Goal: Information Seeking & Learning: Check status

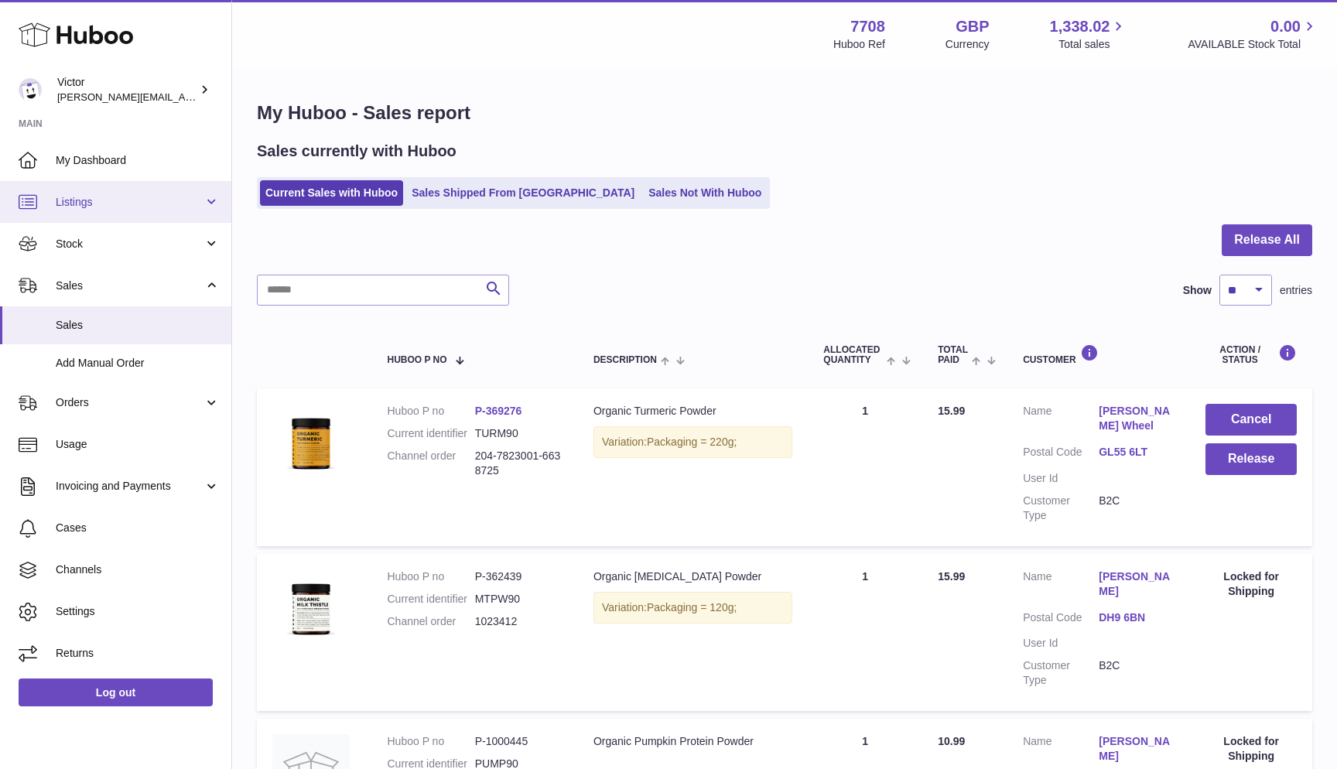
click at [208, 203] on link "Listings" at bounding box center [115, 202] width 231 height 42
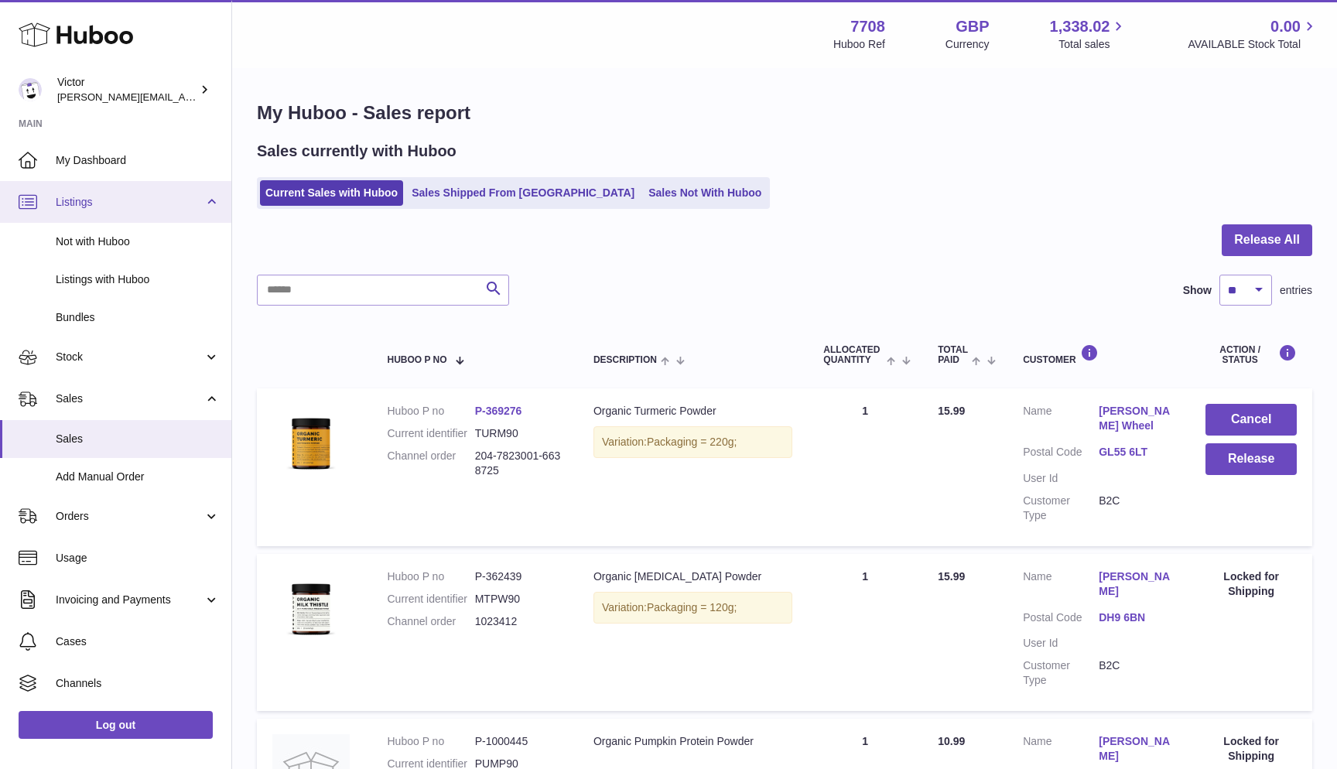
click at [207, 199] on link "Listings" at bounding box center [115, 202] width 231 height 42
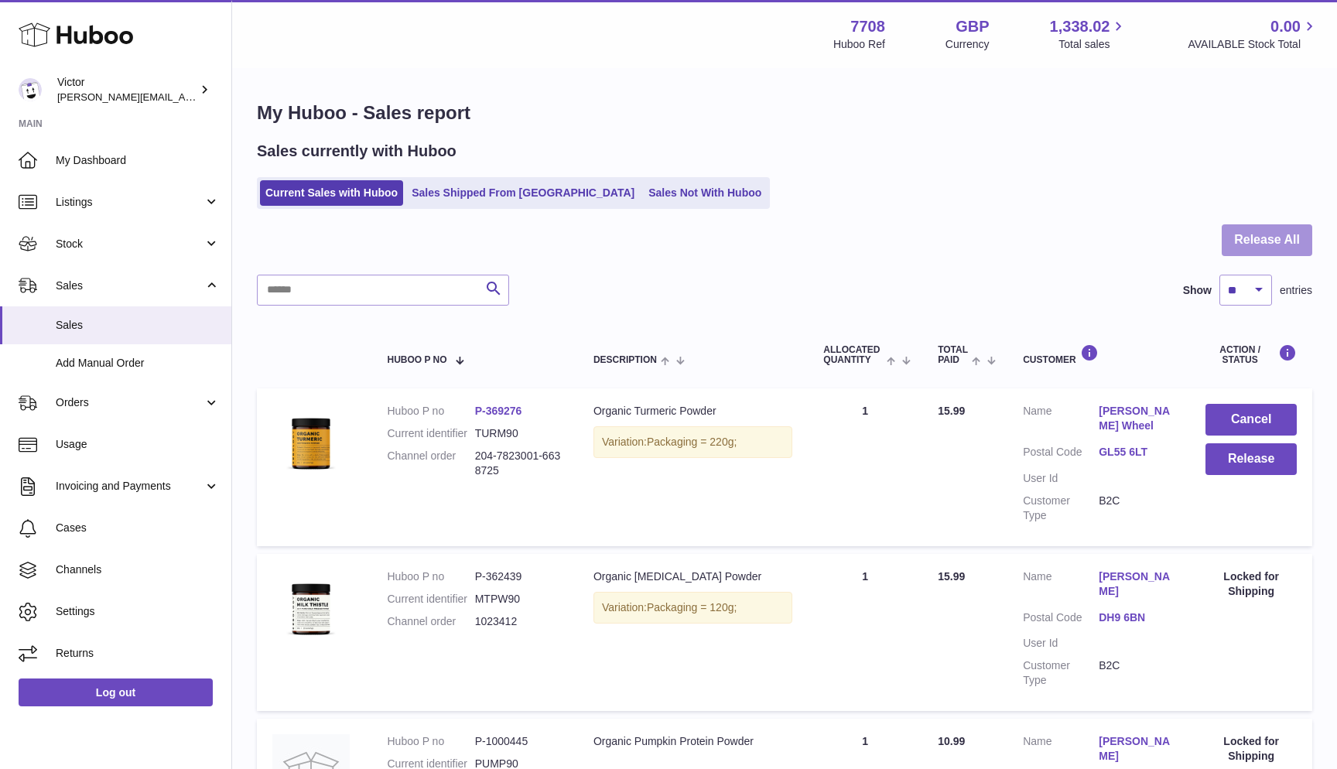
click at [1283, 244] on button "Release All" at bounding box center [1267, 240] width 91 height 32
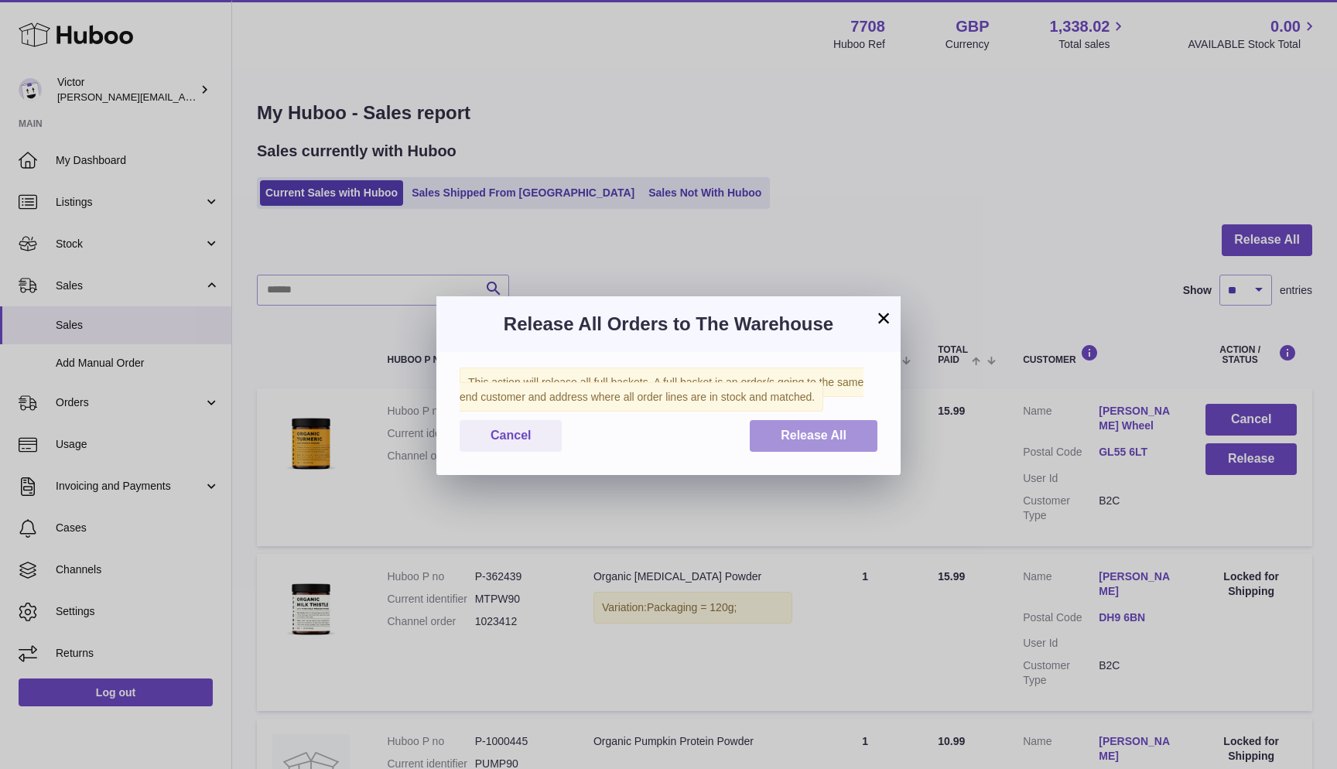
click at [848, 431] on button "Release All" at bounding box center [814, 436] width 128 height 32
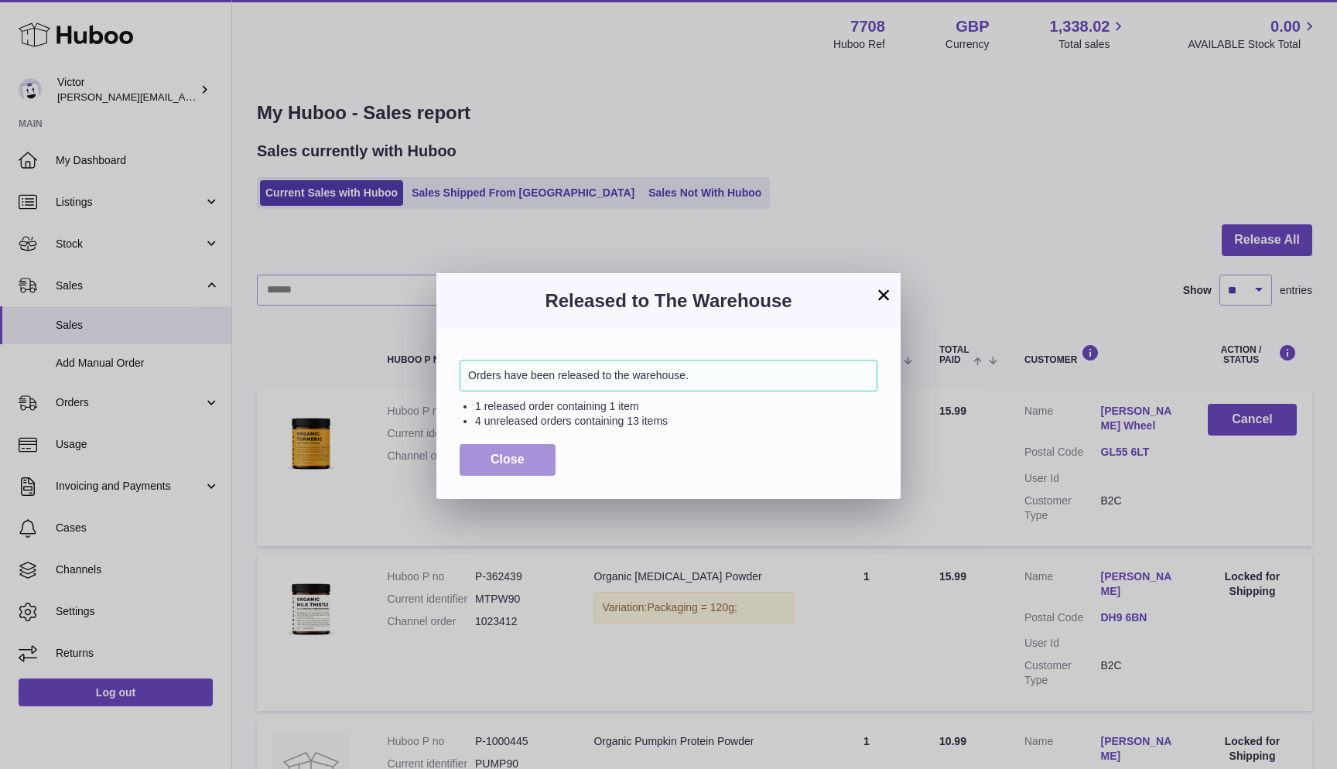
click at [472, 453] on button "Close" at bounding box center [508, 460] width 96 height 32
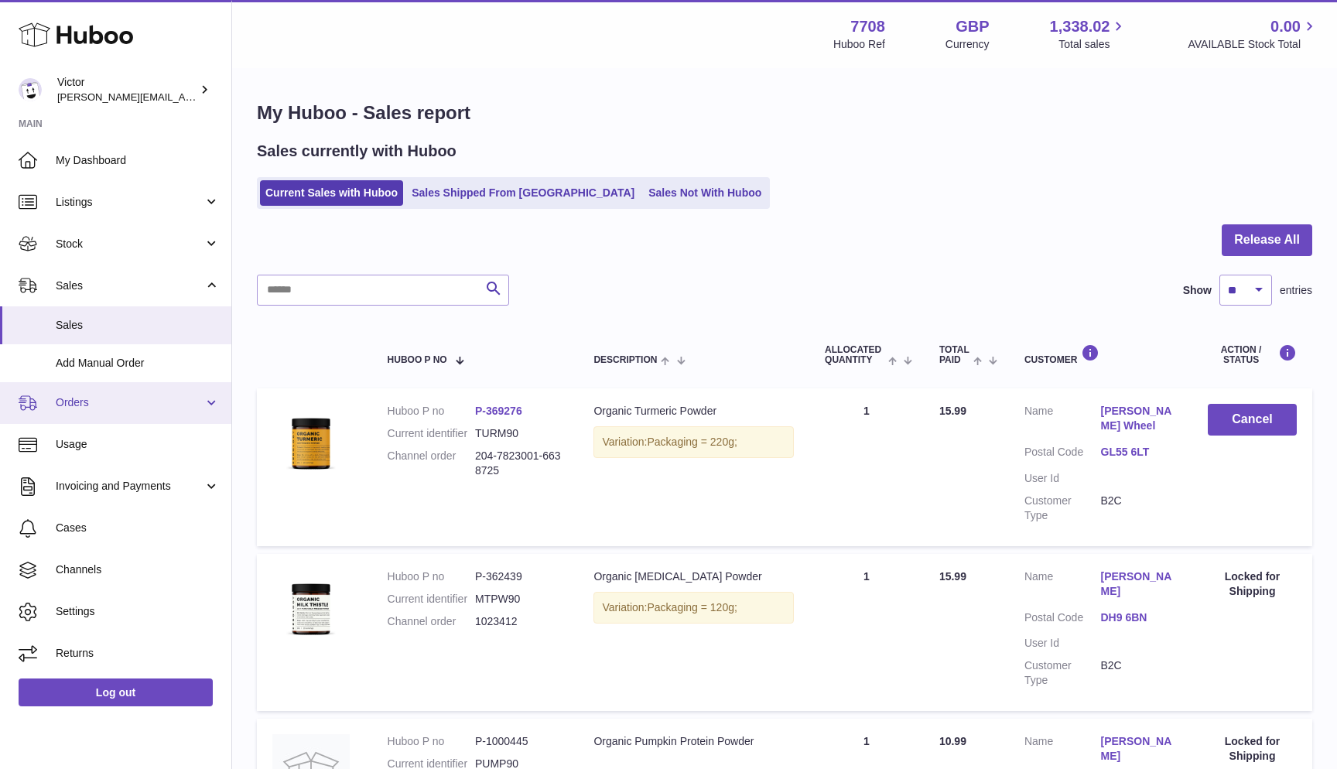
click at [135, 410] on link "Orders" at bounding box center [115, 403] width 231 height 42
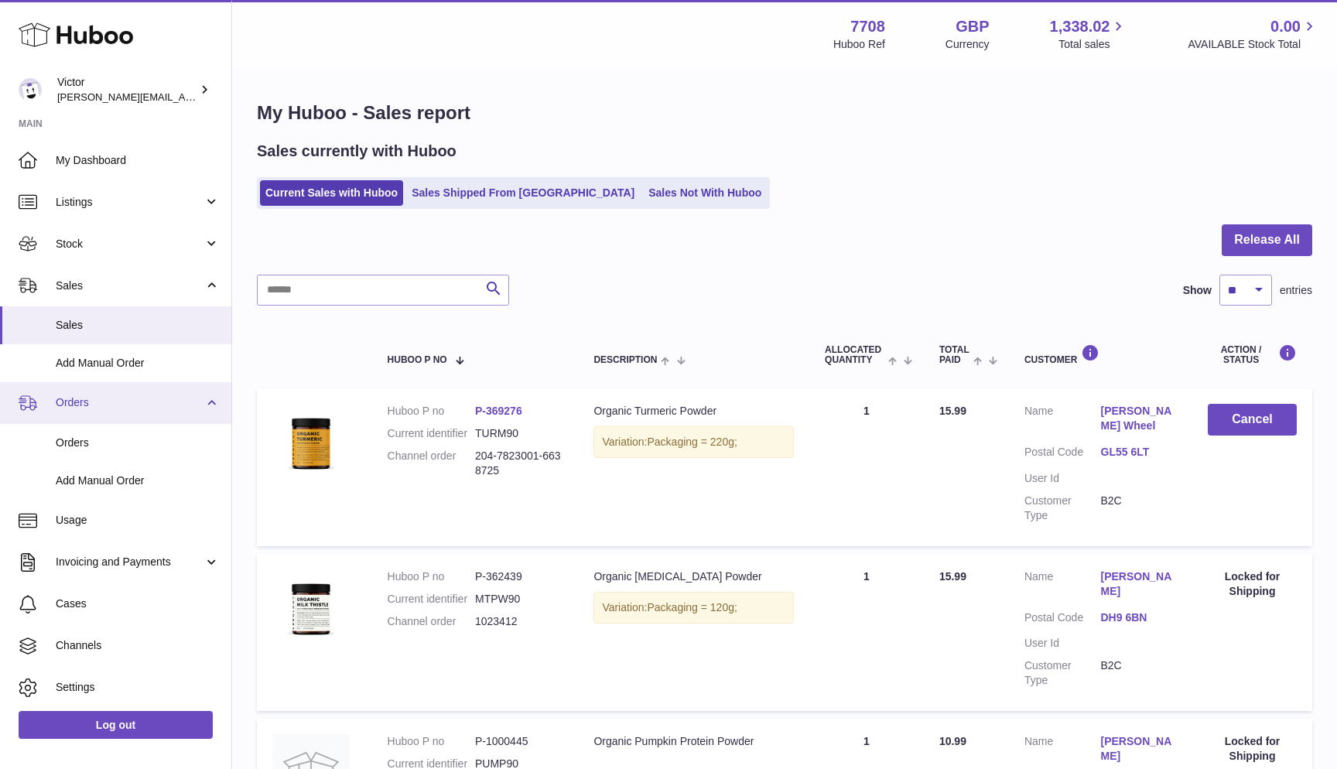
click at [135, 410] on link "Orders" at bounding box center [115, 403] width 231 height 42
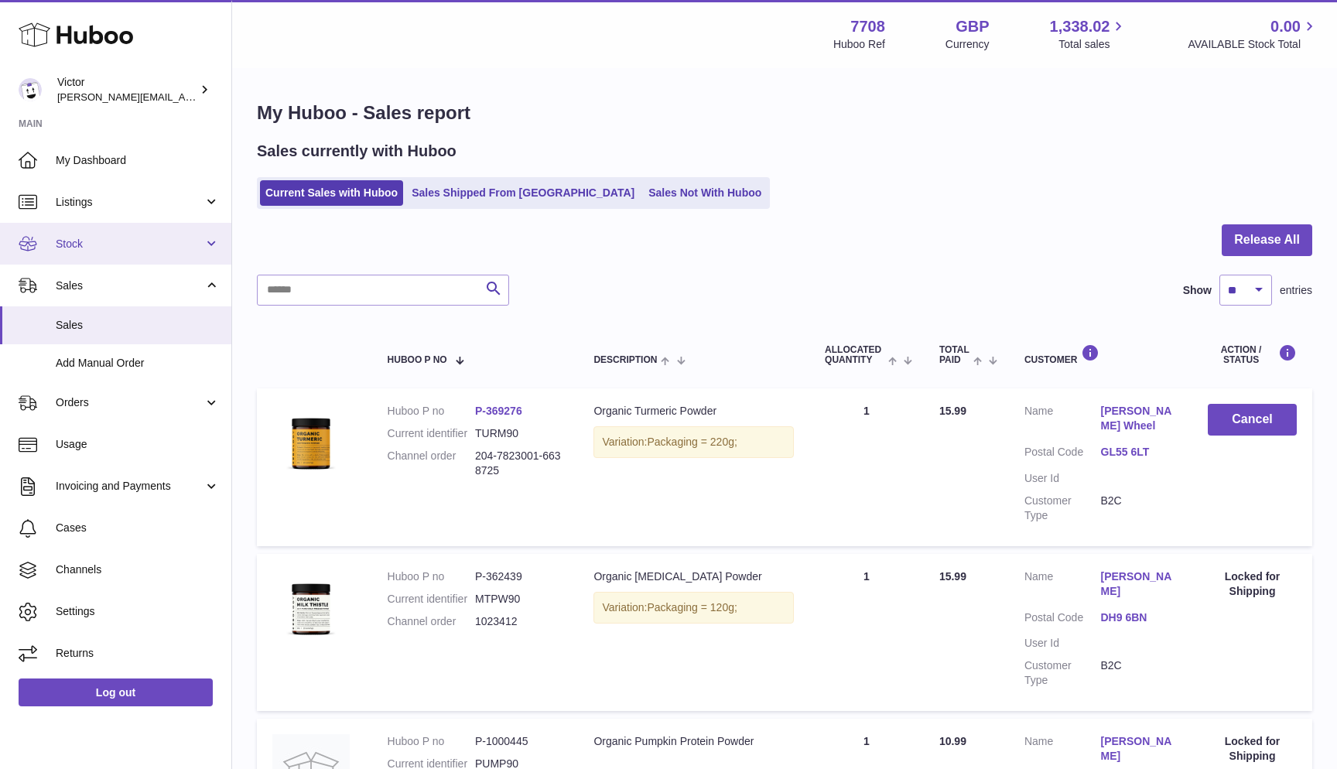
click at [134, 237] on span "Stock" at bounding box center [130, 244] width 148 height 15
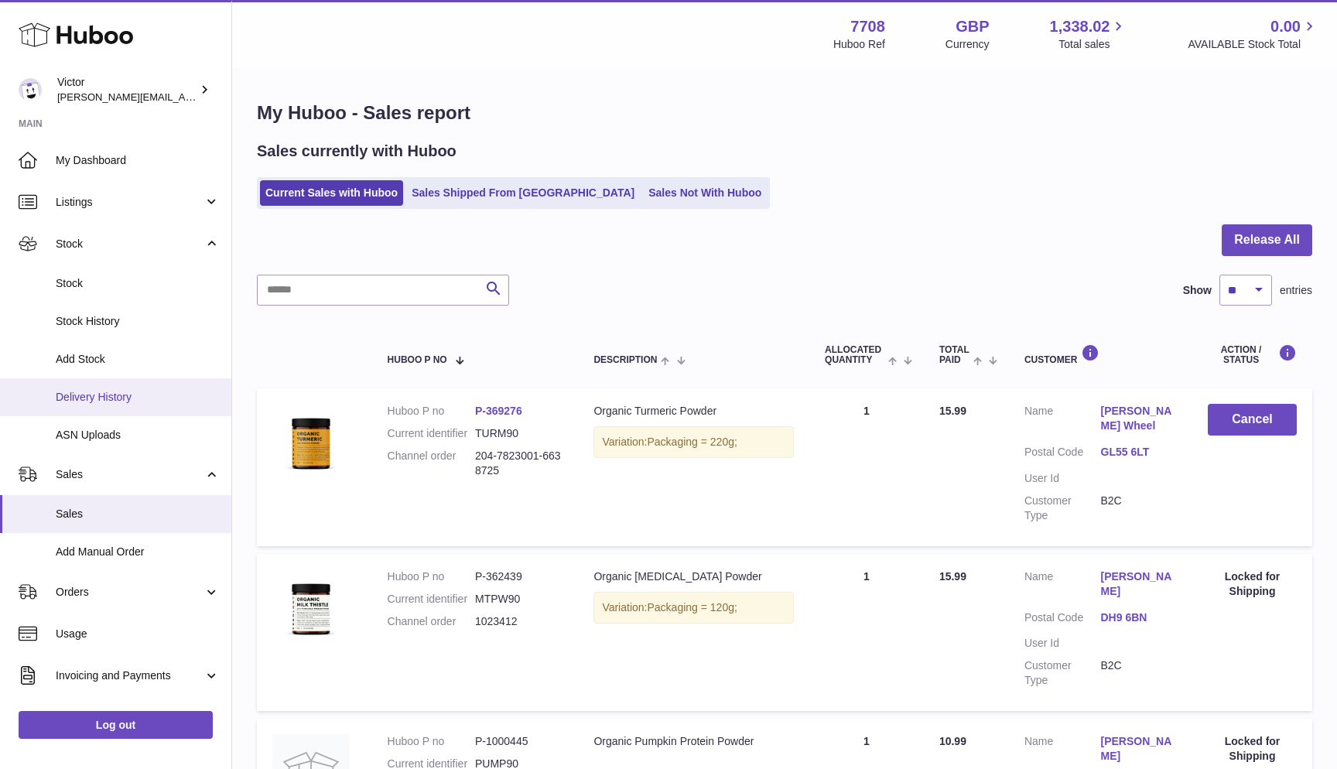
click at [98, 391] on span "Delivery History" at bounding box center [138, 397] width 164 height 15
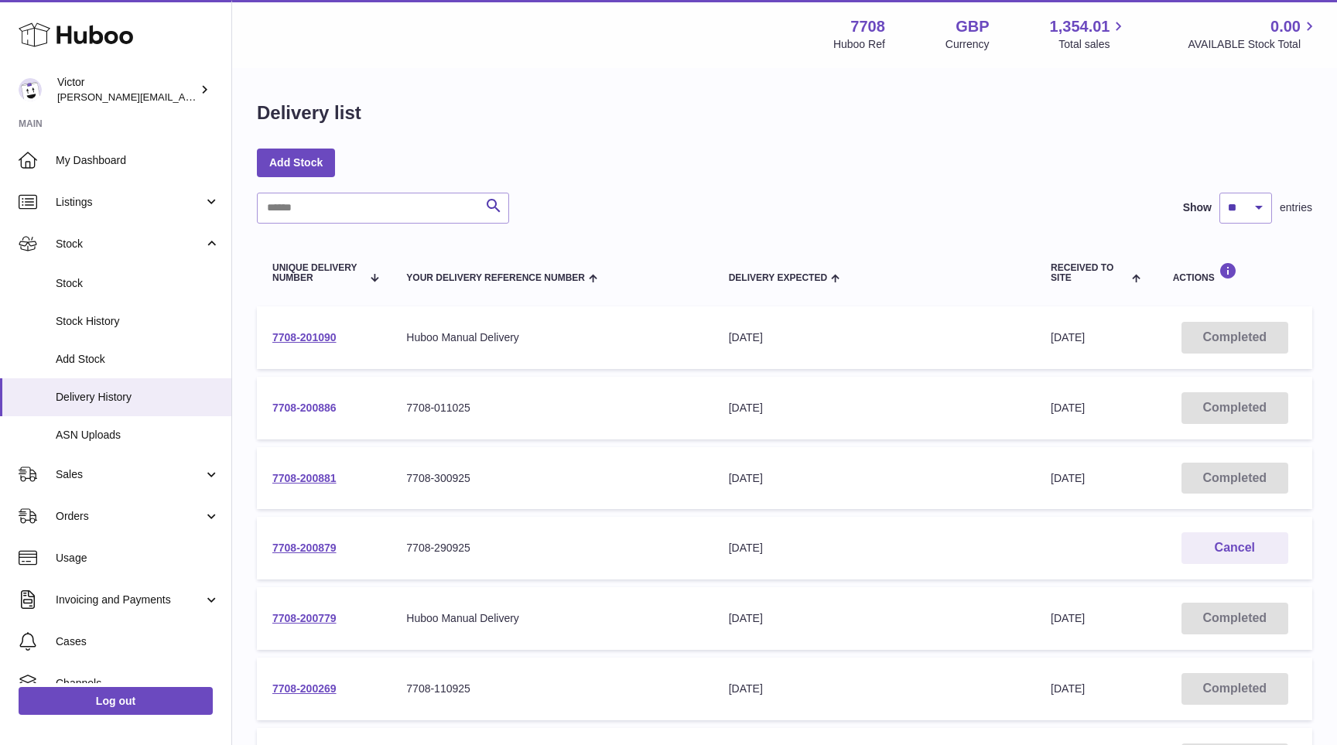
click at [305, 405] on link "7708-200886" at bounding box center [304, 408] width 64 height 12
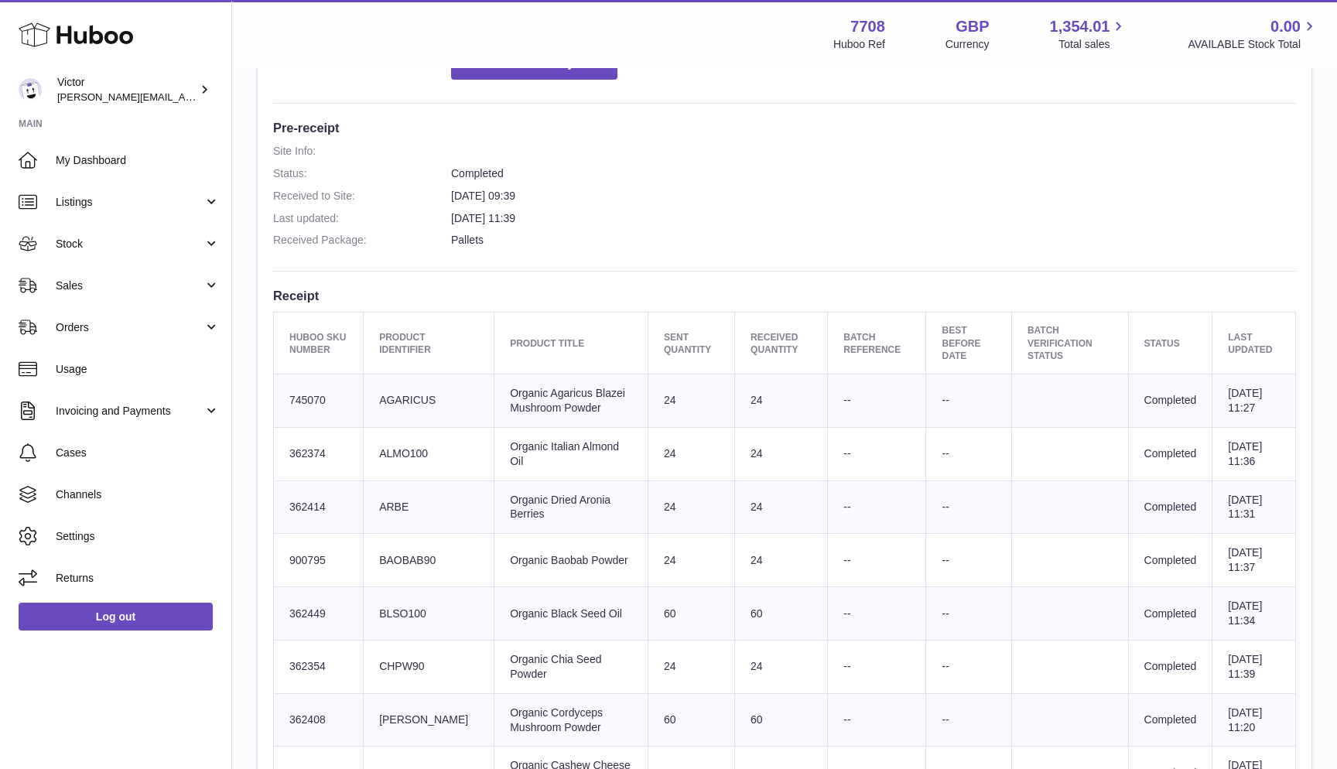
scroll to position [356, 0]
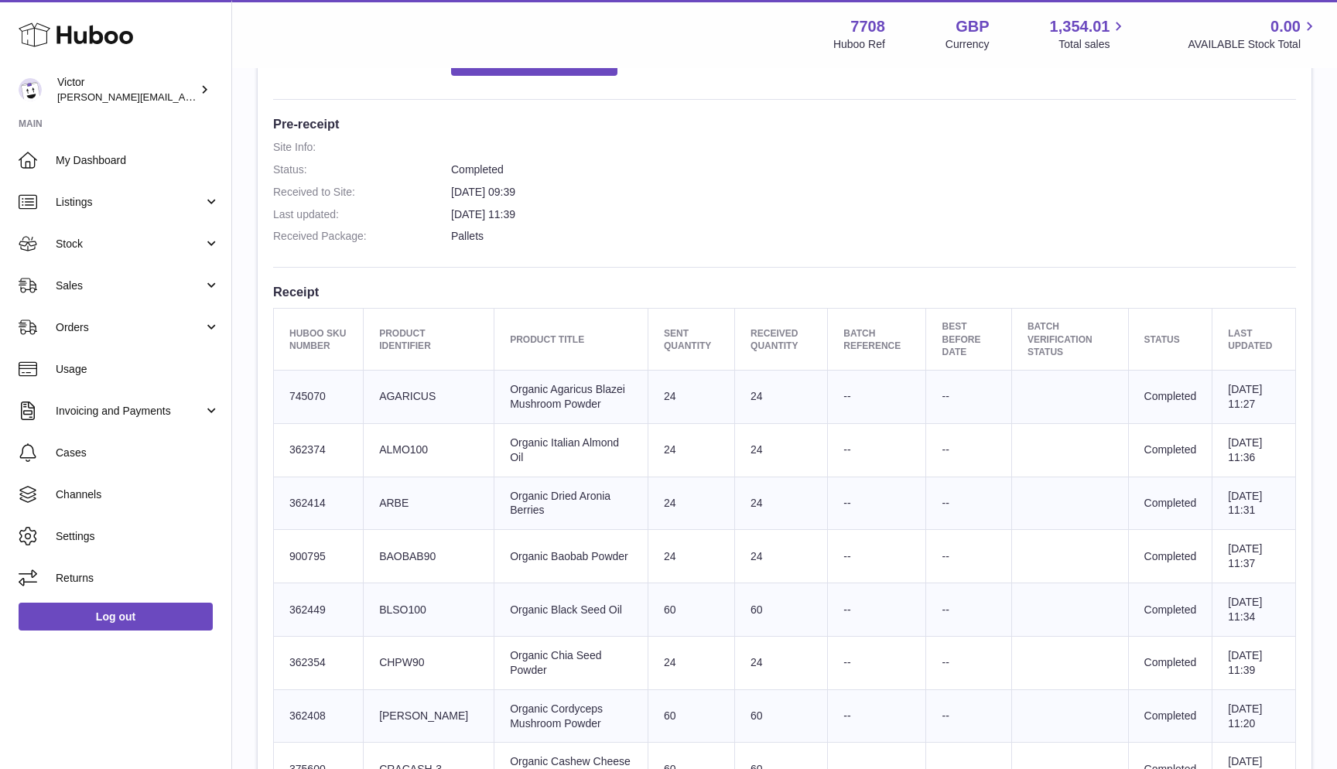
drag, startPoint x: 673, startPoint y: 318, endPoint x: 717, endPoint y: 340, distance: 49.5
click at [717, 340] on th "Sent Quantity" at bounding box center [691, 340] width 87 height 62
drag, startPoint x: 755, startPoint y: 320, endPoint x: 777, endPoint y: 338, distance: 28.0
click at [777, 338] on th "Received Quantity" at bounding box center [781, 340] width 93 height 62
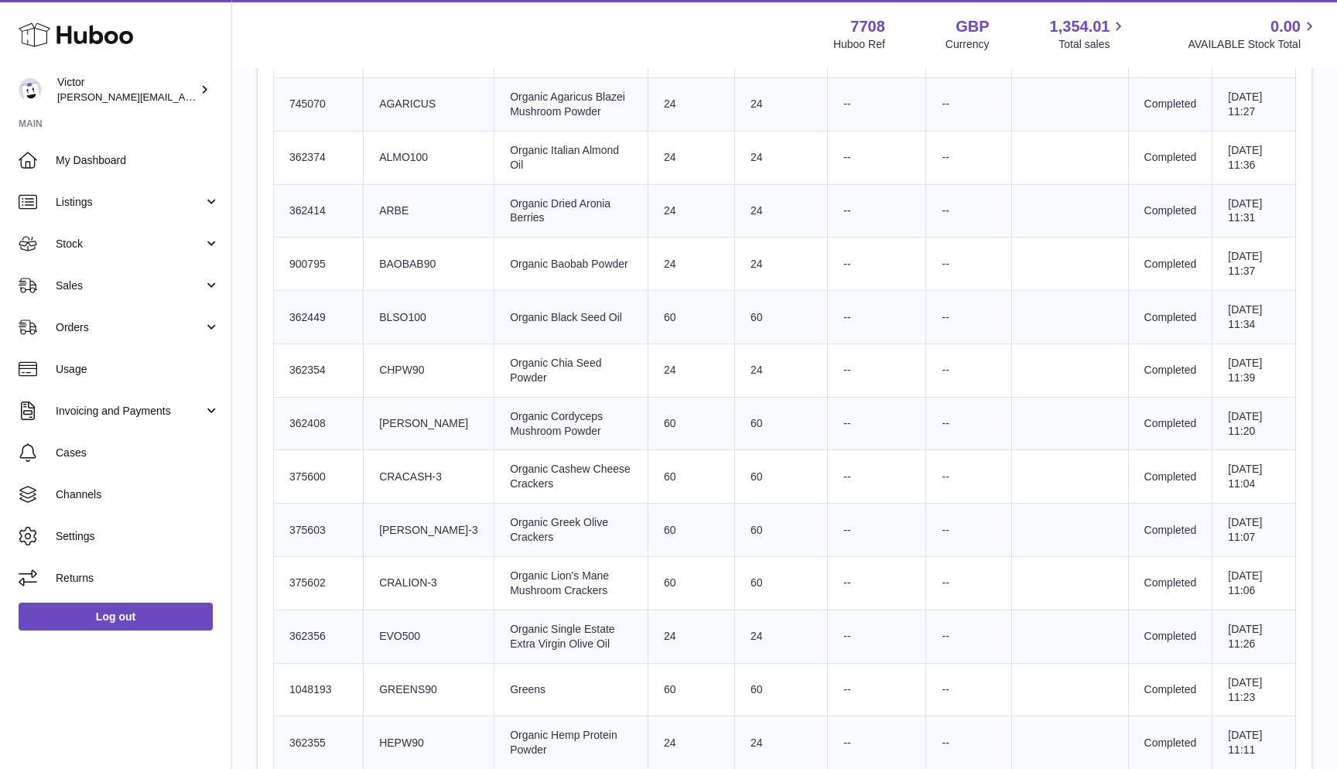
scroll to position [640, 0]
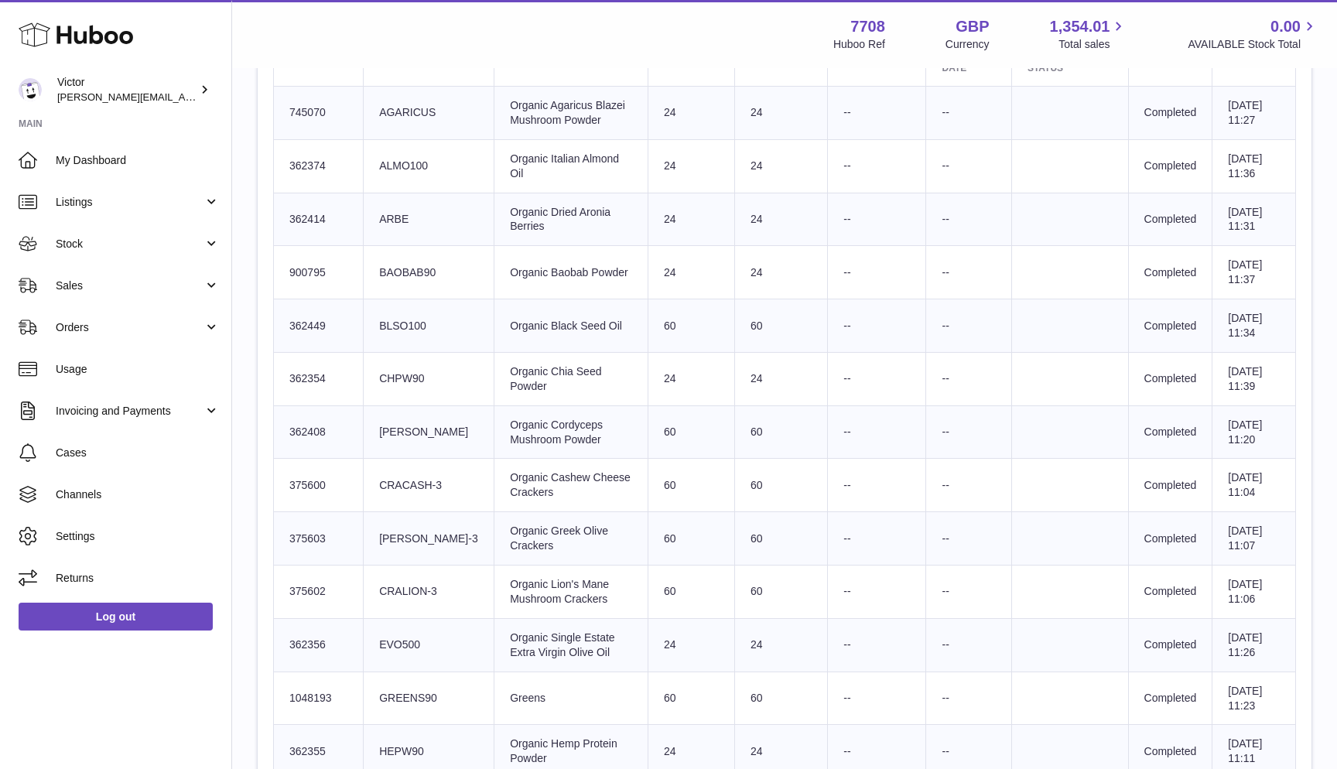
click at [407, 108] on td "Client Identifier AGARICUS" at bounding box center [429, 113] width 131 height 53
click at [403, 174] on td "Client Identifier ALMO100" at bounding box center [429, 165] width 131 height 53
click at [398, 241] on td "Client Identifier ARBE" at bounding box center [429, 219] width 131 height 53
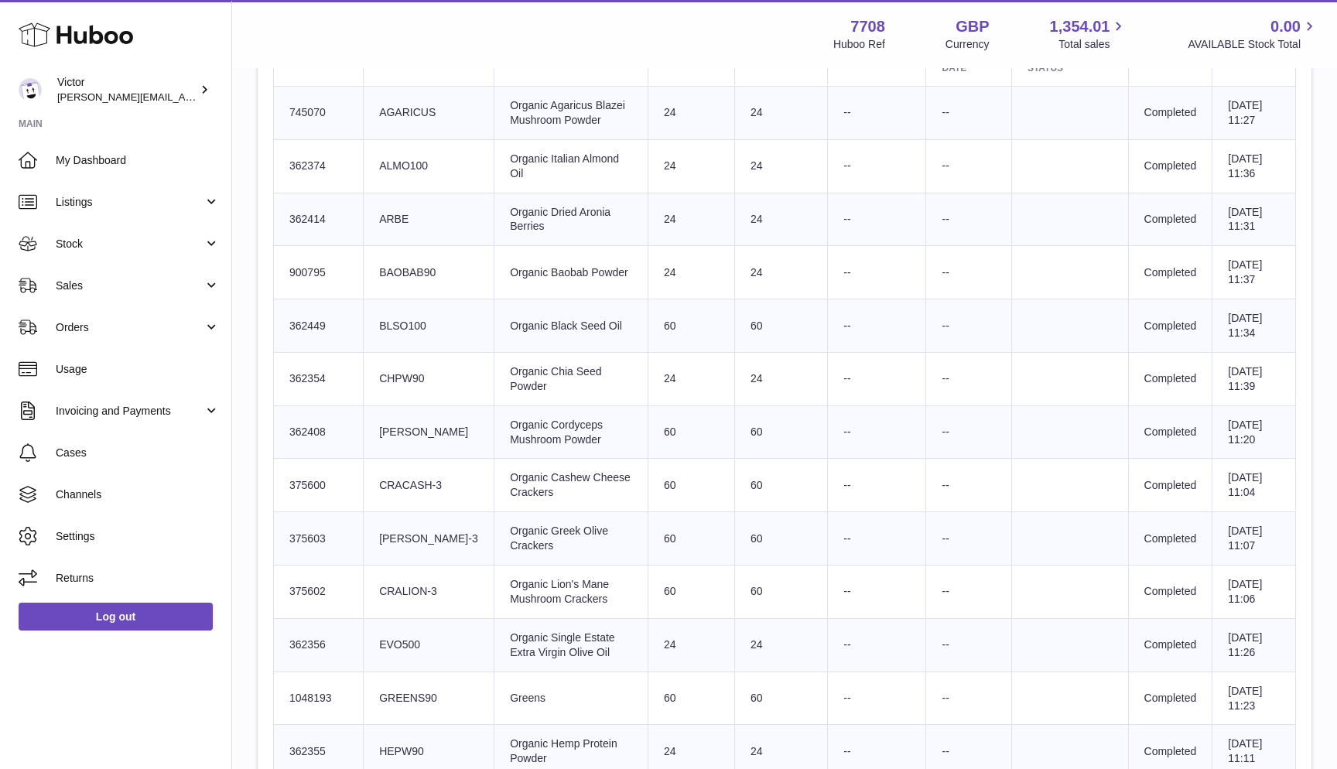
click at [398, 241] on td "Client Identifier ARBE" at bounding box center [429, 219] width 131 height 53
click at [395, 299] on td "Client Identifier BAOBAB90" at bounding box center [429, 272] width 131 height 53
click at [410, 353] on td "Client Identifier BLSO100" at bounding box center [429, 325] width 131 height 53
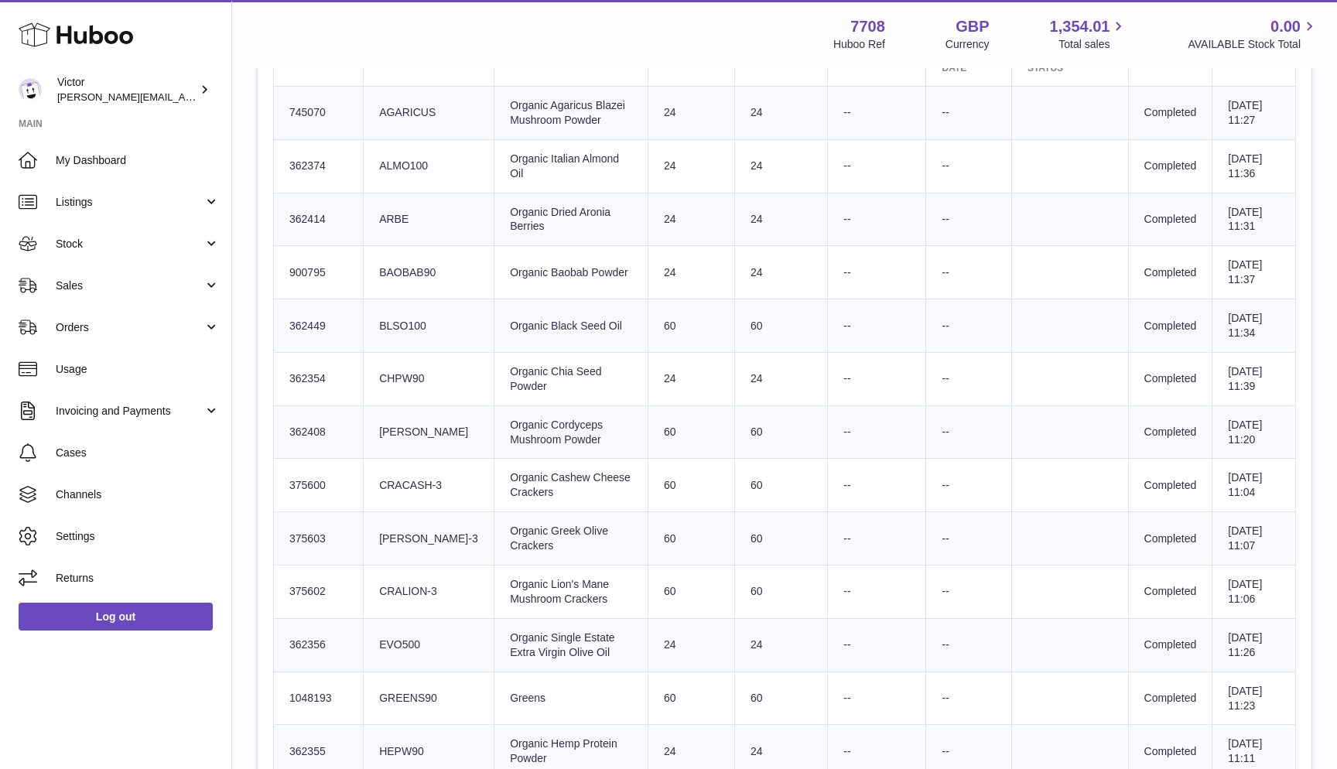
click at [403, 405] on td "Client Identifier CHPW90" at bounding box center [429, 378] width 131 height 53
click at [402, 459] on td "Client Identifier CORDY" at bounding box center [429, 431] width 131 height 53
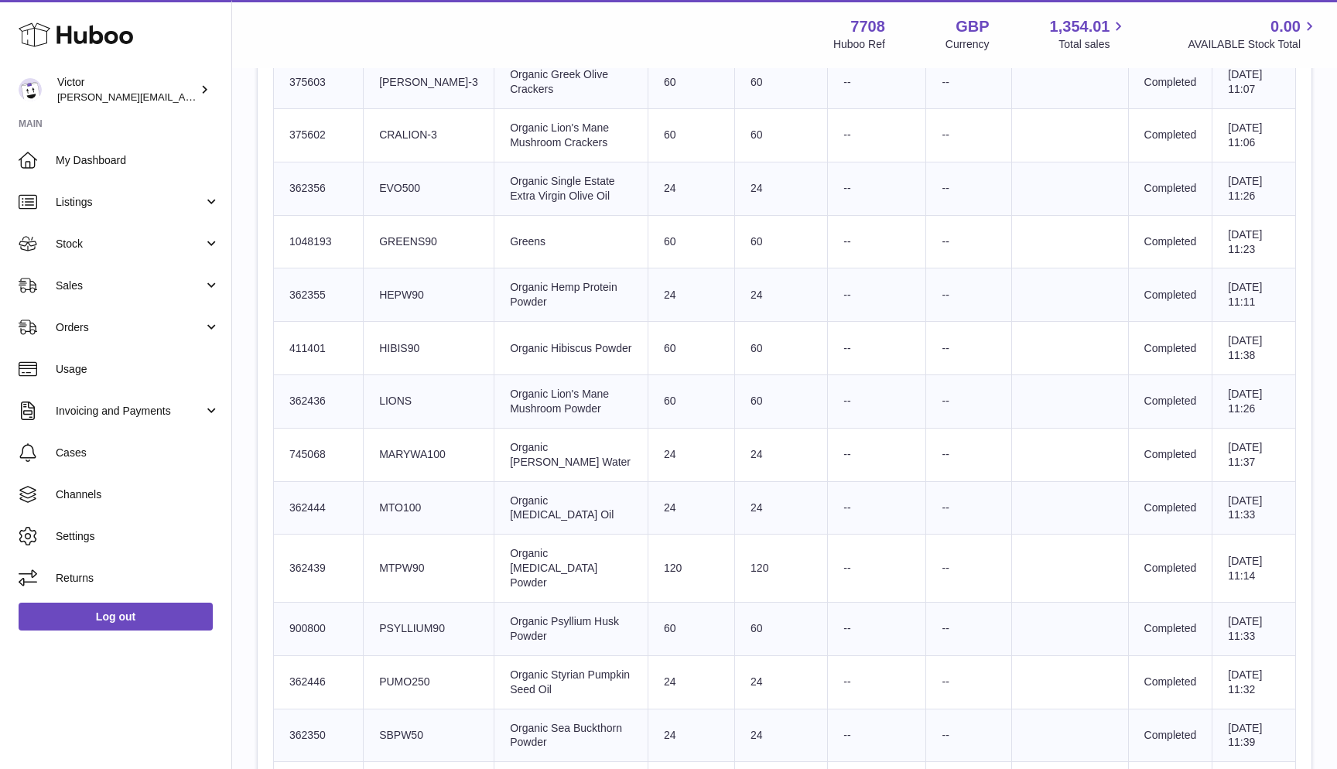
scroll to position [1099, 0]
drag, startPoint x: 398, startPoint y: 111, endPoint x: 448, endPoint y: 247, distance: 144.9
click at [448, 247] on tbody "Huboo SKU Number 745070 Client Identifier AGARICUS Product title Organic Agaric…" at bounding box center [785, 247] width 1022 height 1239
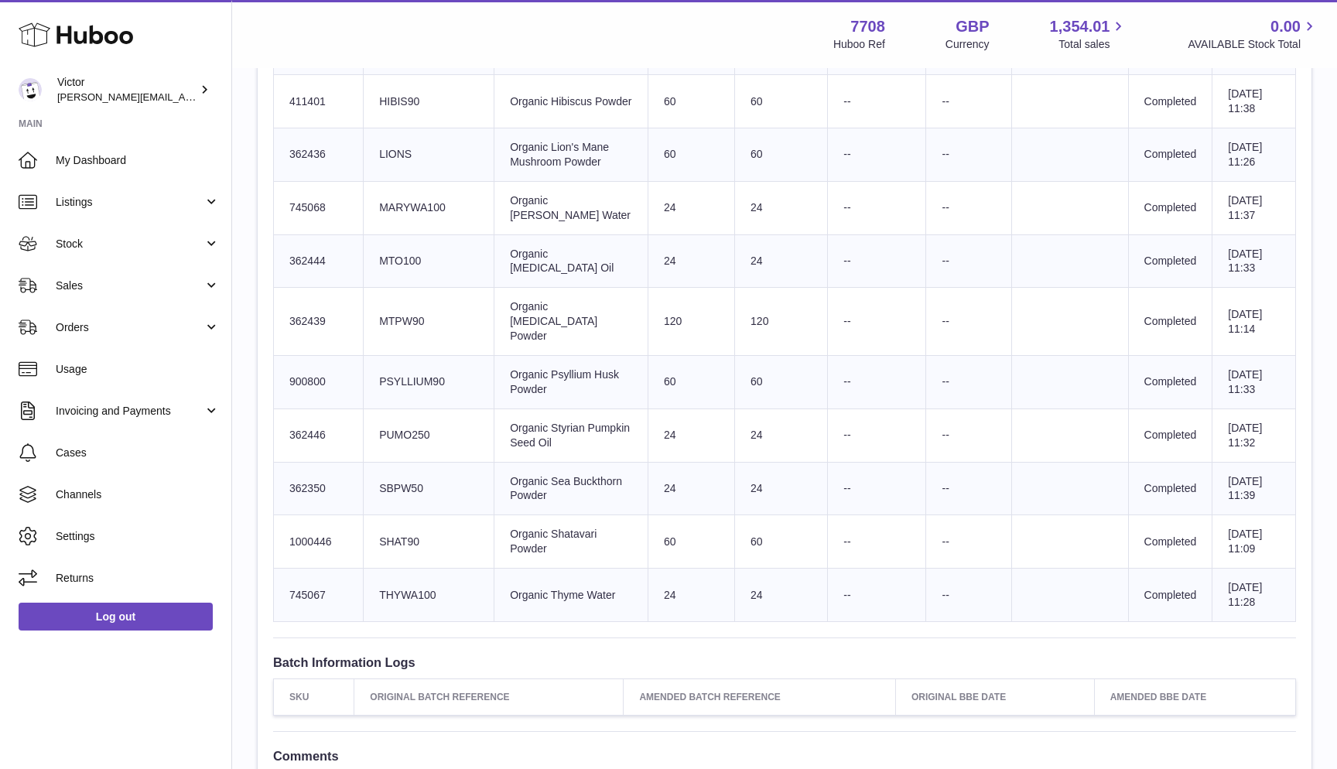
scroll to position [1344, 0]
copy td "GREENS90"
click at [403, 74] on td "Client Identifier HEPW90" at bounding box center [429, 47] width 131 height 53
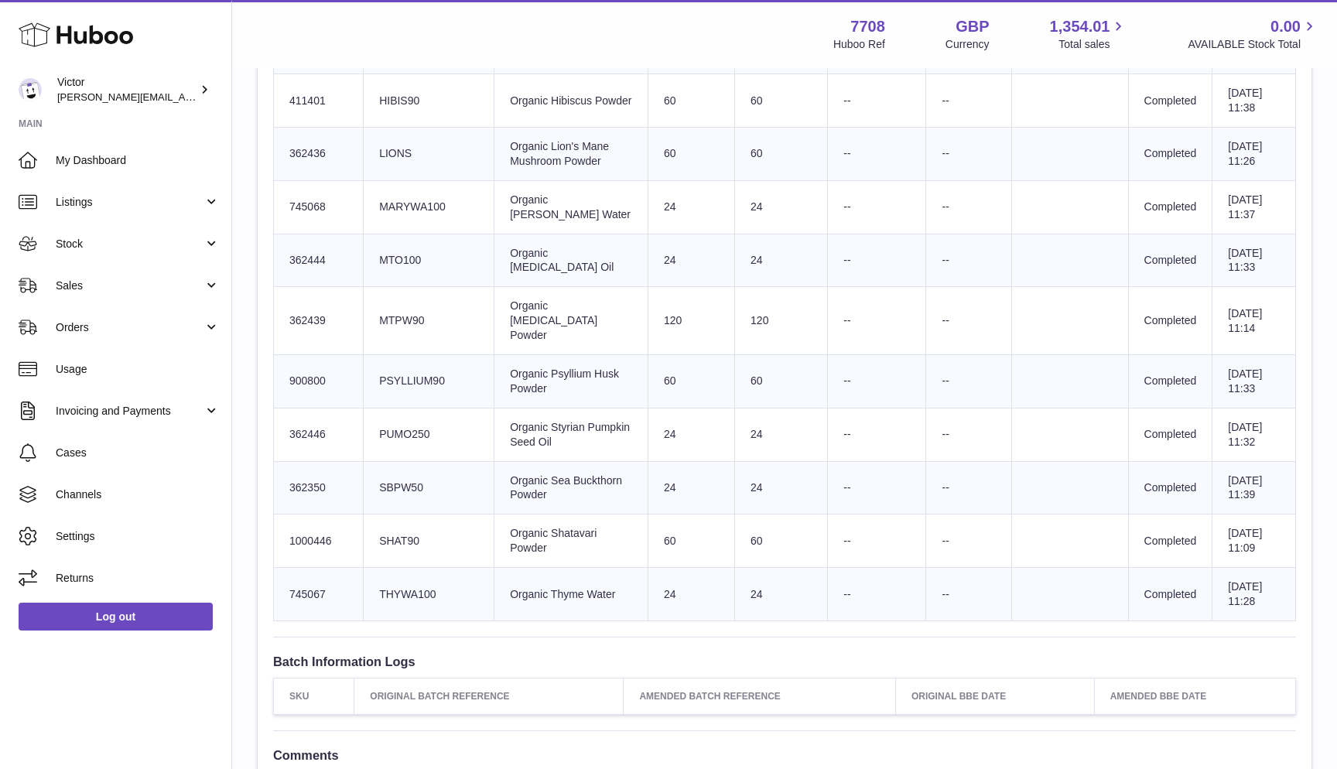
click at [403, 74] on td "Client Identifier HEPW90" at bounding box center [429, 47] width 131 height 53
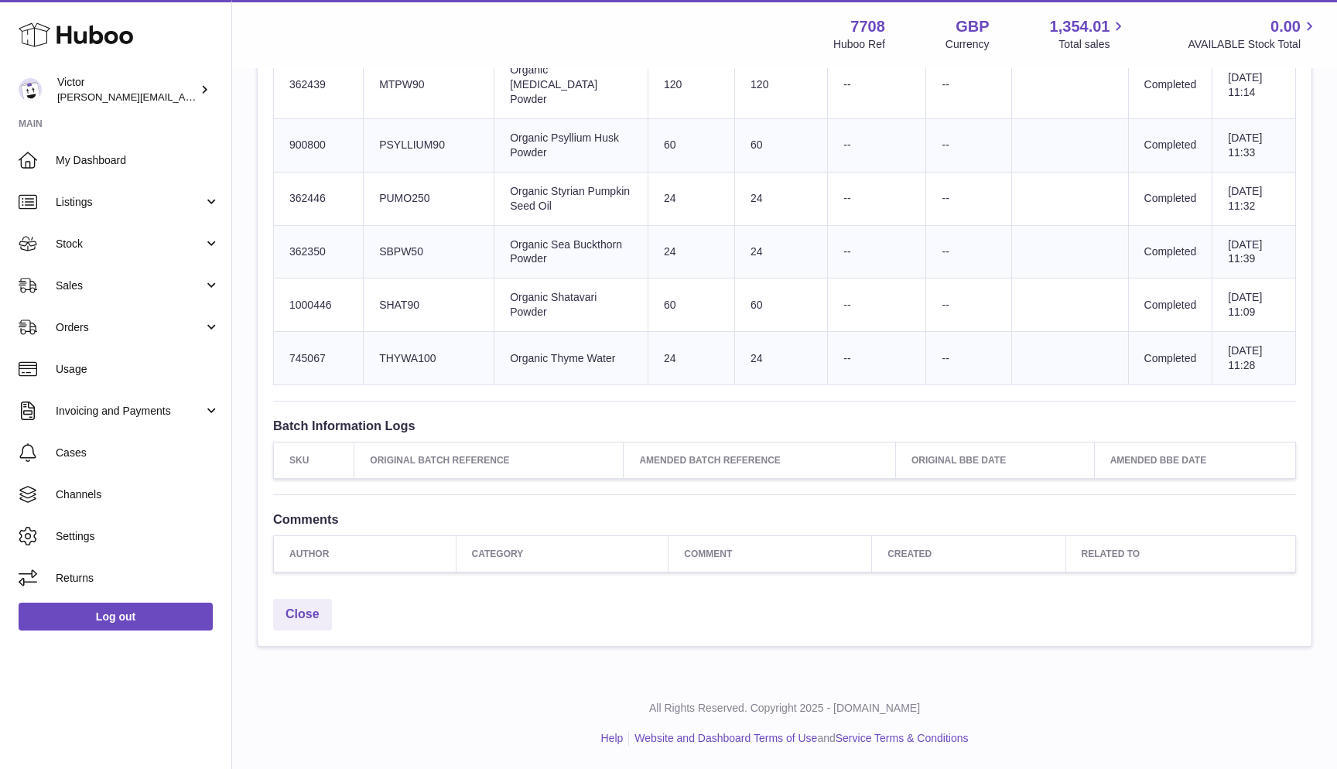
scroll to position [1615, 0]
click at [399, 279] on td "Client Identifier SBPW50" at bounding box center [429, 251] width 131 height 53
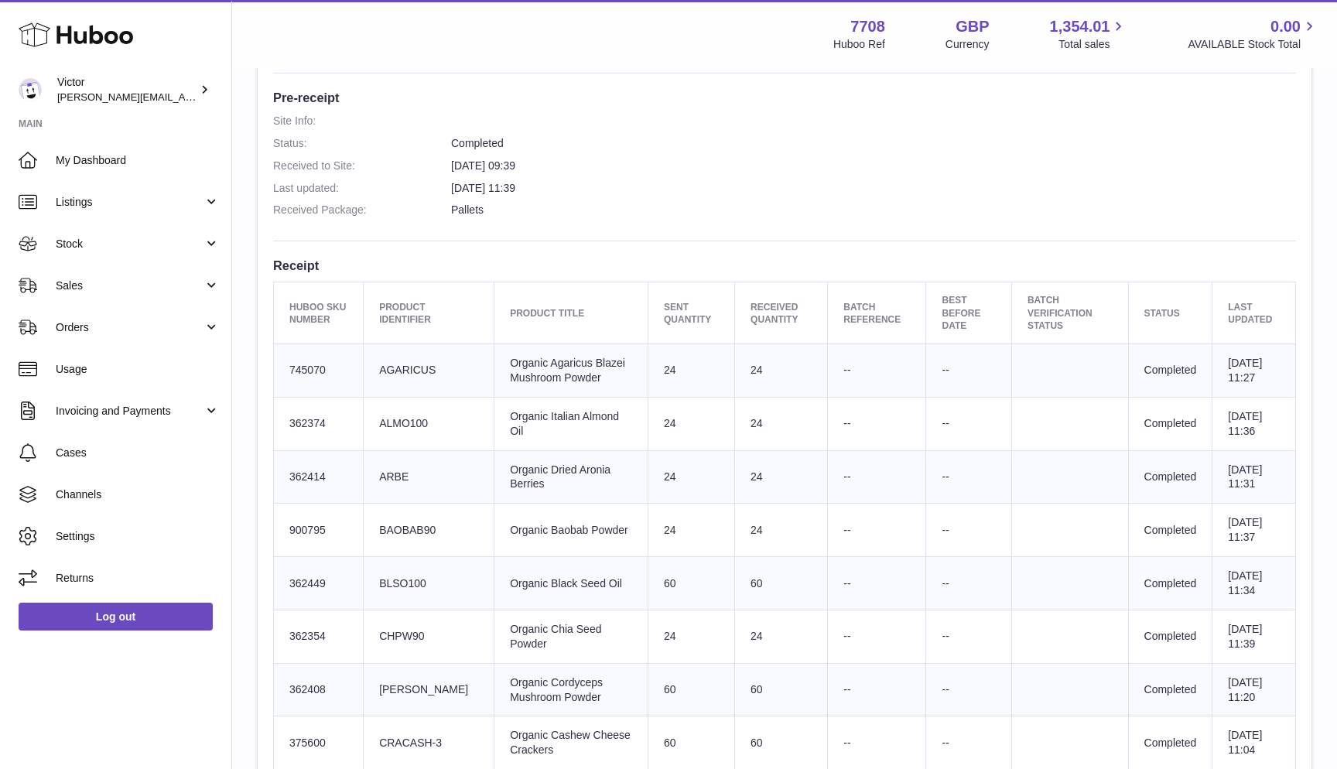
scroll to position [0, 0]
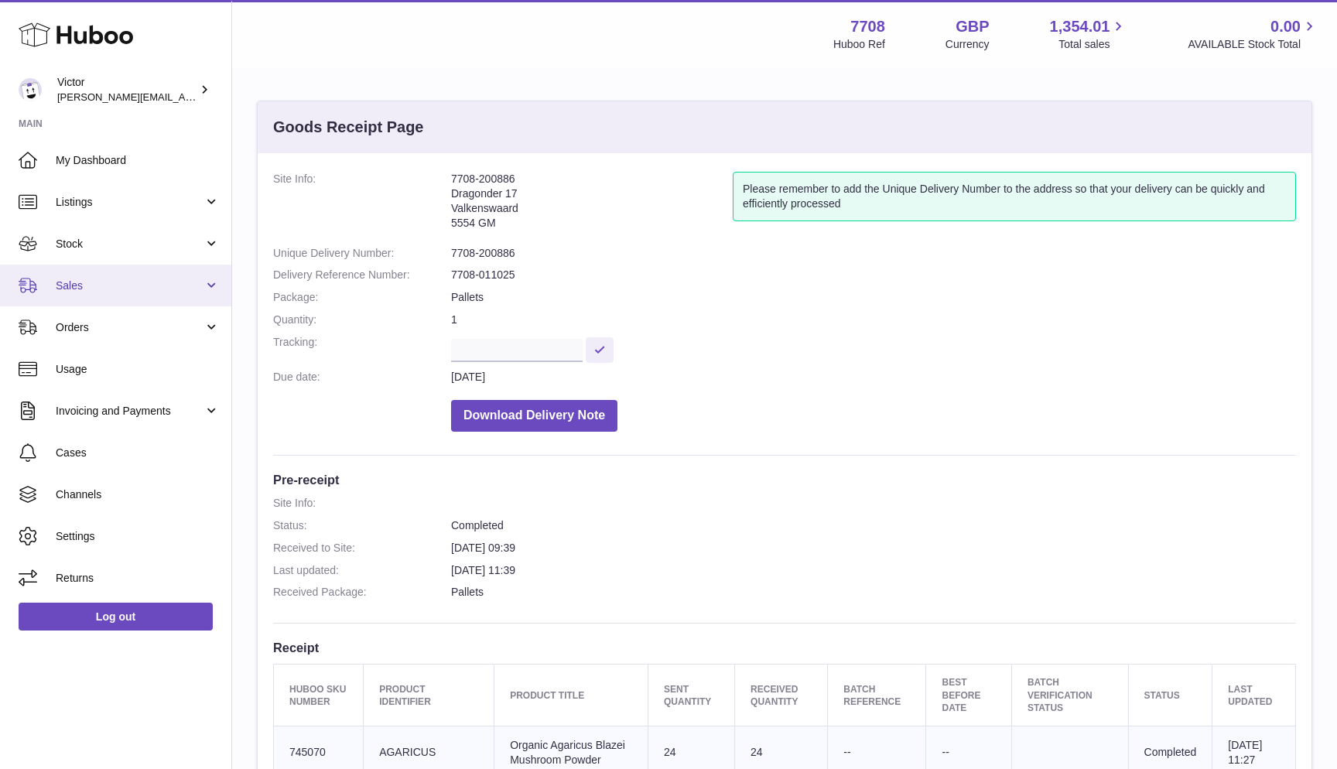
click at [82, 284] on span "Sales" at bounding box center [130, 286] width 148 height 15
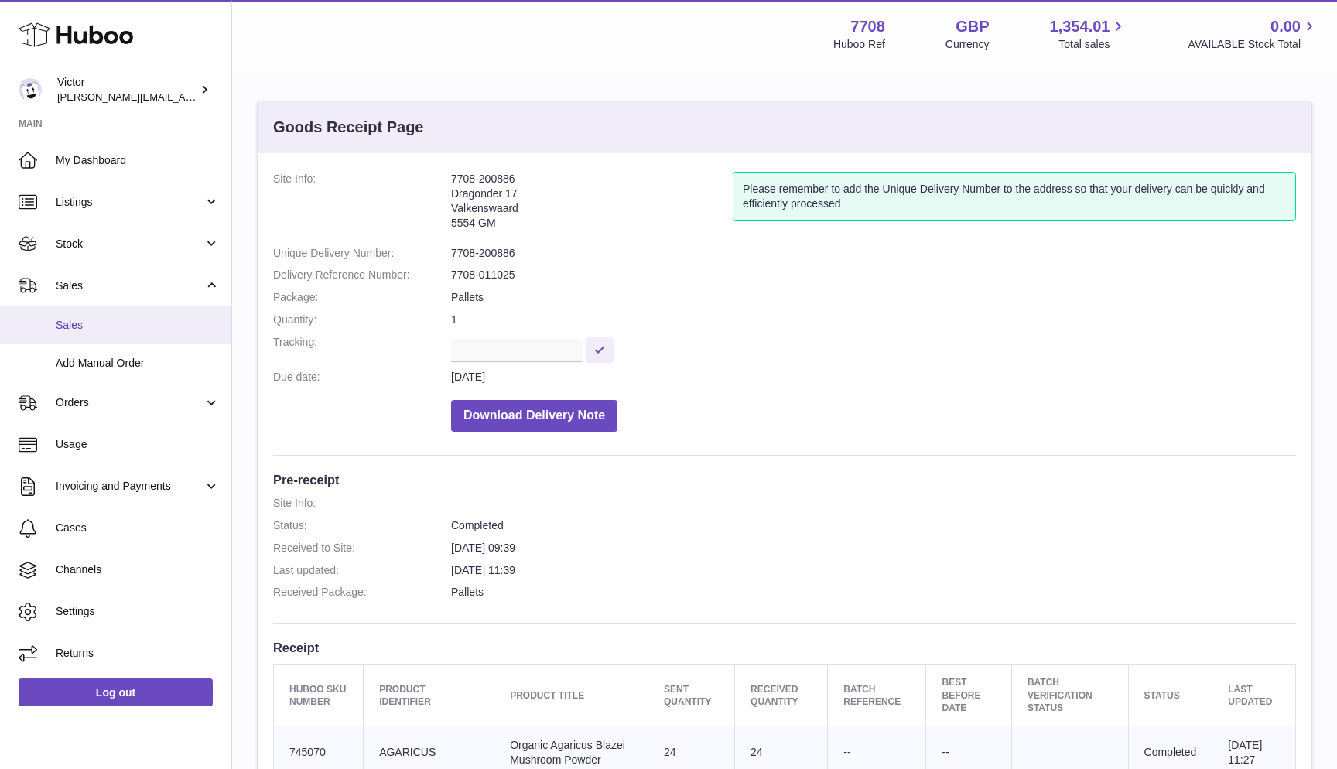
click at [72, 319] on span "Sales" at bounding box center [138, 325] width 164 height 15
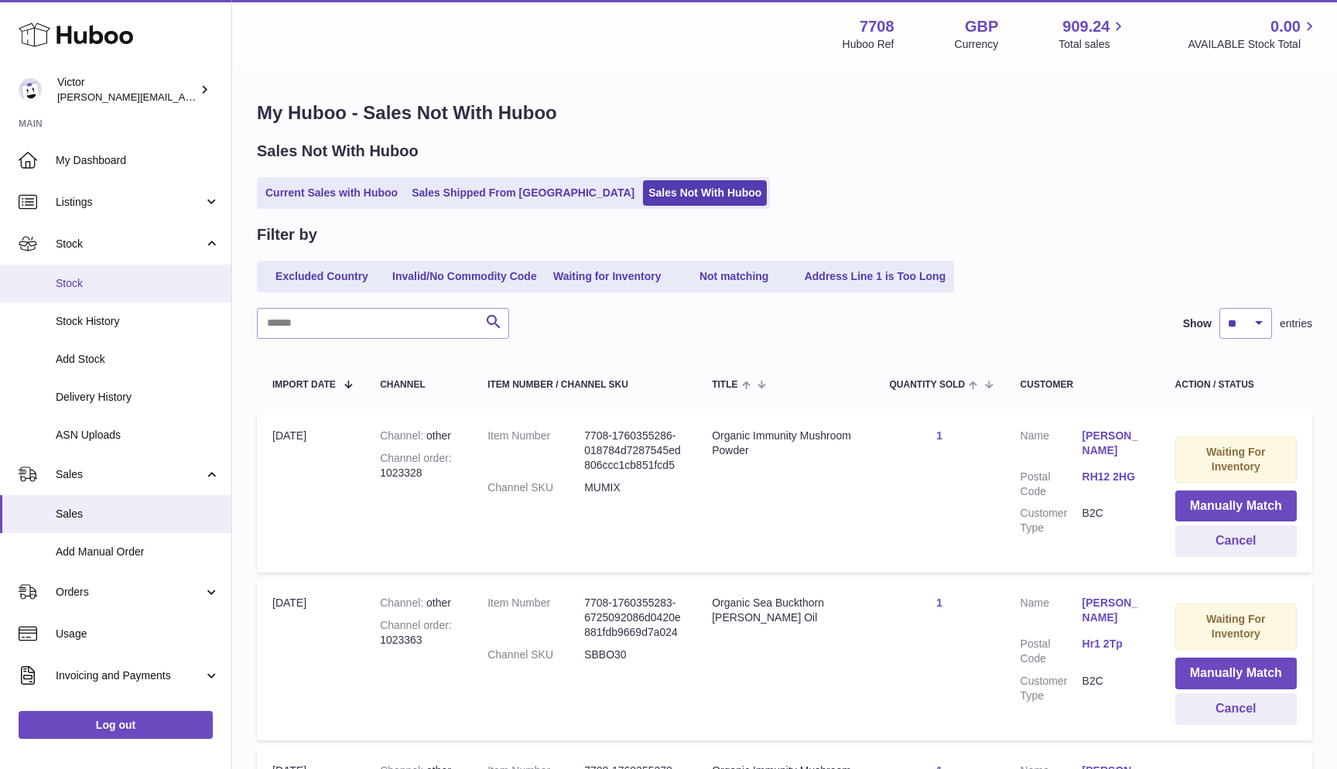
click at [77, 278] on span "Stock" at bounding box center [138, 283] width 164 height 15
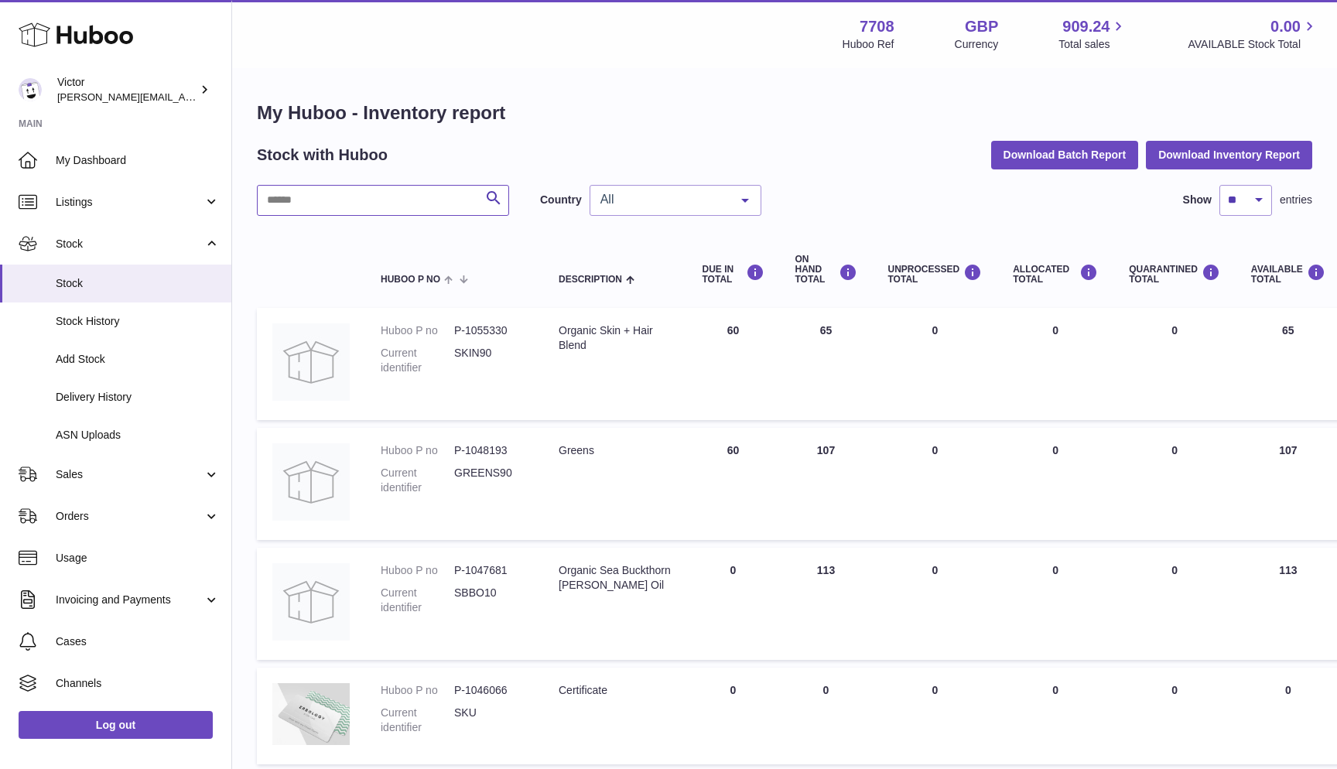
click at [365, 200] on input "text" at bounding box center [383, 200] width 252 height 31
paste input "**********"
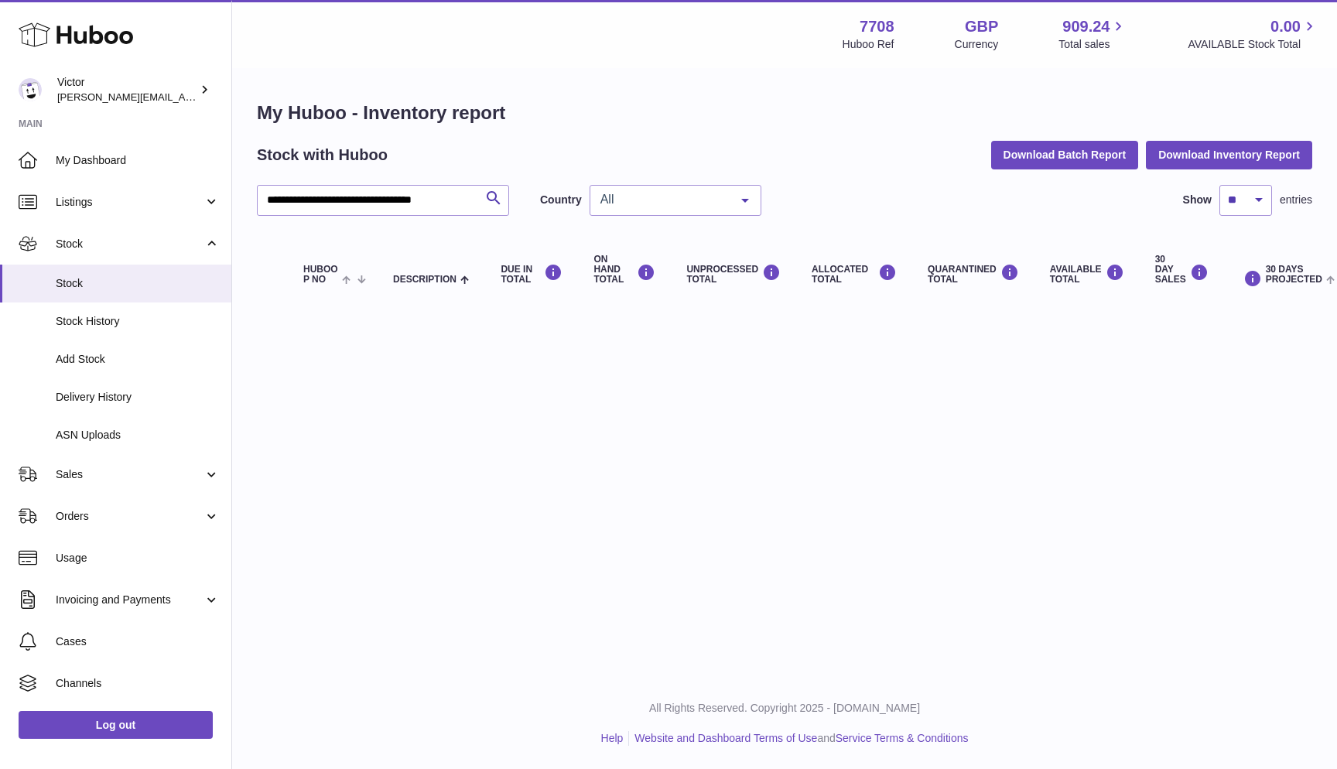
click at [249, 251] on div "**********" at bounding box center [784, 204] width 1105 height 269
click at [319, 200] on input "**********" at bounding box center [383, 200] width 252 height 31
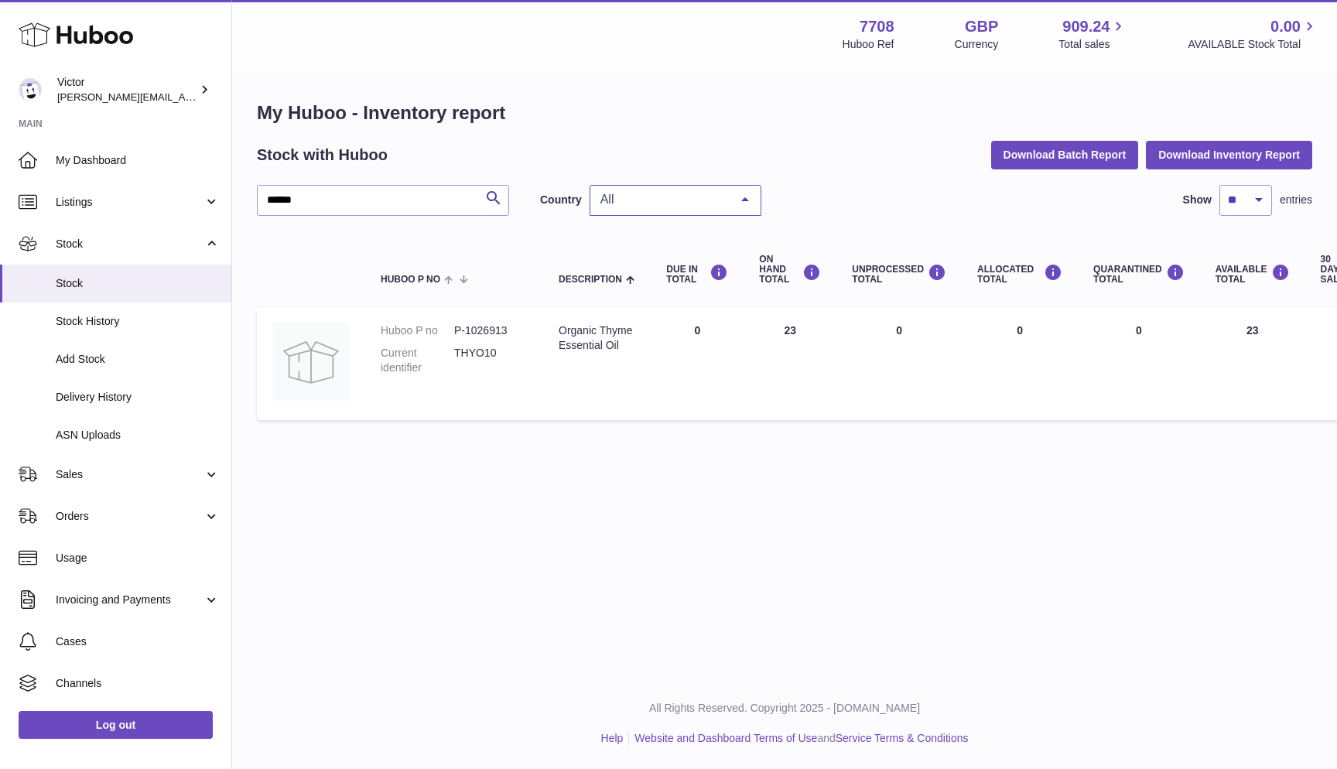
click at [723, 212] on div "All" at bounding box center [675, 200] width 172 height 31
click at [654, 255] on span "GB" at bounding box center [675, 262] width 170 height 31
click at [661, 205] on span "GB" at bounding box center [662, 199] width 133 height 15
click at [628, 286] on span "NL" at bounding box center [675, 293] width 170 height 31
click at [281, 200] on input "******" at bounding box center [383, 200] width 252 height 31
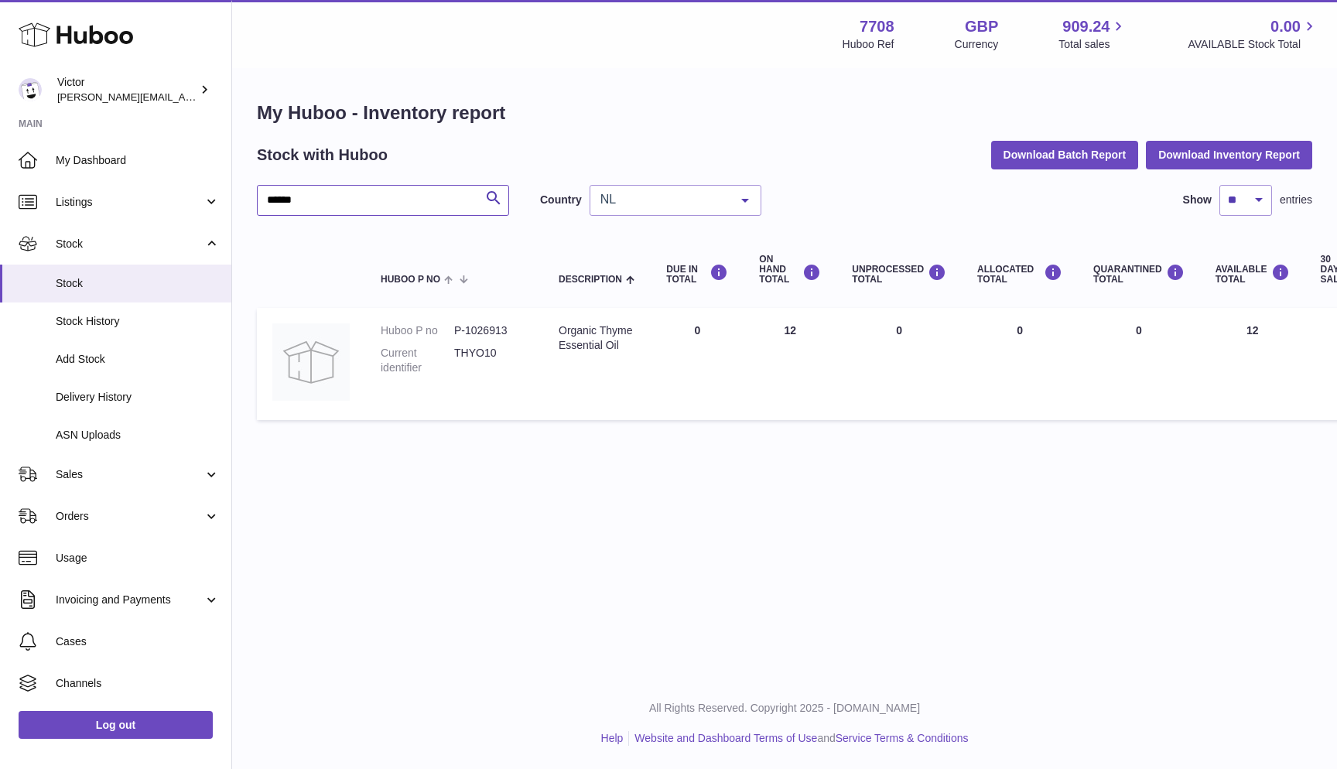
click at [281, 200] on input "******" at bounding box center [383, 200] width 252 height 31
paste input "**********"
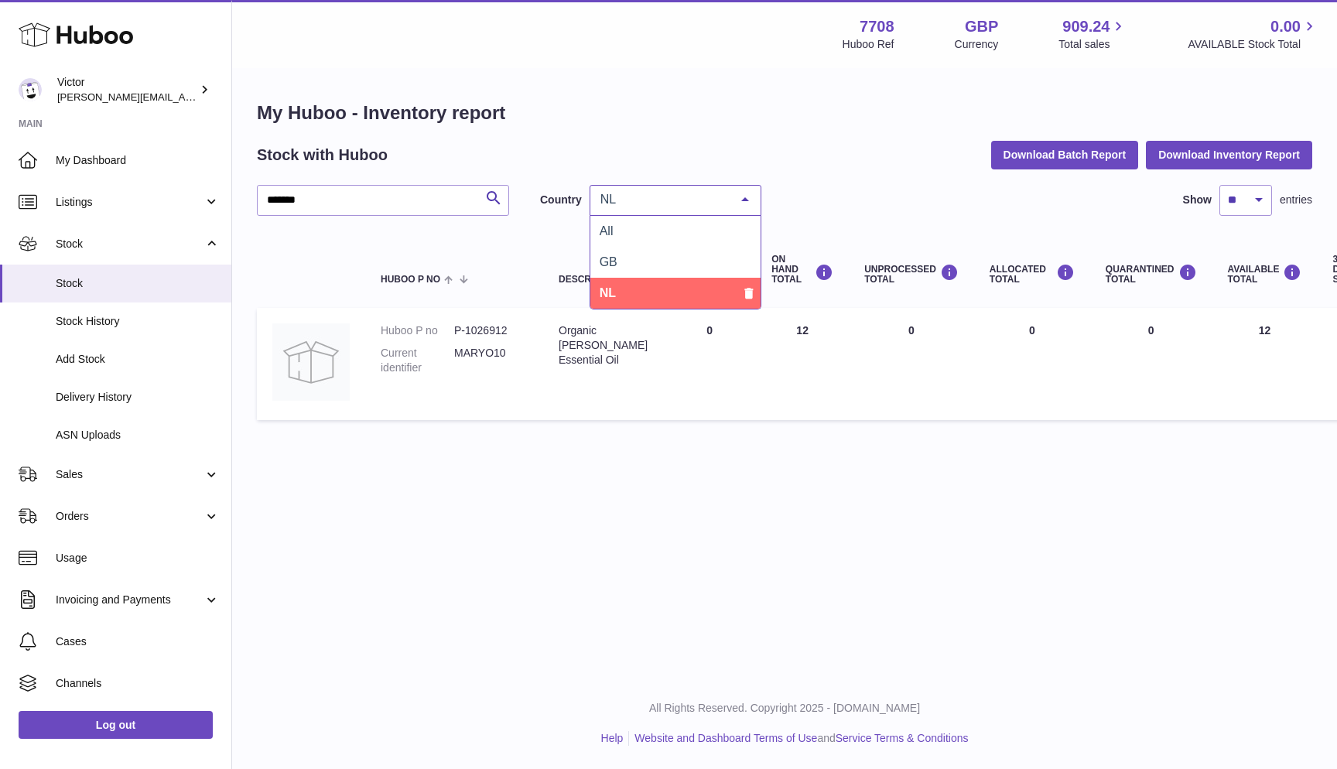
click at [648, 201] on span "NL" at bounding box center [662, 199] width 133 height 15
click at [643, 251] on span "GB" at bounding box center [675, 262] width 170 height 31
click at [325, 193] on input "*******" at bounding box center [383, 200] width 252 height 31
paste input "text"
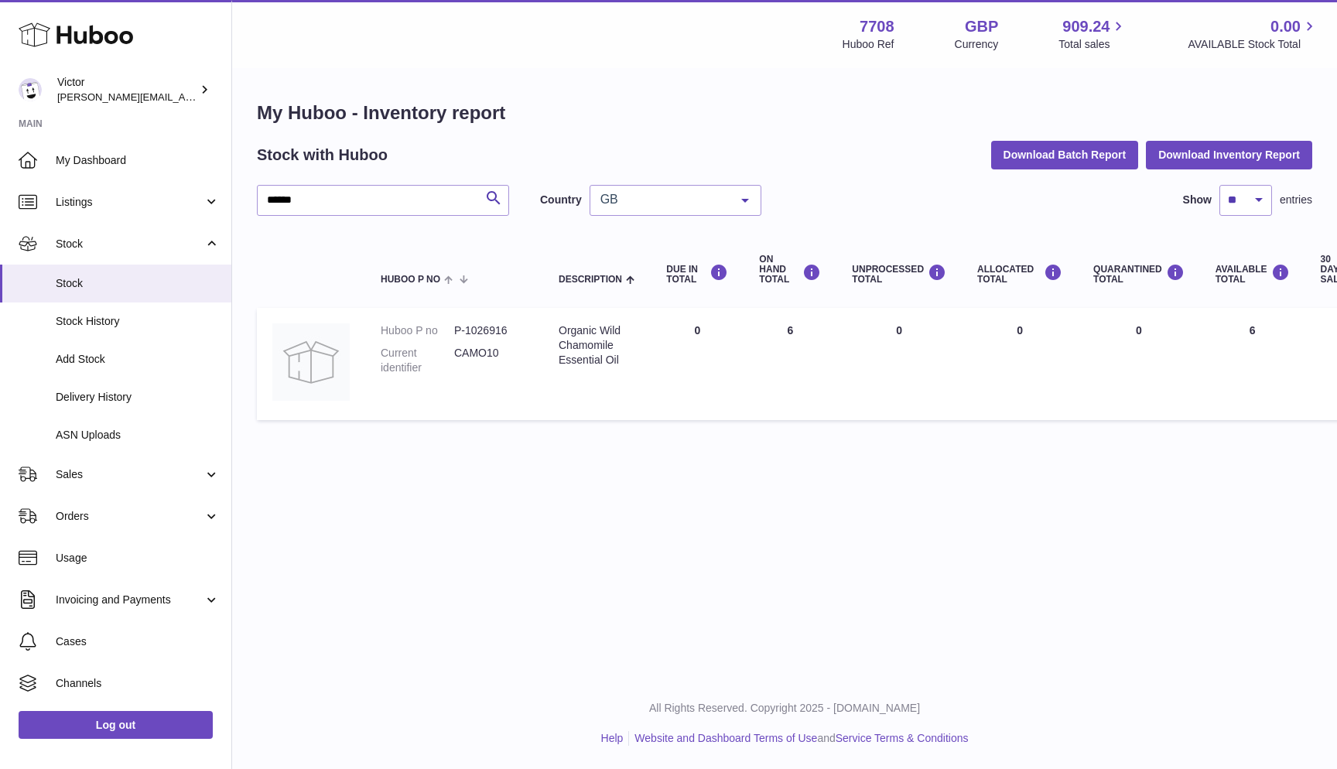
click at [620, 203] on span "GB" at bounding box center [662, 199] width 133 height 15
click at [610, 289] on span "NL" at bounding box center [607, 292] width 15 height 13
click at [283, 197] on input "******" at bounding box center [383, 200] width 252 height 31
paste input "*"
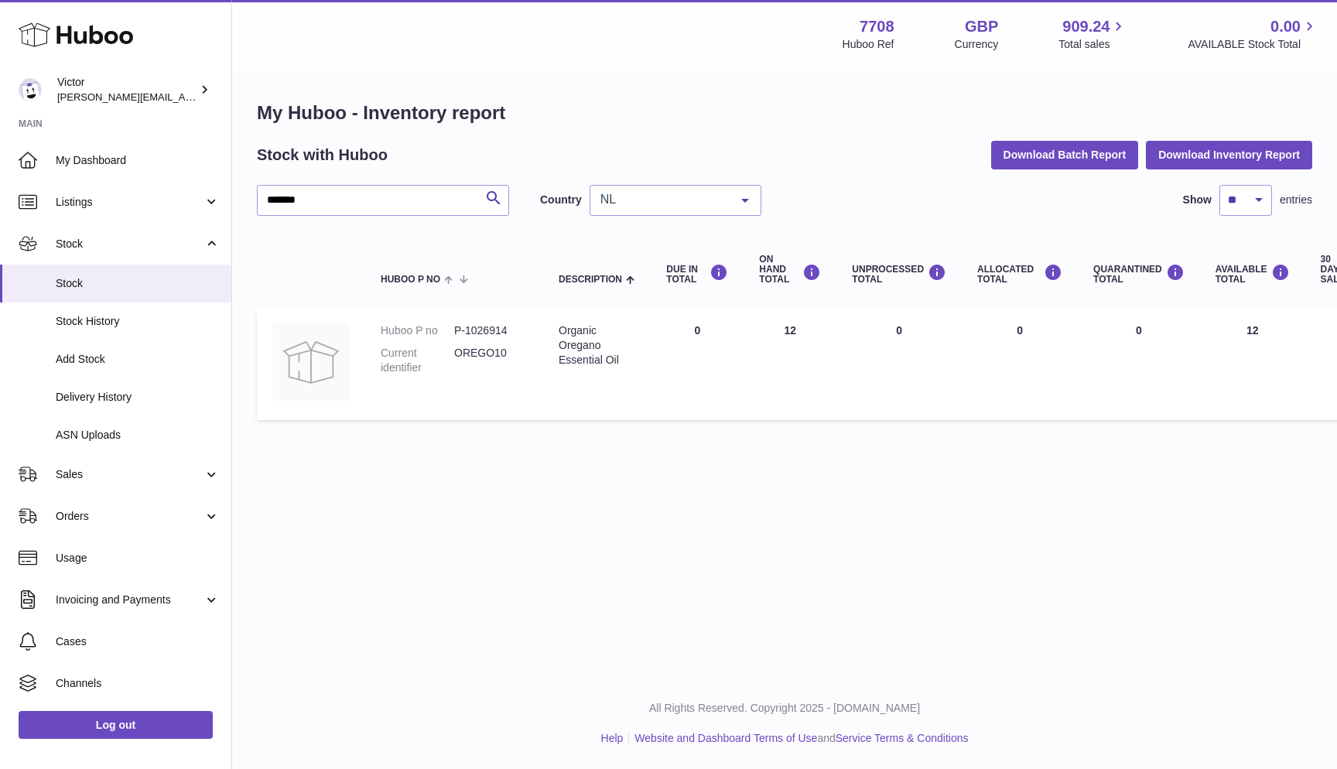
click at [699, 193] on span "NL" at bounding box center [662, 199] width 133 height 15
click at [643, 265] on span "GB" at bounding box center [675, 262] width 170 height 31
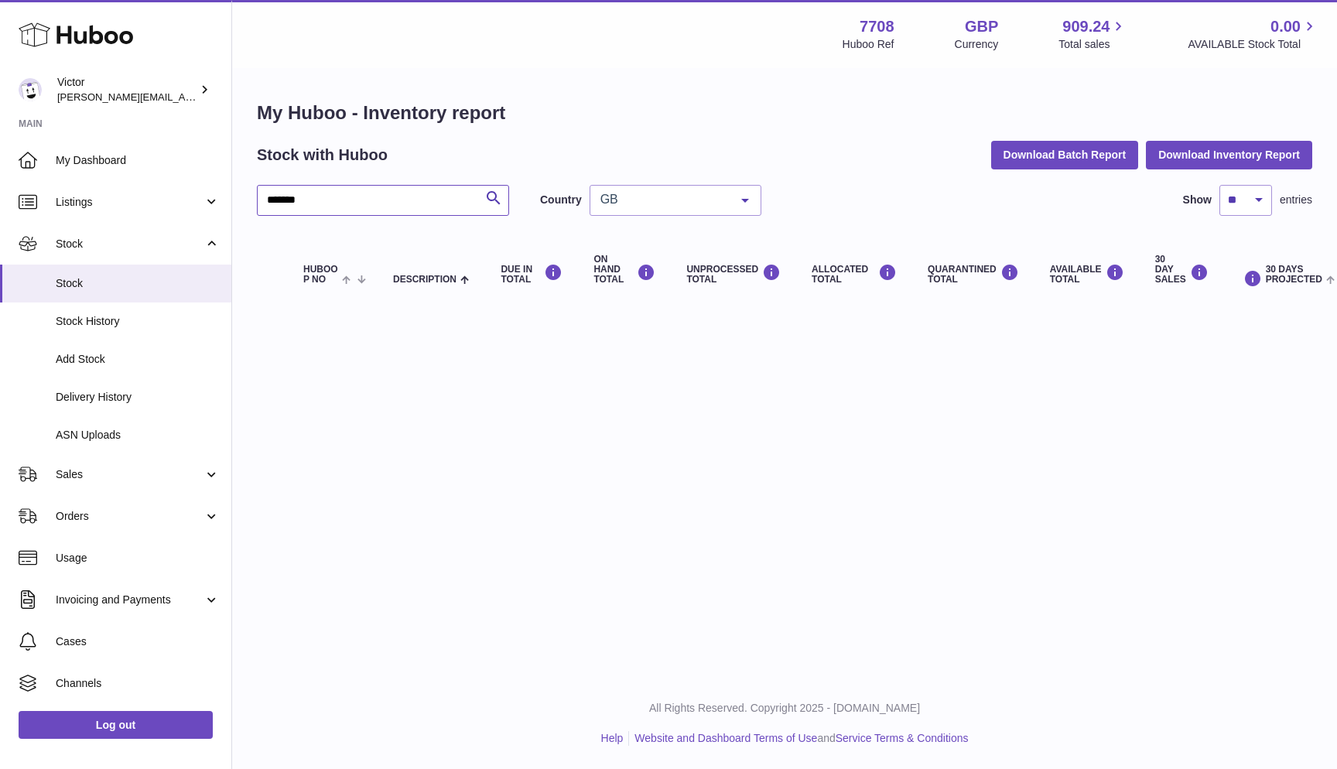
click at [273, 196] on input "*******" at bounding box center [383, 200] width 252 height 31
paste input "text"
type input "*******"
click at [648, 200] on span "GB" at bounding box center [662, 199] width 133 height 15
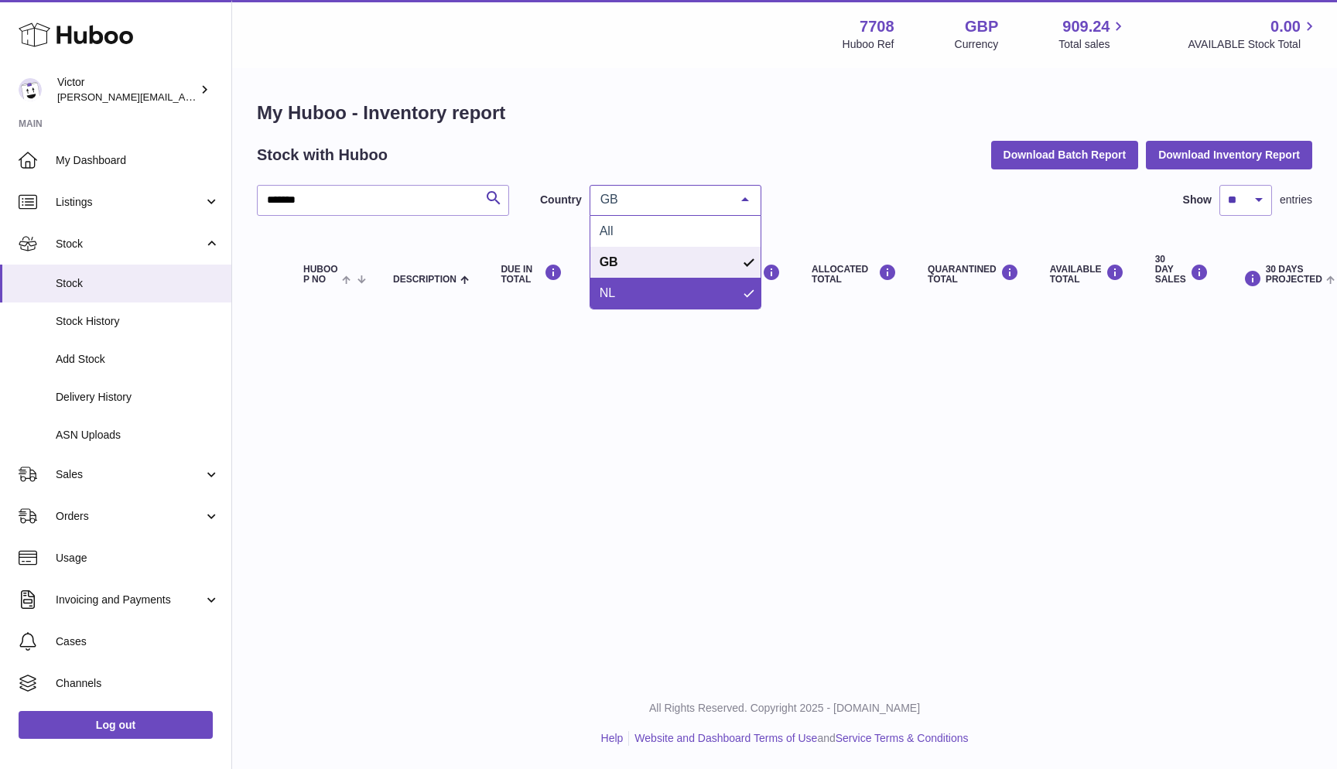
click at [618, 290] on span "NL" at bounding box center [675, 293] width 170 height 31
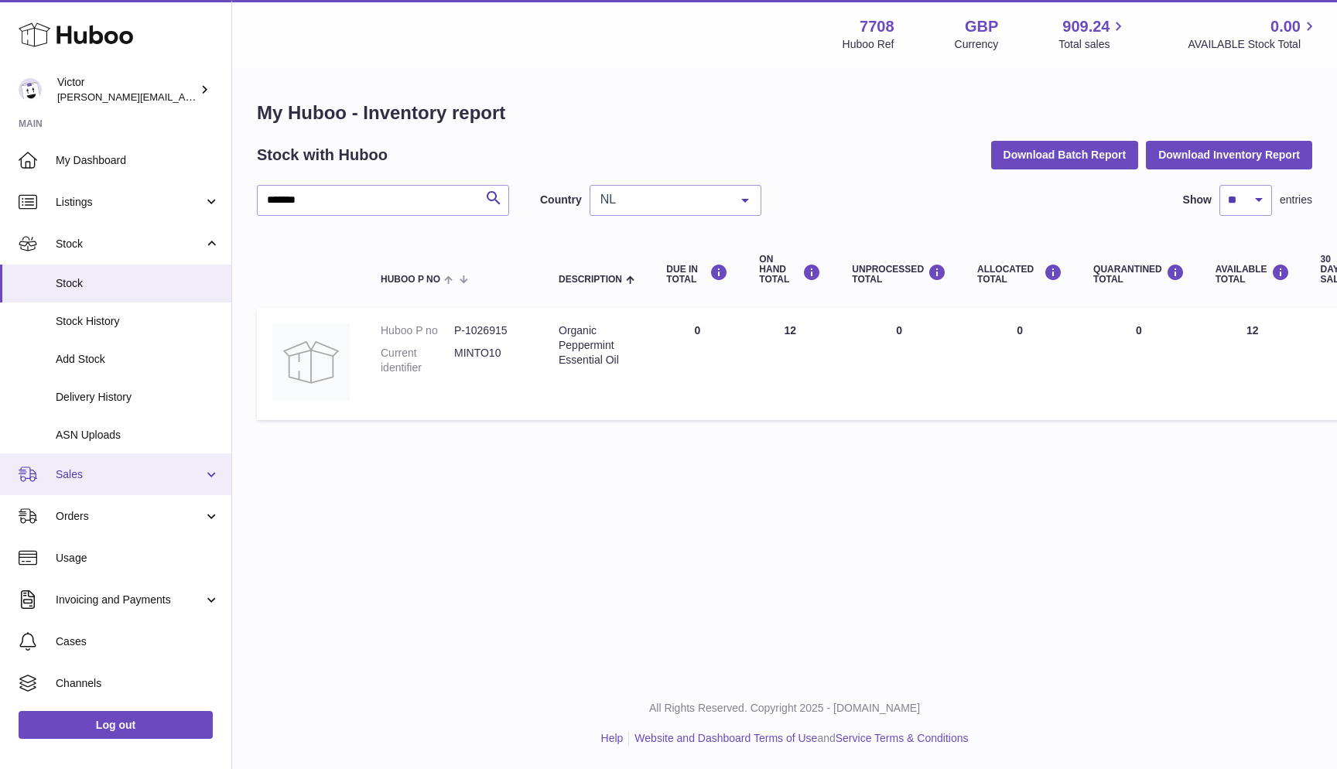
click at [86, 473] on span "Sales" at bounding box center [130, 474] width 148 height 15
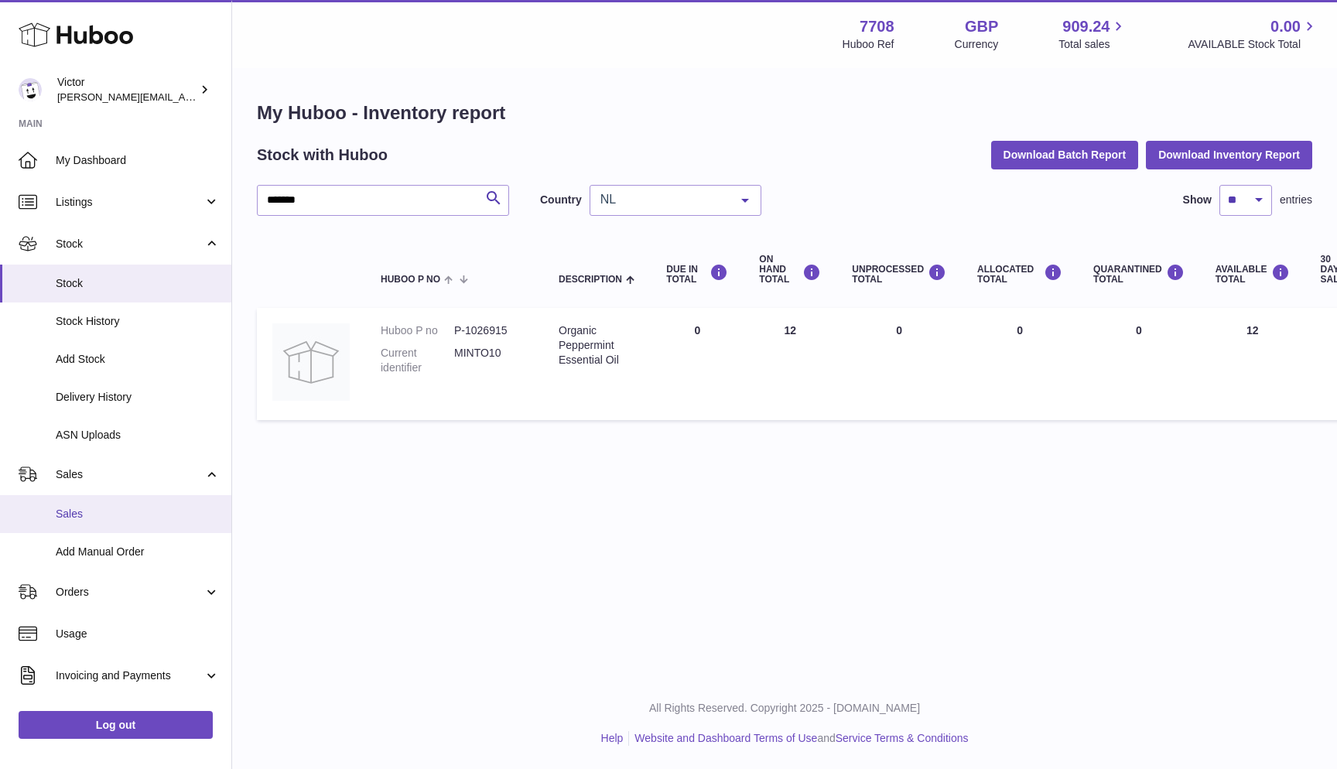
click at [85, 507] on span "Sales" at bounding box center [138, 514] width 164 height 15
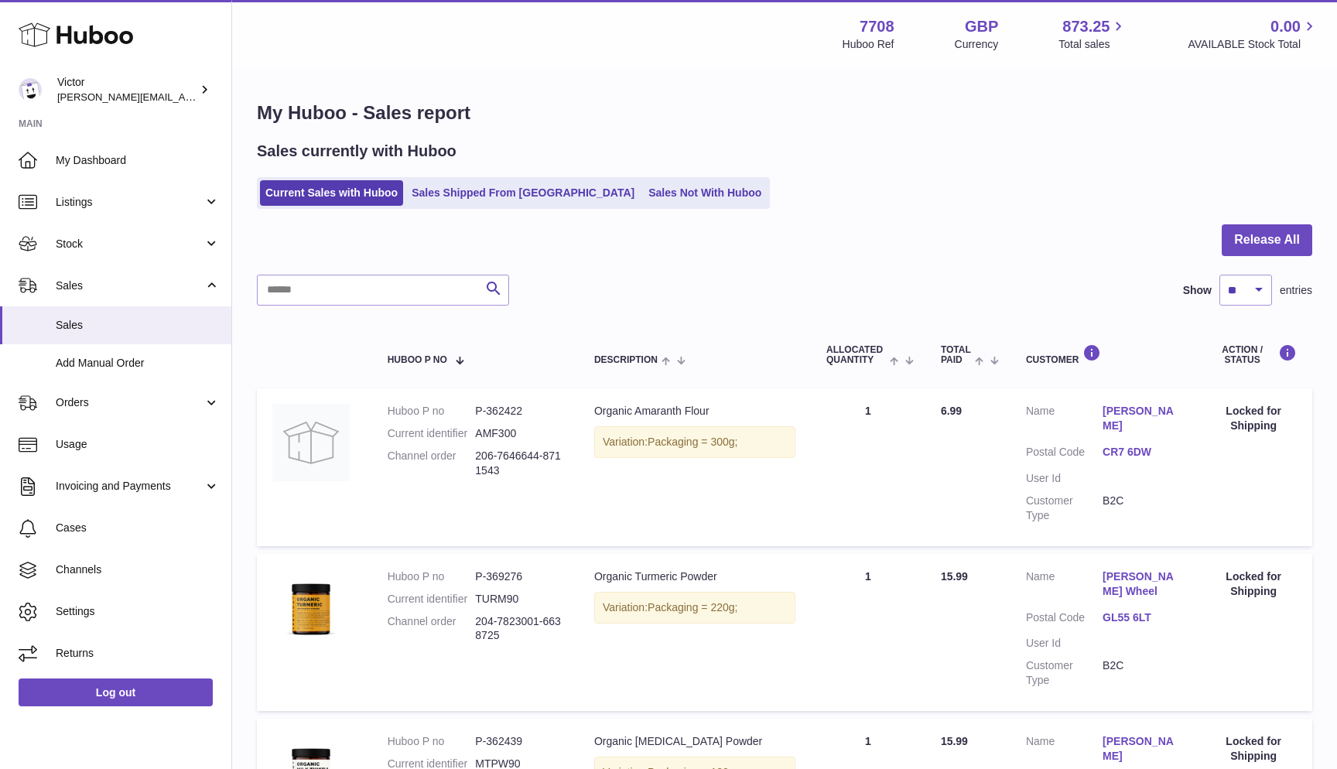
click at [655, 207] on ul "Current Sales with Huboo Sales Shipped From [GEOGRAPHIC_DATA] Sales Not With Hu…" at bounding box center [513, 193] width 513 height 32
click at [653, 189] on link "Sales Not With Huboo" at bounding box center [705, 193] width 124 height 26
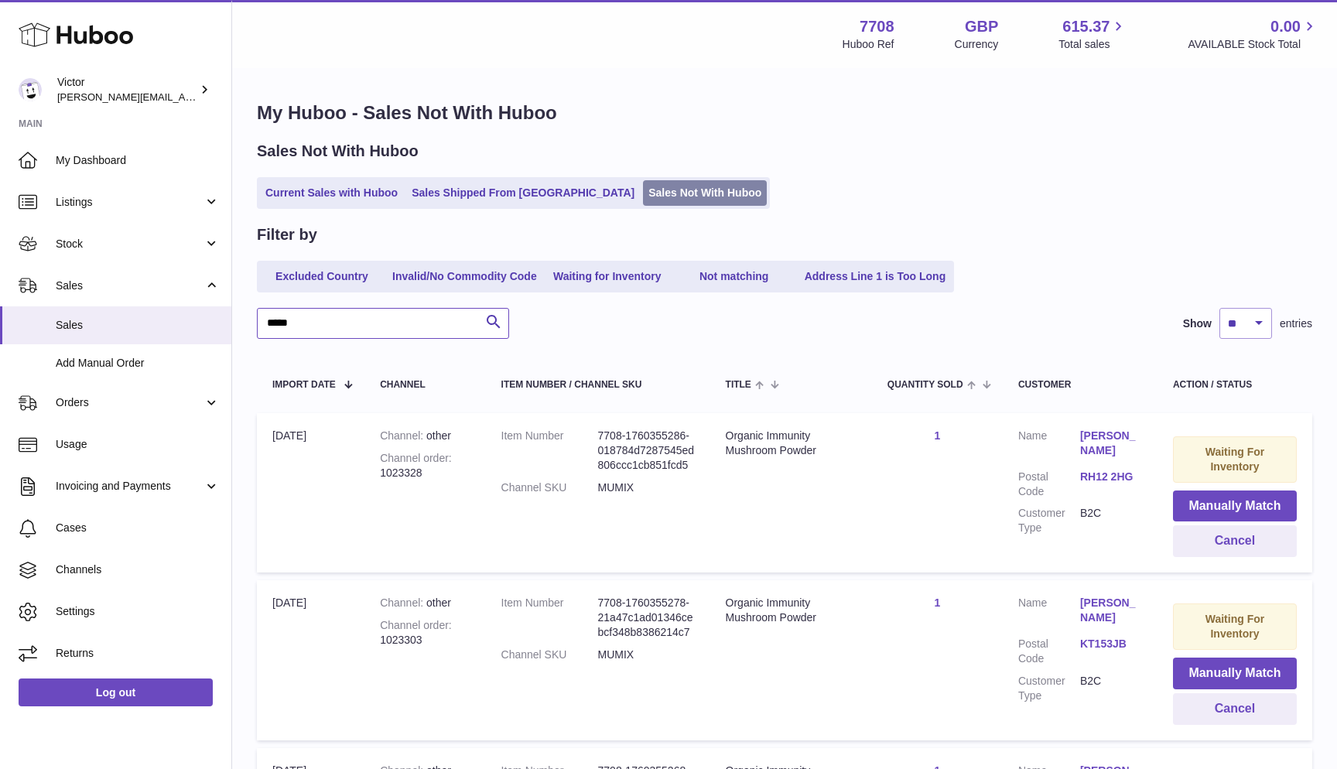
type input "*****"
click at [643, 191] on link "Sales Not With Huboo" at bounding box center [705, 193] width 124 height 26
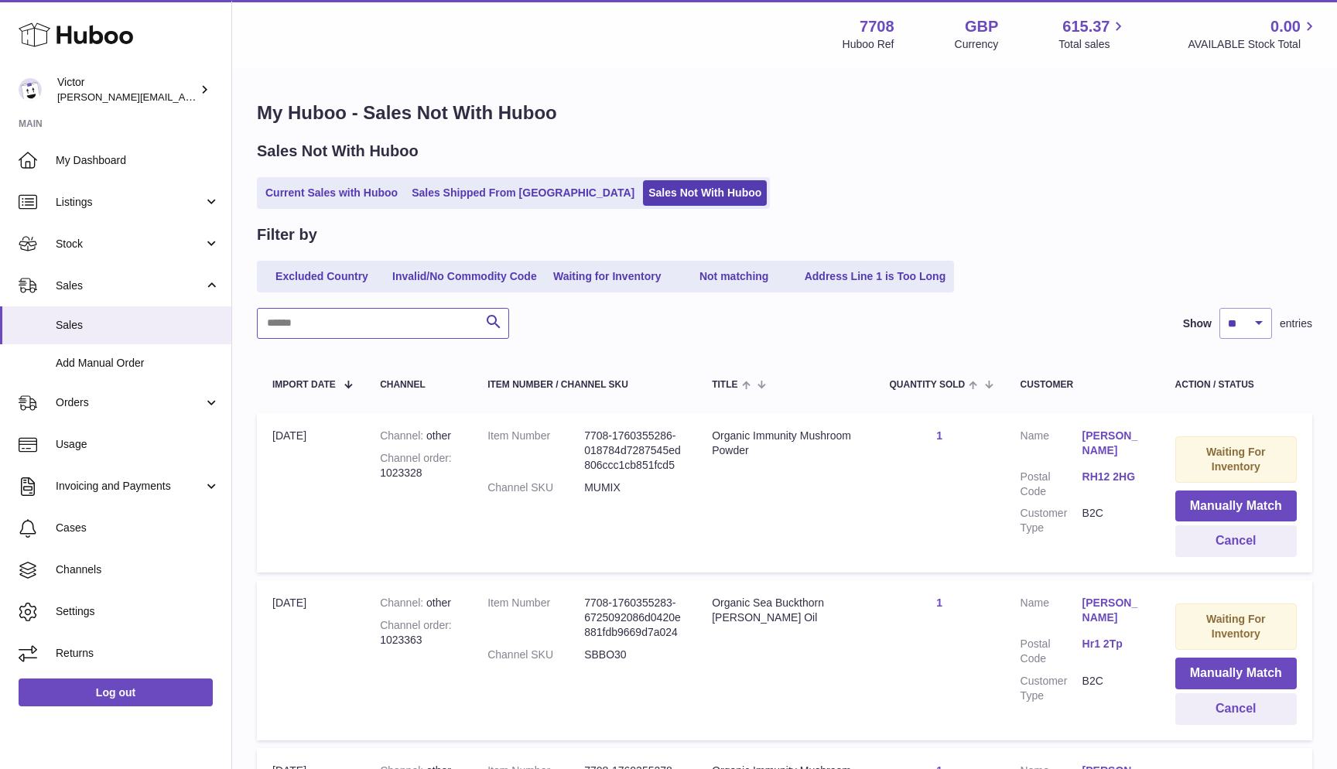
click at [349, 330] on input "text" at bounding box center [383, 323] width 252 height 31
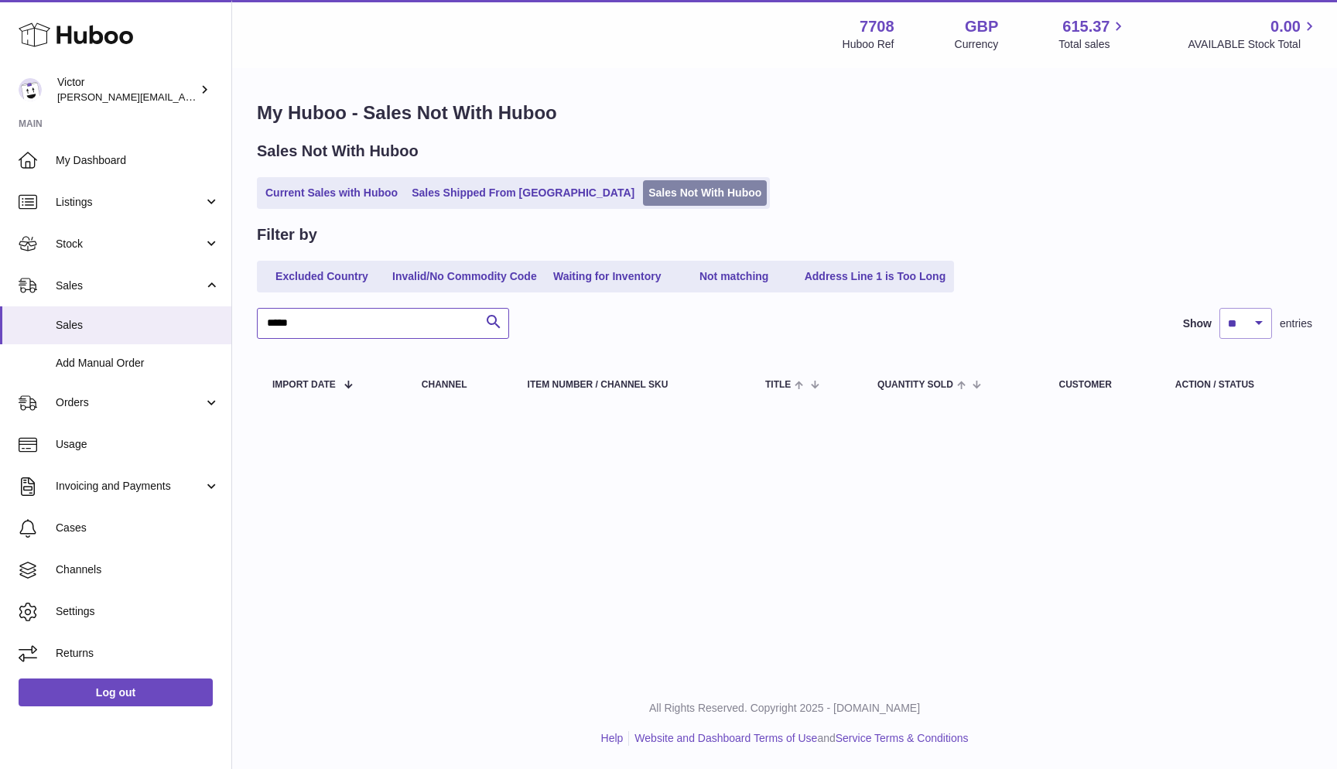
type input "*****"
click at [643, 190] on link "Sales Not With Huboo" at bounding box center [705, 193] width 124 height 26
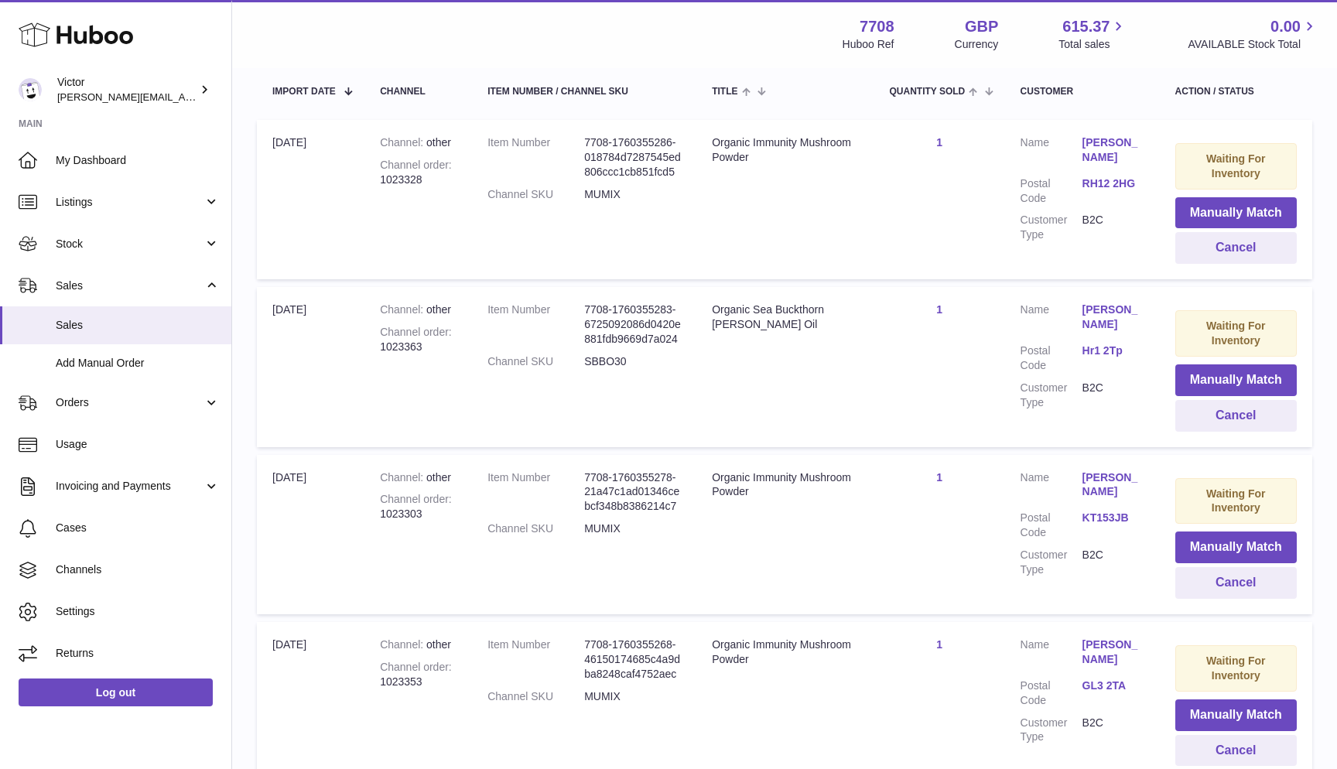
scroll to position [360, 0]
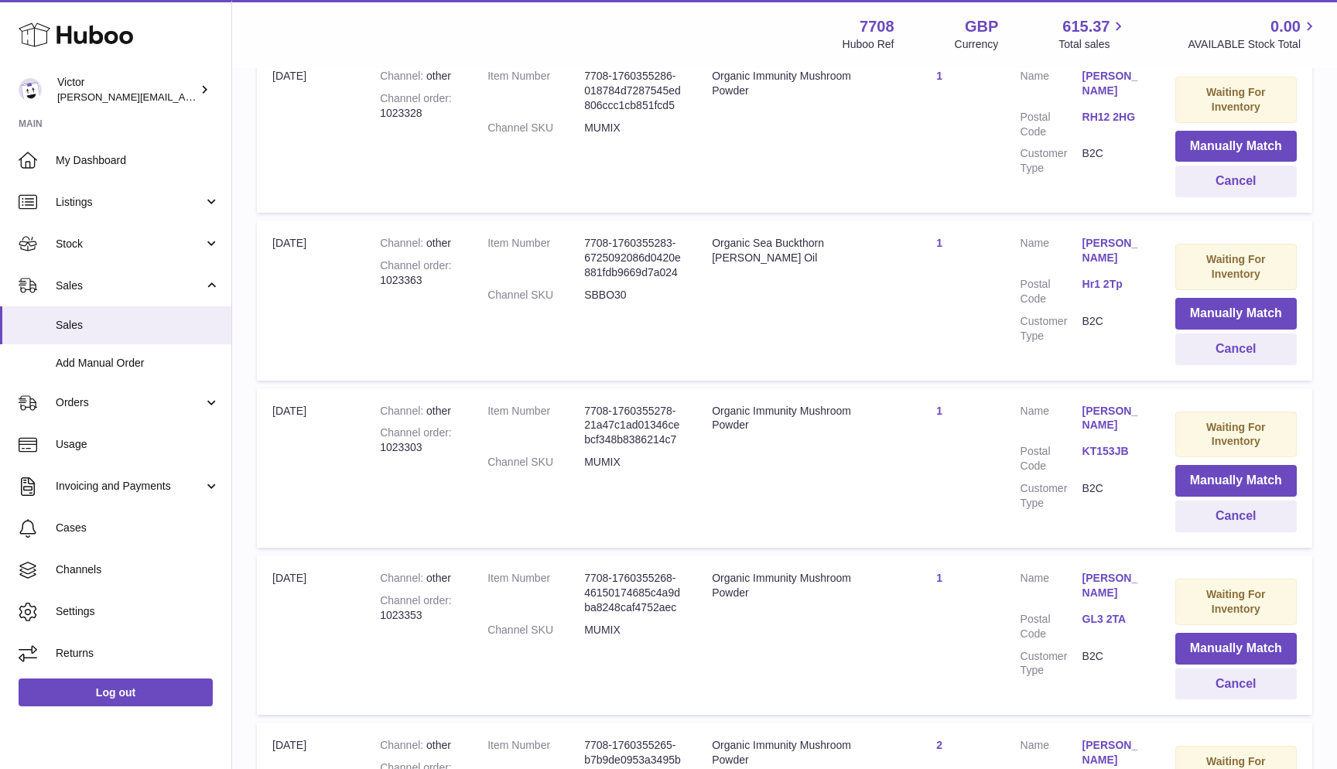
click at [608, 289] on dd "SBBO30" at bounding box center [632, 295] width 97 height 15
copy dd "SBBO30"
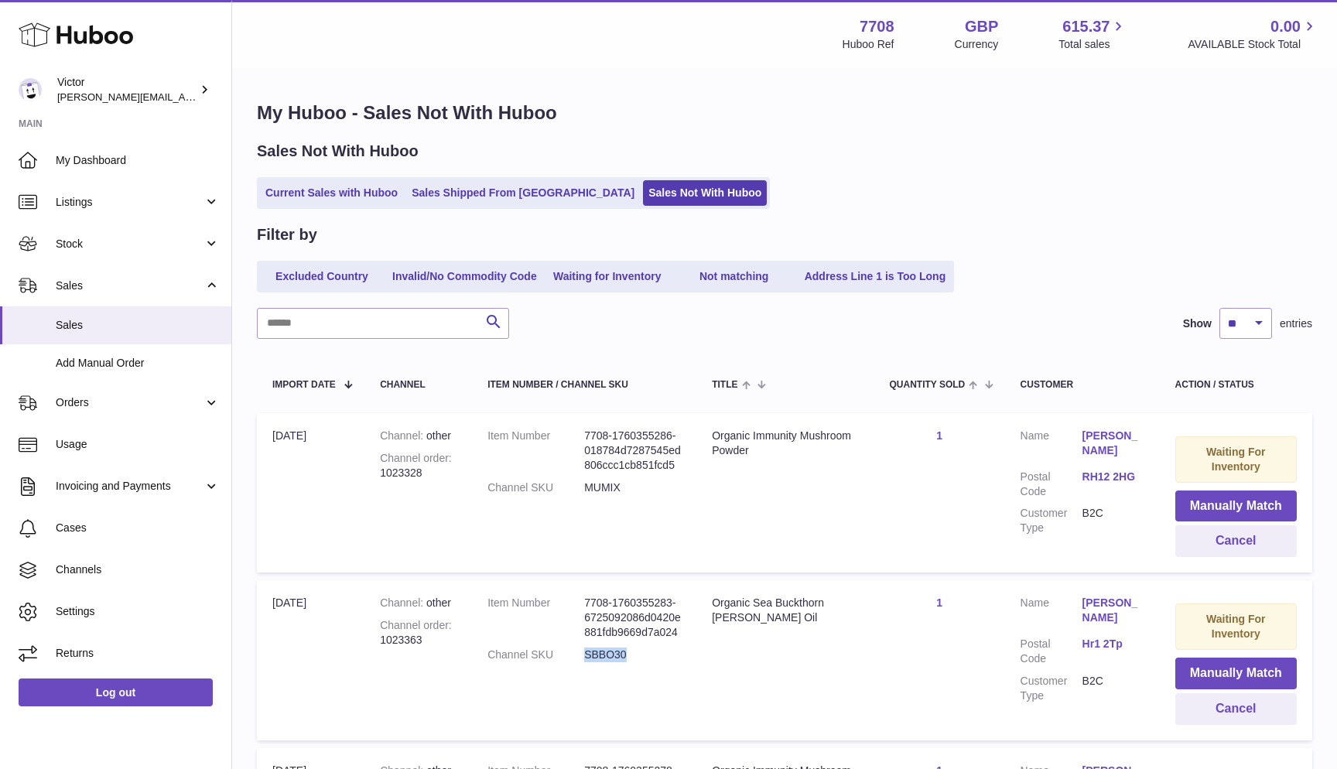
scroll to position [0, 0]
click at [388, 313] on input "text" at bounding box center [383, 323] width 252 height 31
paste input "******"
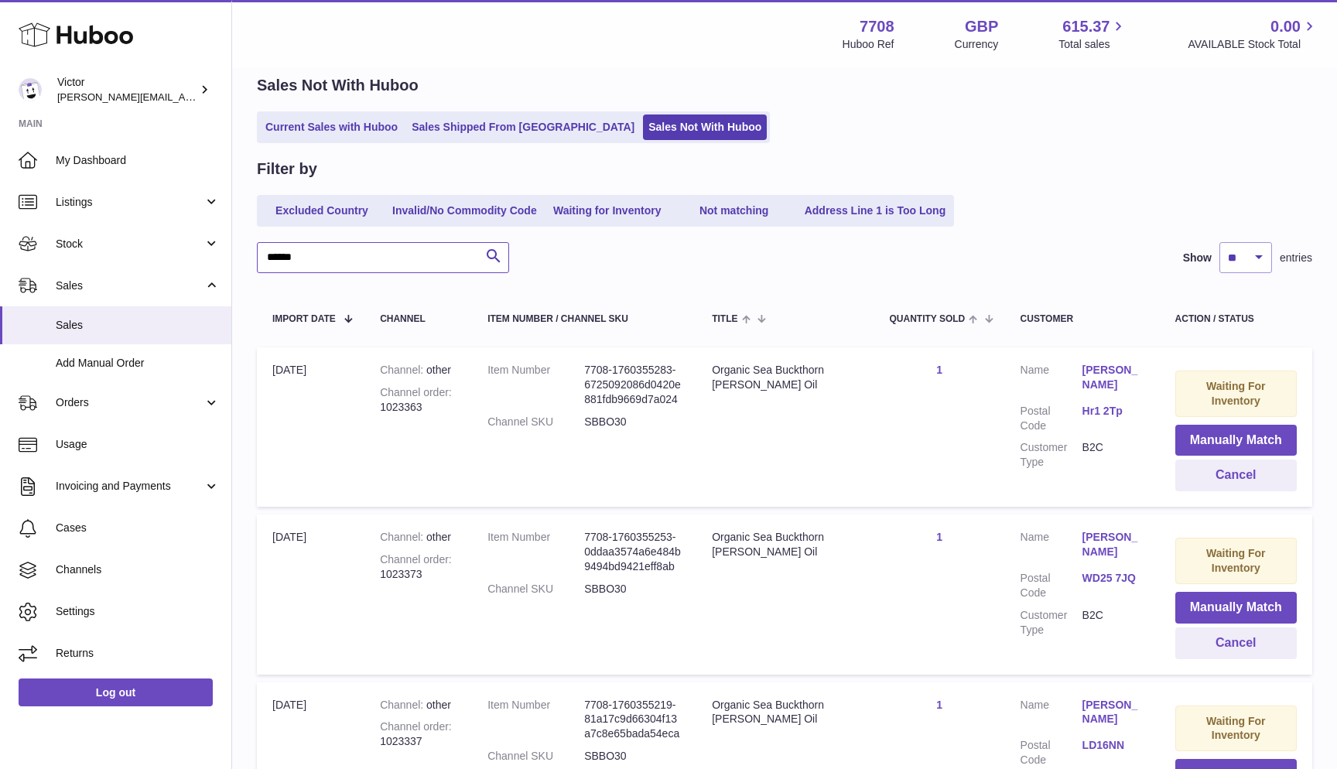
scroll to position [65, 0]
type input "******"
click at [101, 321] on span "Sales" at bounding box center [138, 325] width 164 height 15
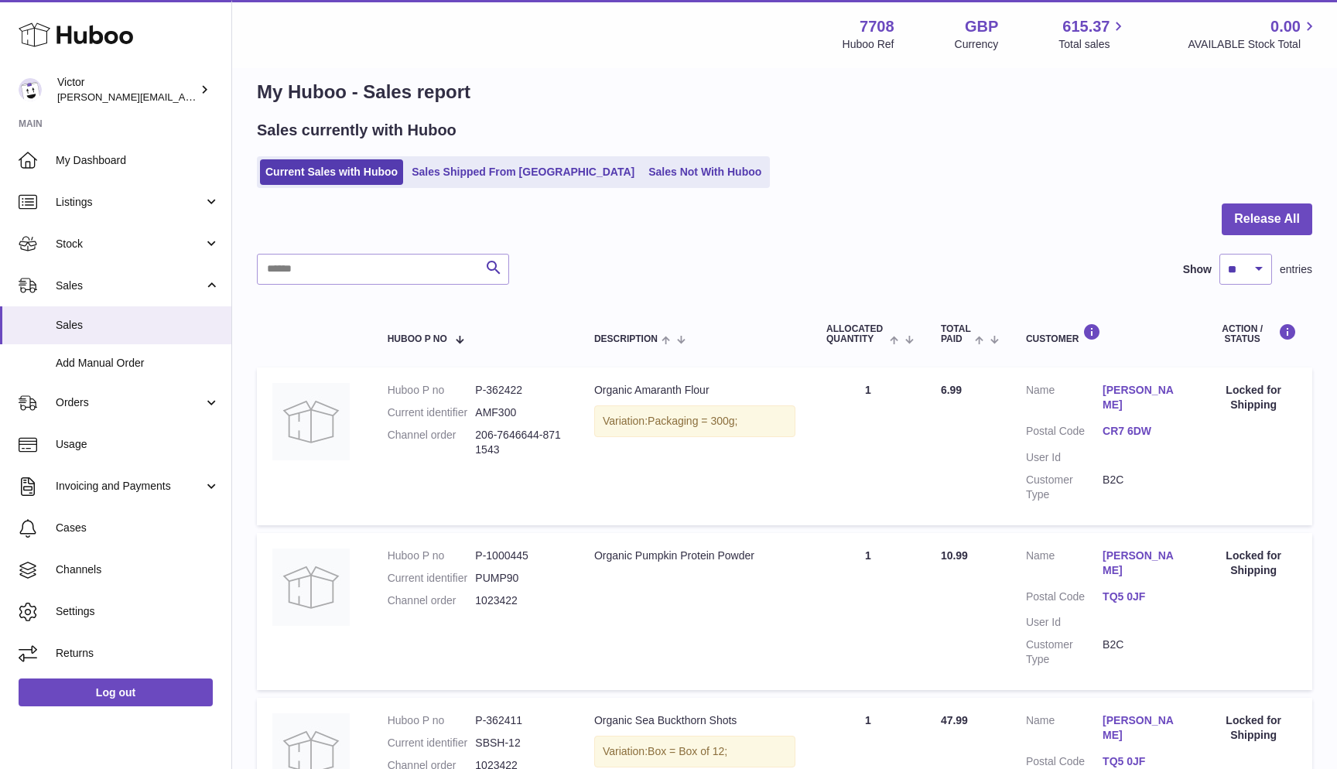
scroll to position [21, 0]
click at [97, 233] on link "Stock" at bounding box center [115, 244] width 231 height 42
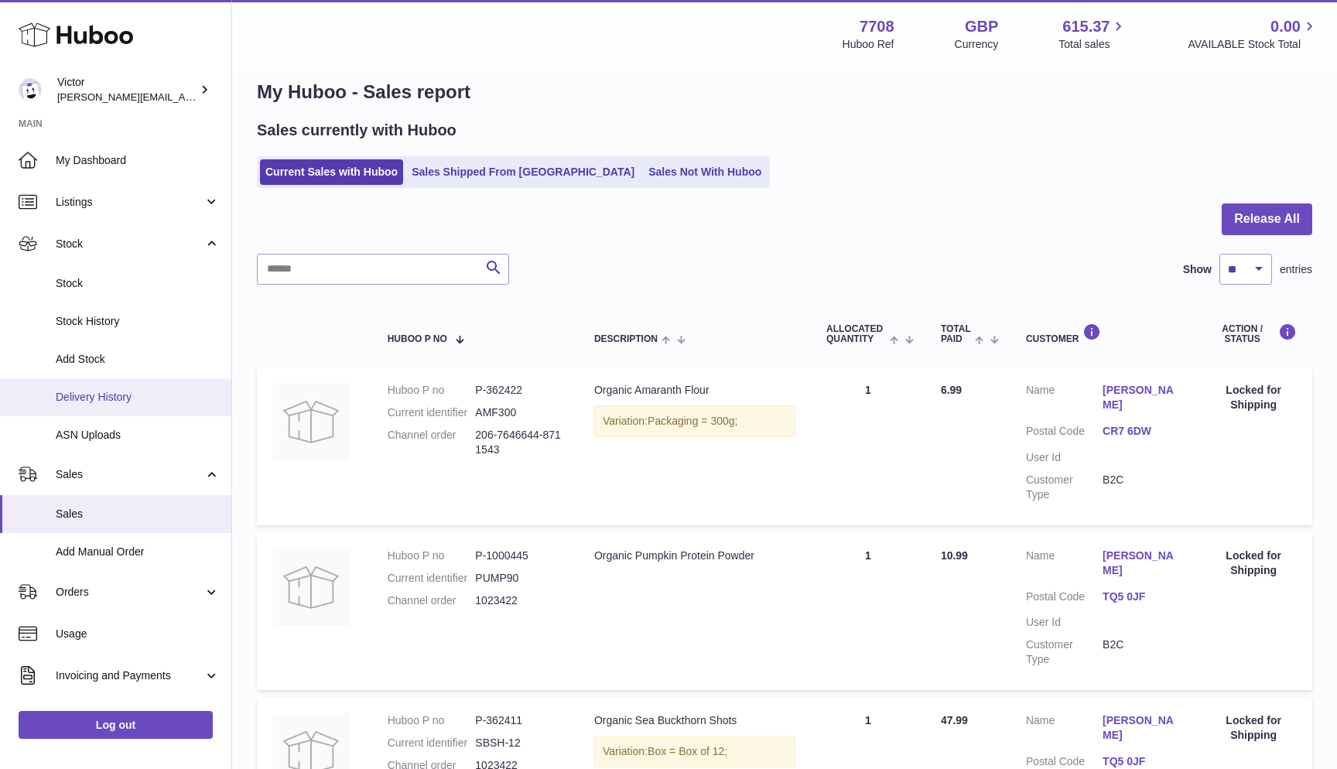
click at [92, 395] on span "Delivery History" at bounding box center [138, 397] width 164 height 15
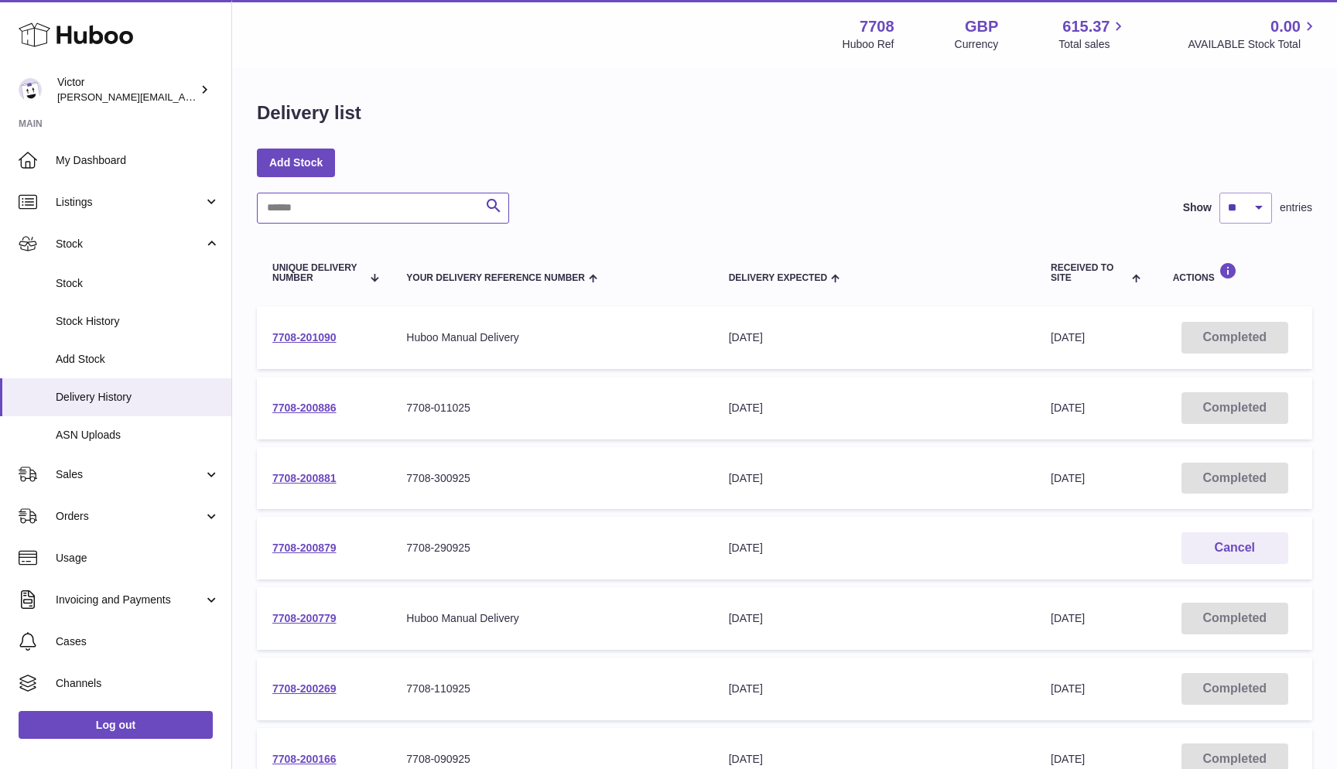
click at [309, 200] on input "text" at bounding box center [383, 208] width 252 height 31
paste input "**********"
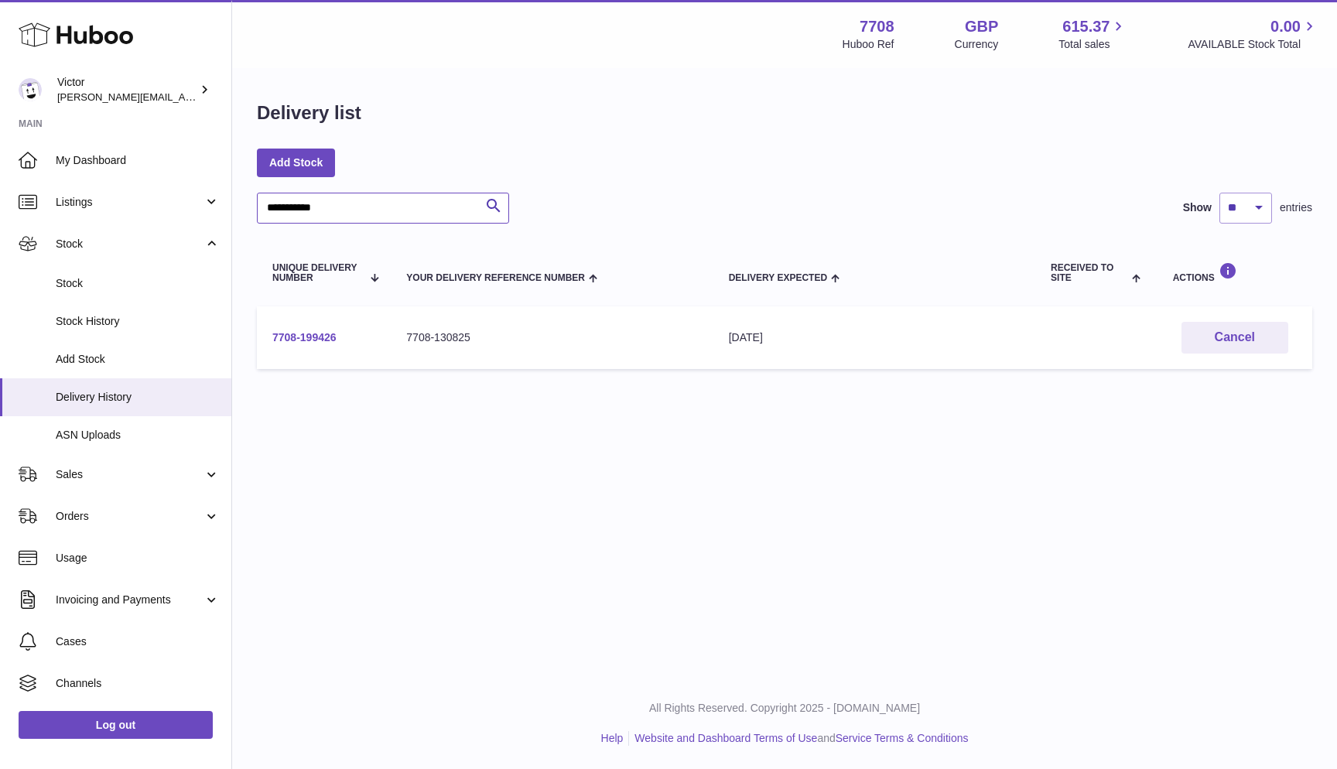
type input "**********"
click at [316, 333] on link "7708-199426" at bounding box center [304, 337] width 64 height 12
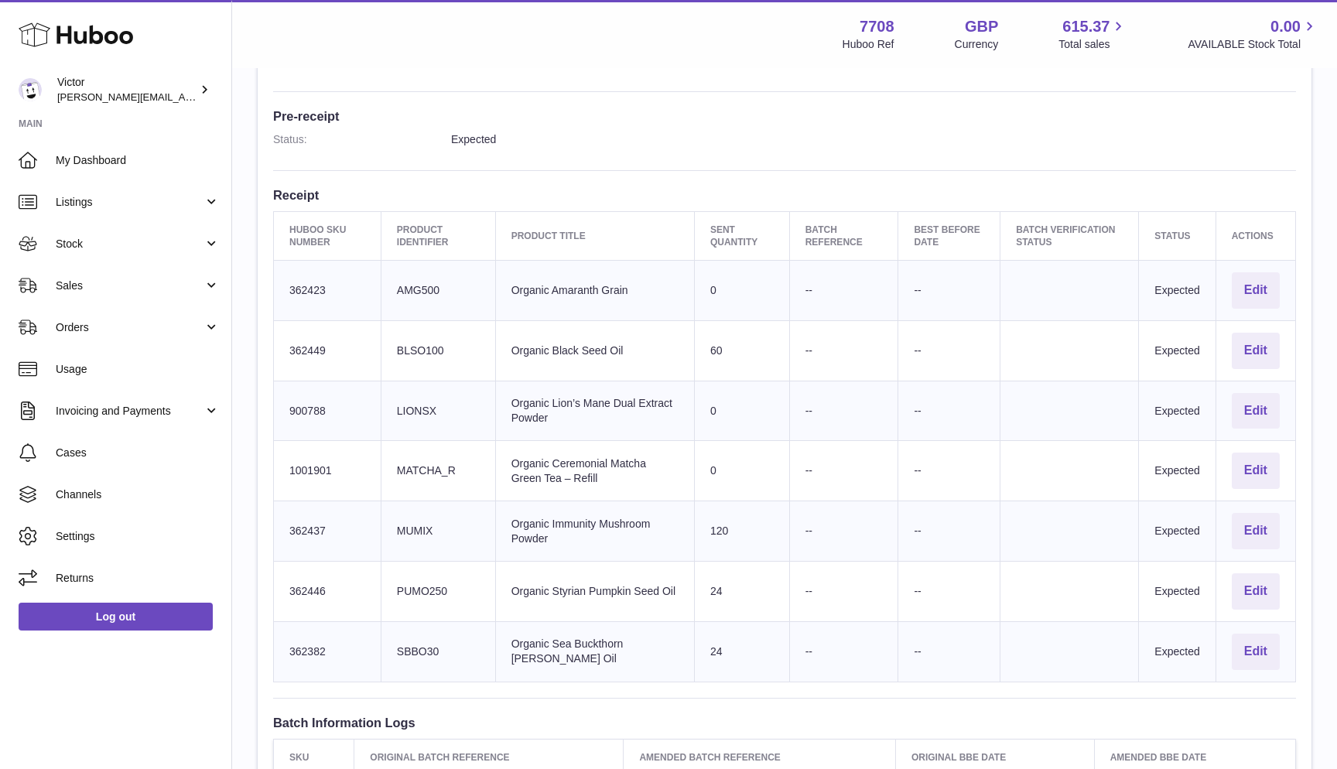
scroll to position [377, 0]
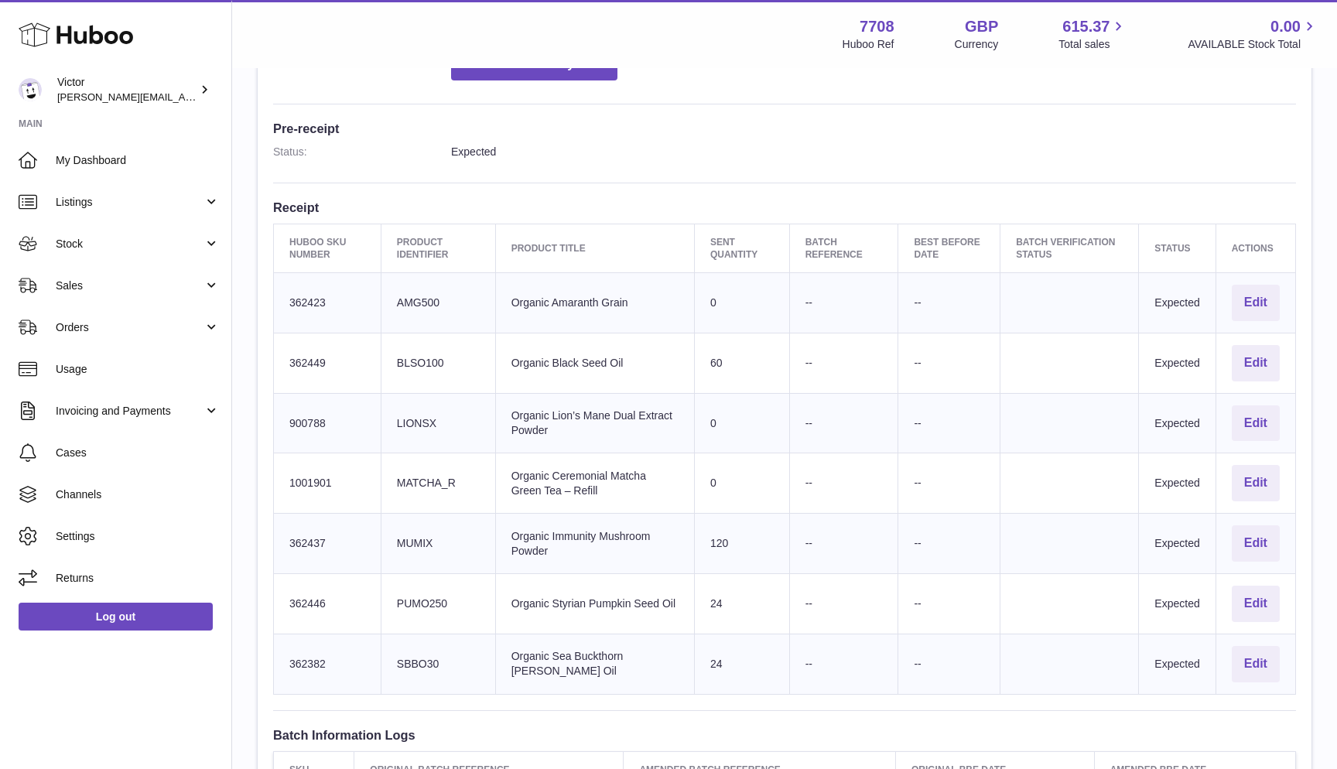
click at [726, 653] on td "Sent Quantity 24" at bounding box center [741, 664] width 95 height 60
click at [416, 649] on td "Client Identifier SBBO30" at bounding box center [438, 664] width 114 height 60
click at [101, 283] on span "Sales" at bounding box center [130, 286] width 148 height 15
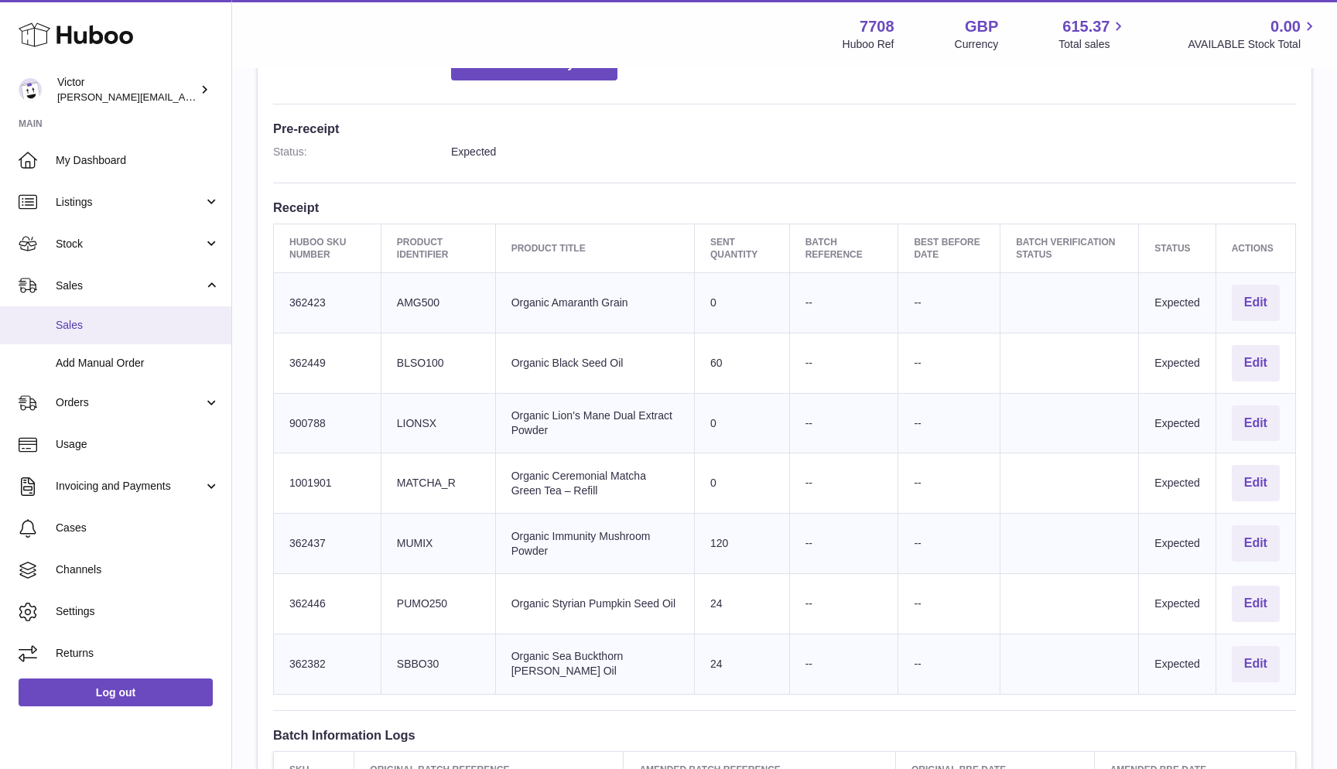
click at [92, 326] on span "Sales" at bounding box center [138, 325] width 164 height 15
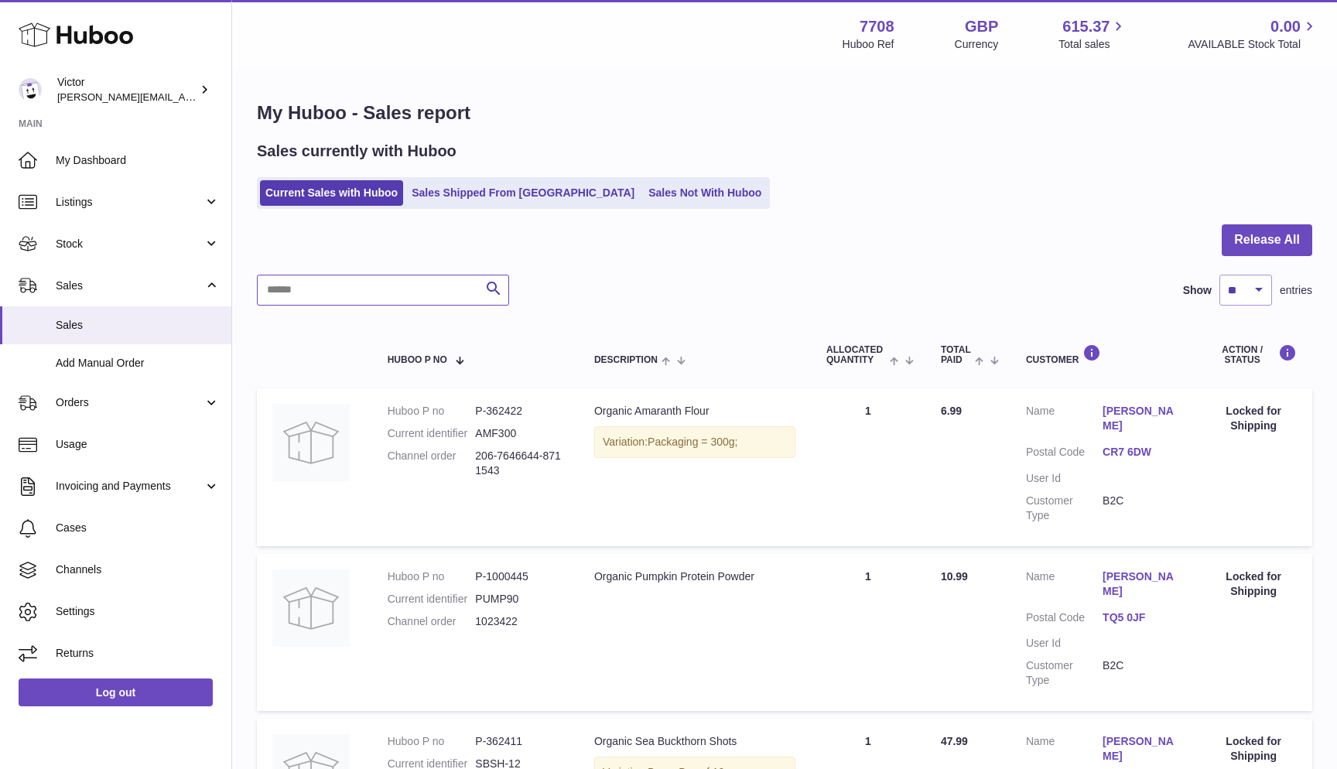
click at [304, 290] on input "text" at bounding box center [383, 290] width 252 height 31
paste input "**********"
click at [300, 282] on input "**********" at bounding box center [383, 290] width 252 height 31
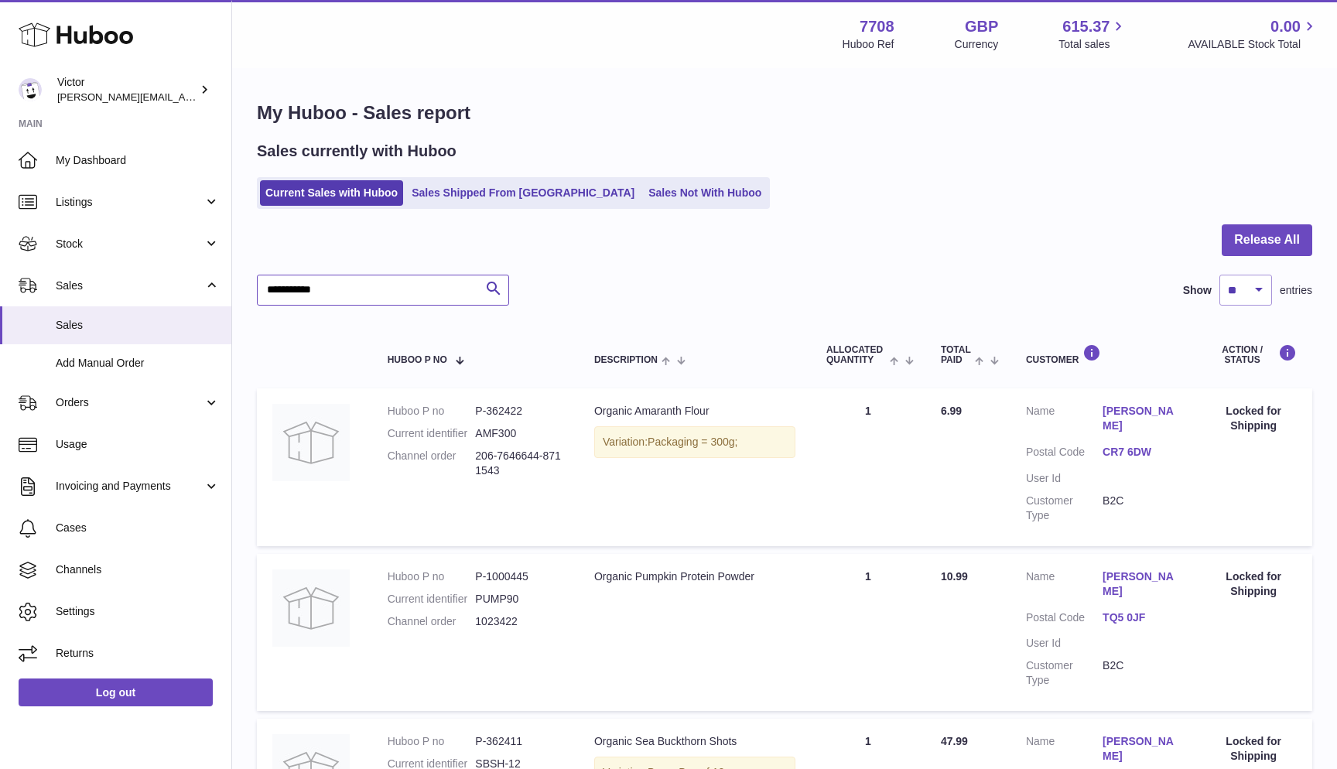
type input "**********"
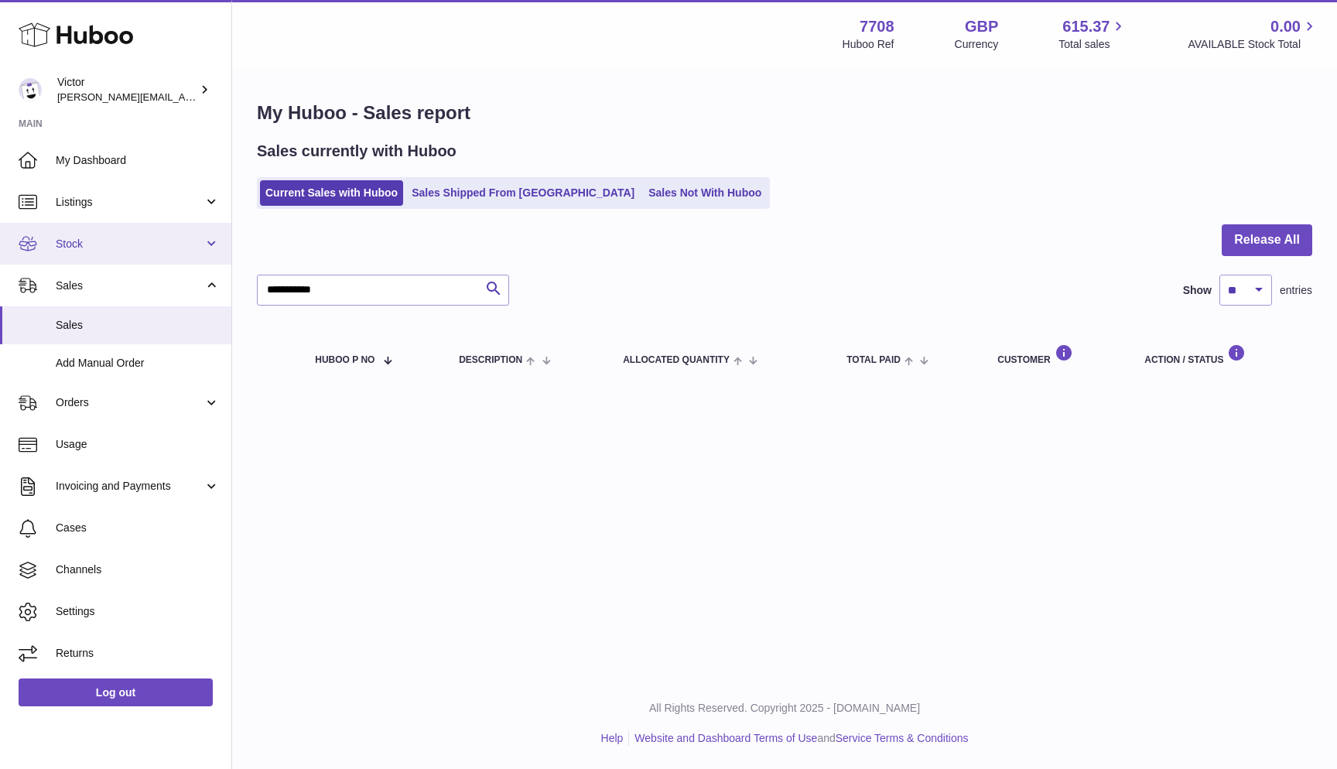
click at [112, 244] on span "Stock" at bounding box center [130, 244] width 148 height 15
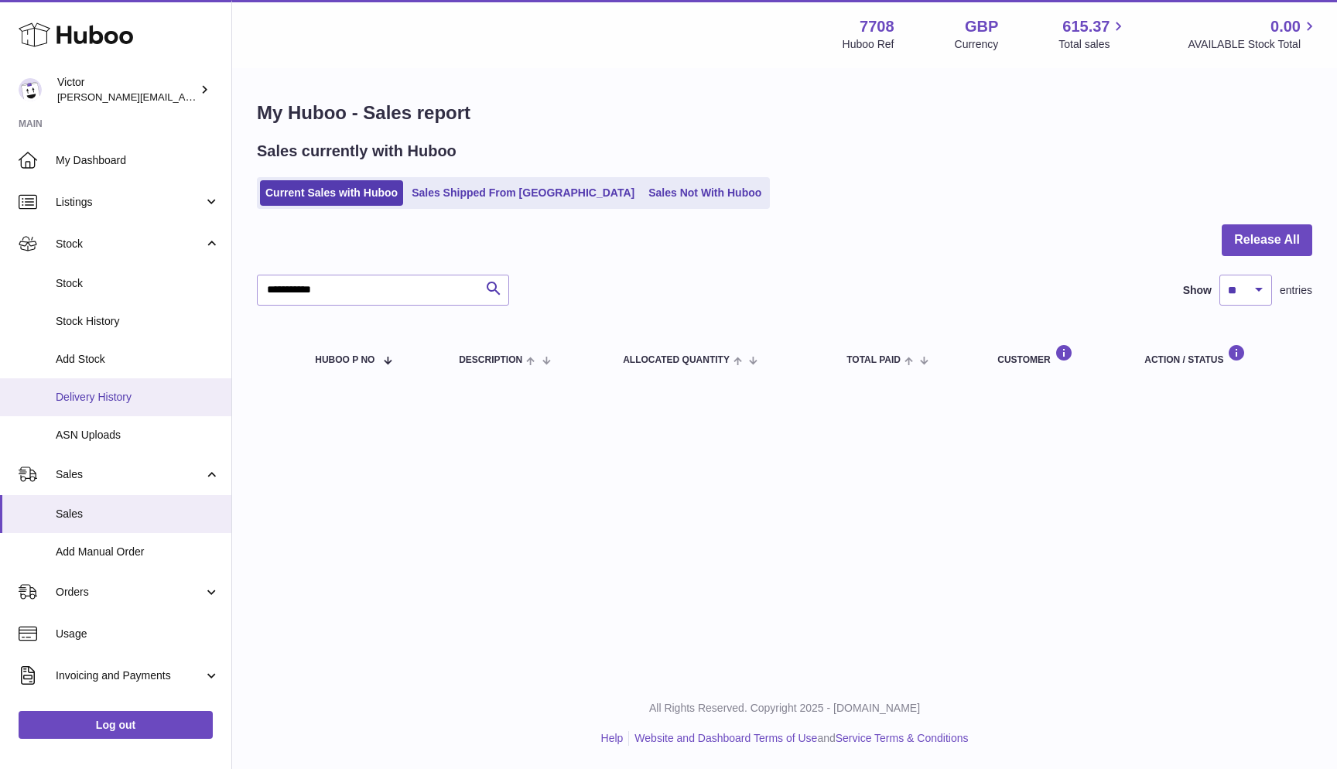
click at [106, 384] on link "Delivery History" at bounding box center [115, 397] width 231 height 38
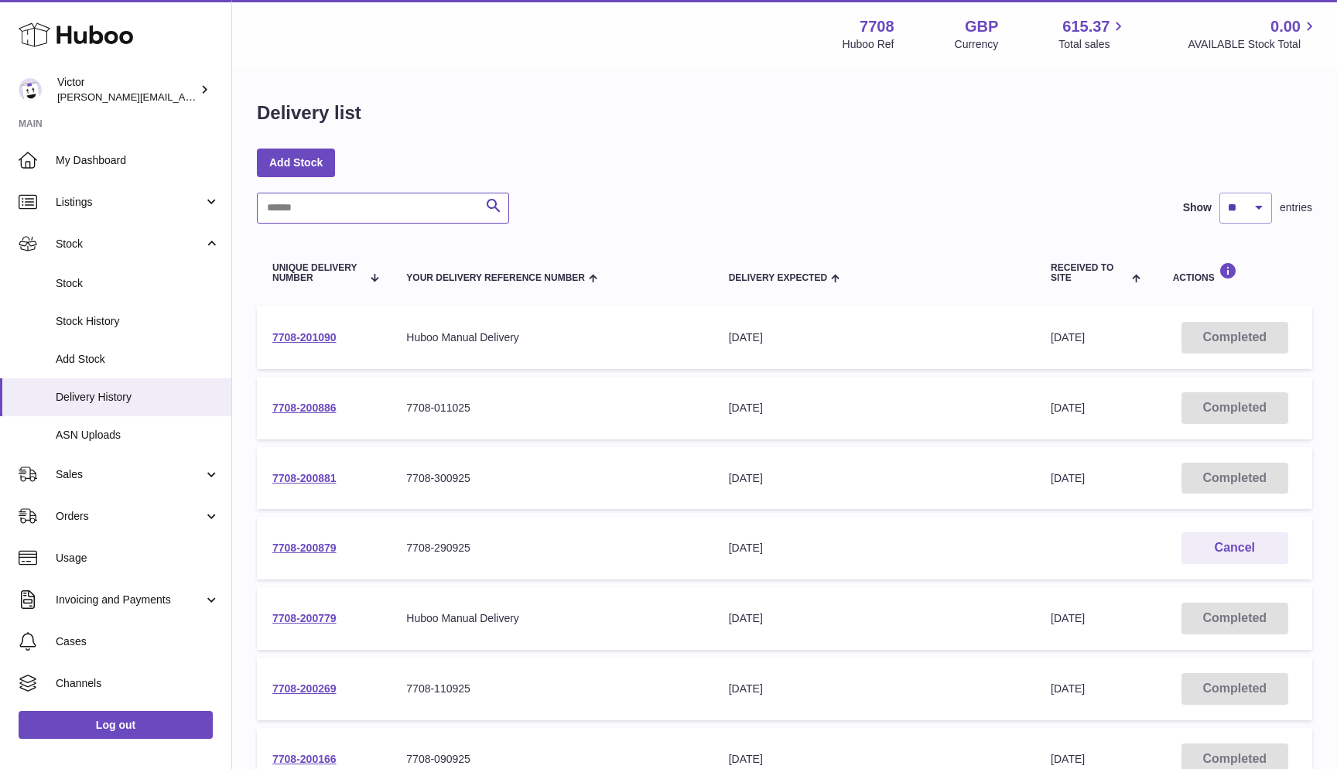
click at [296, 206] on input "text" at bounding box center [383, 208] width 252 height 31
paste input "**********"
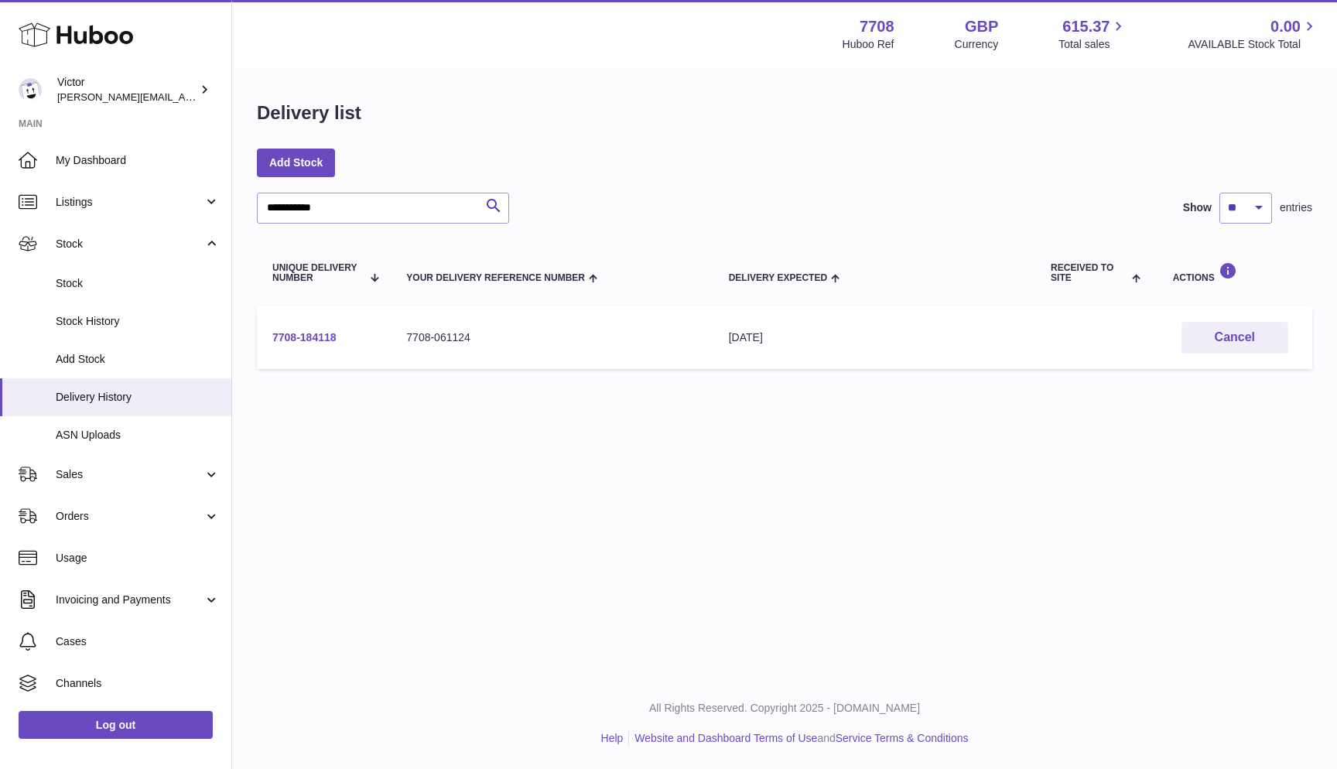
click at [329, 335] on link "7708-184118" at bounding box center [304, 337] width 64 height 12
click at [319, 206] on input "**********" at bounding box center [383, 208] width 252 height 31
paste input "text"
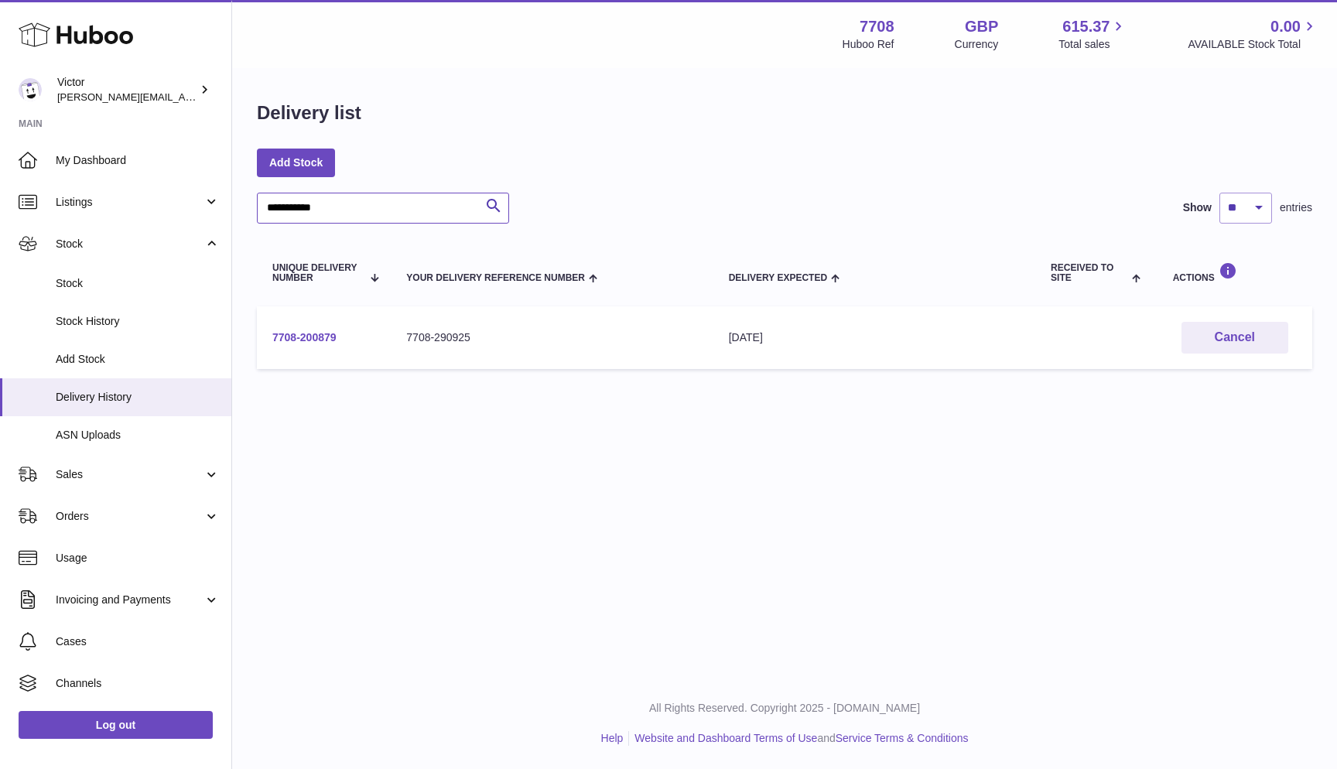
type input "**********"
click at [290, 333] on link "7708-200879" at bounding box center [304, 337] width 64 height 12
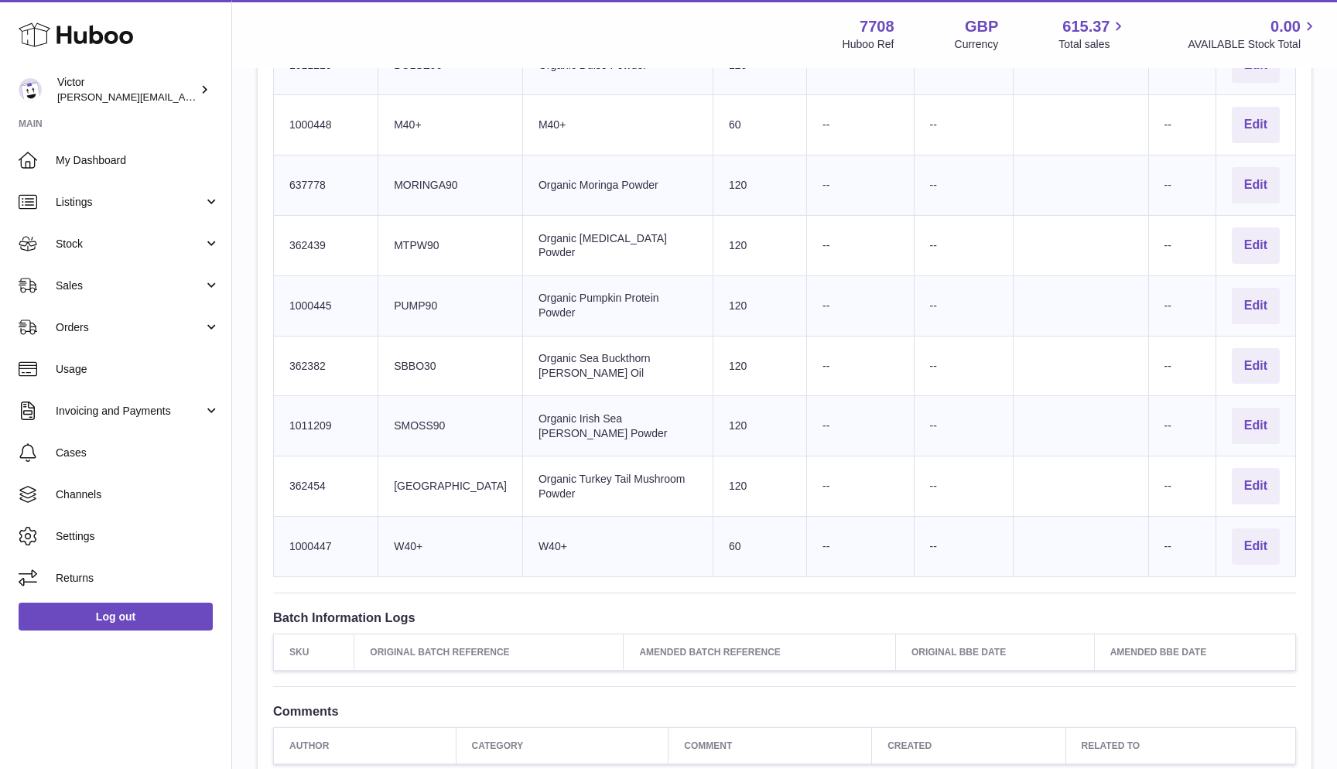
scroll to position [678, 0]
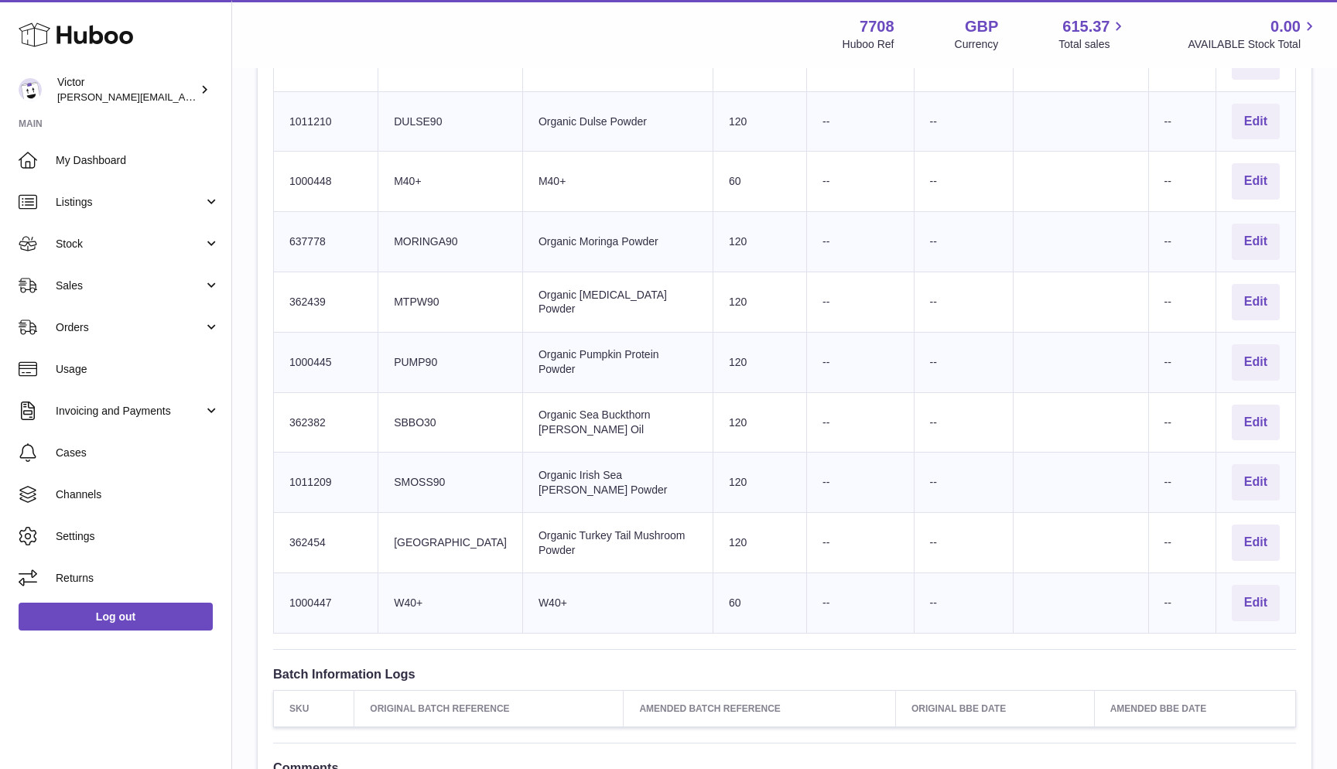
click at [419, 402] on td "Client Identifier SBBO30" at bounding box center [450, 422] width 145 height 60
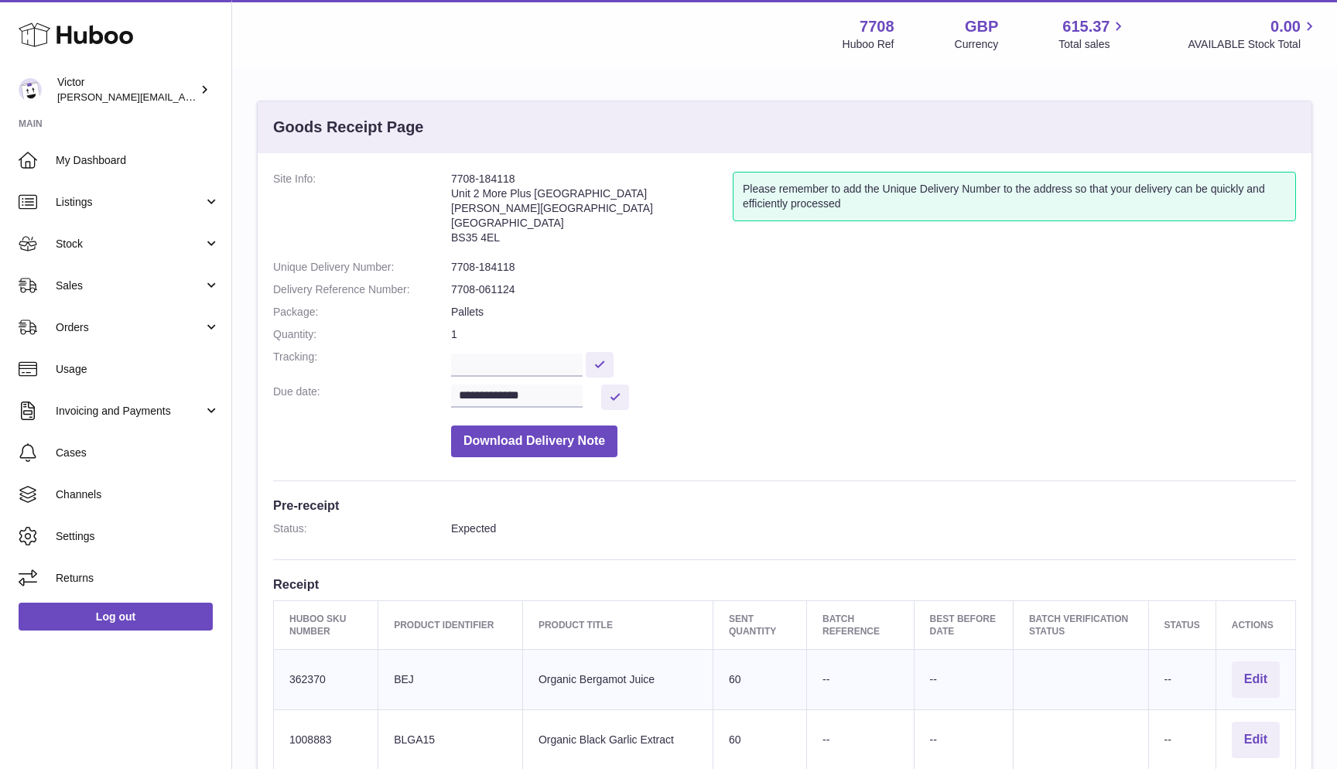
scroll to position [0, 0]
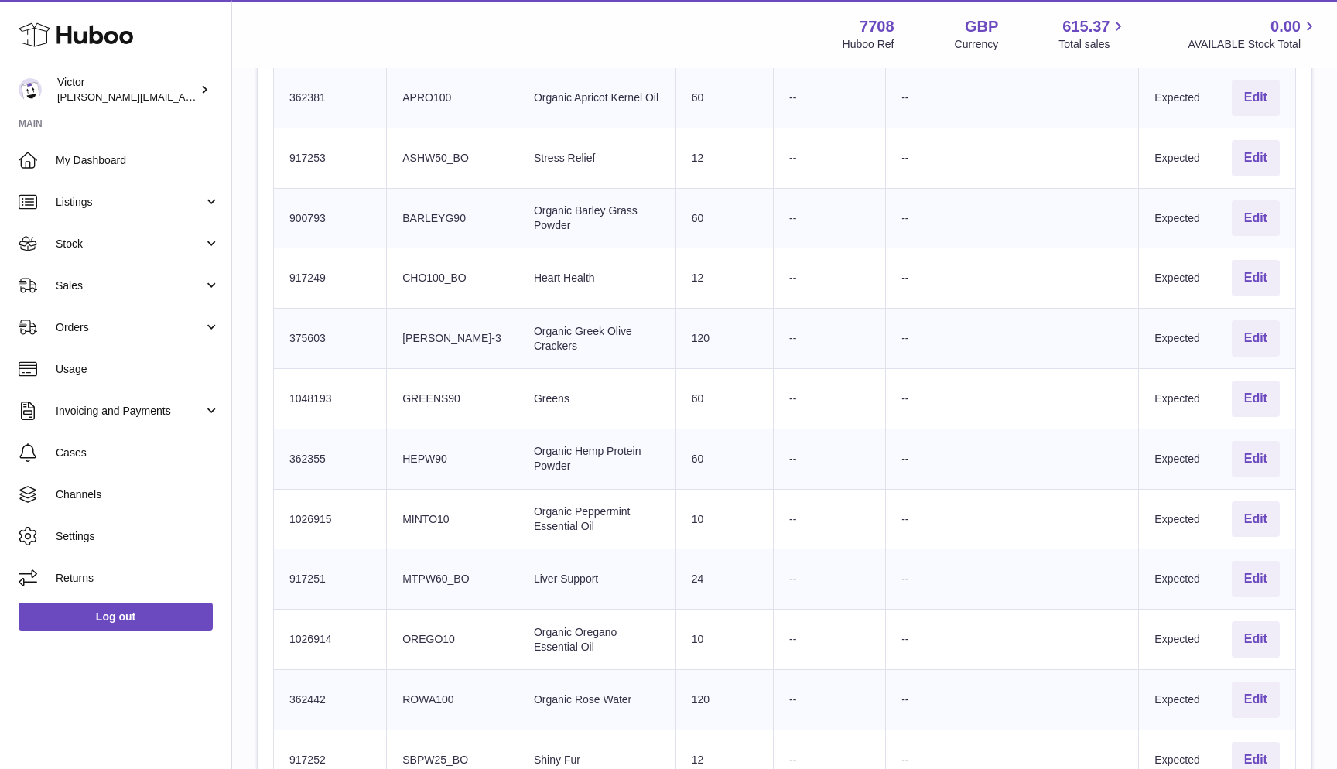
scroll to position [583, 0]
click at [432, 331] on td "Client Identifier CRAGO-3" at bounding box center [453, 338] width 132 height 60
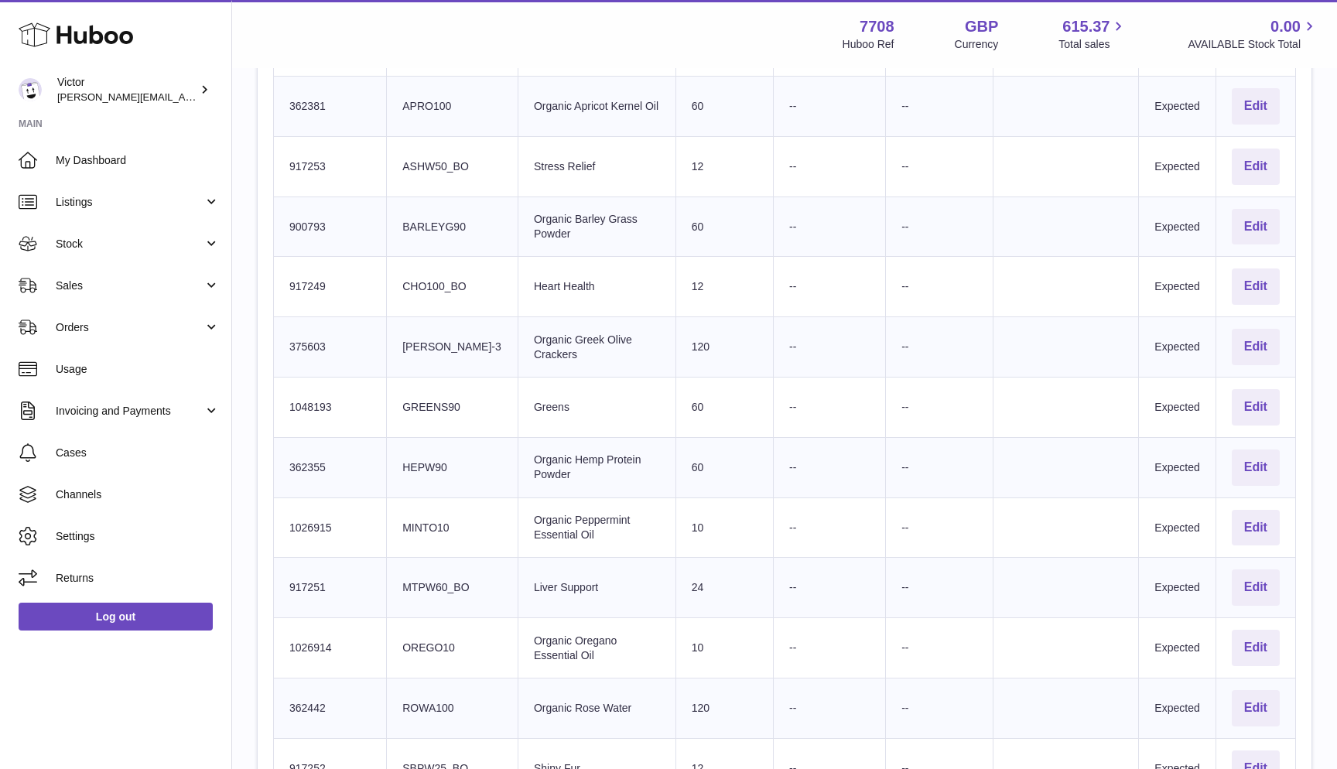
scroll to position [574, 0]
click at [443, 162] on td "Client Identifier ASHW50_BO" at bounding box center [453, 165] width 132 height 60
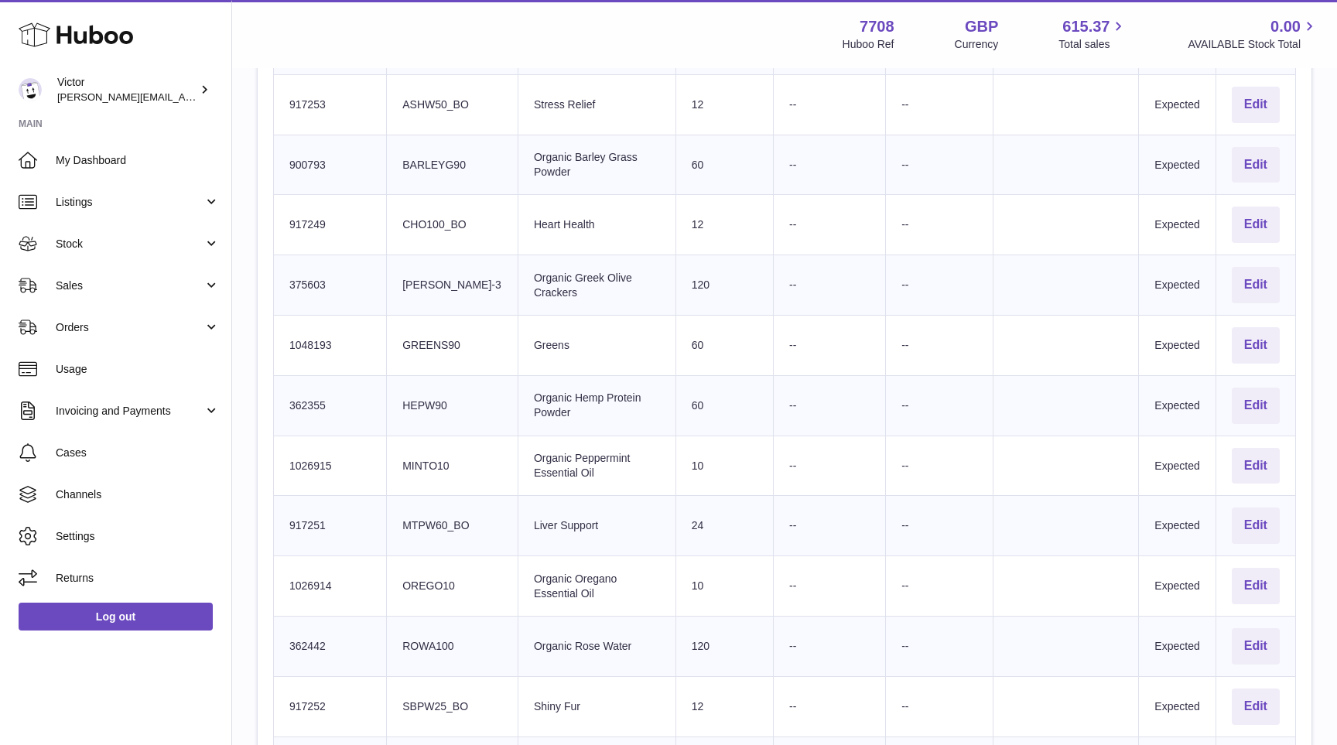
scroll to position [642, 0]
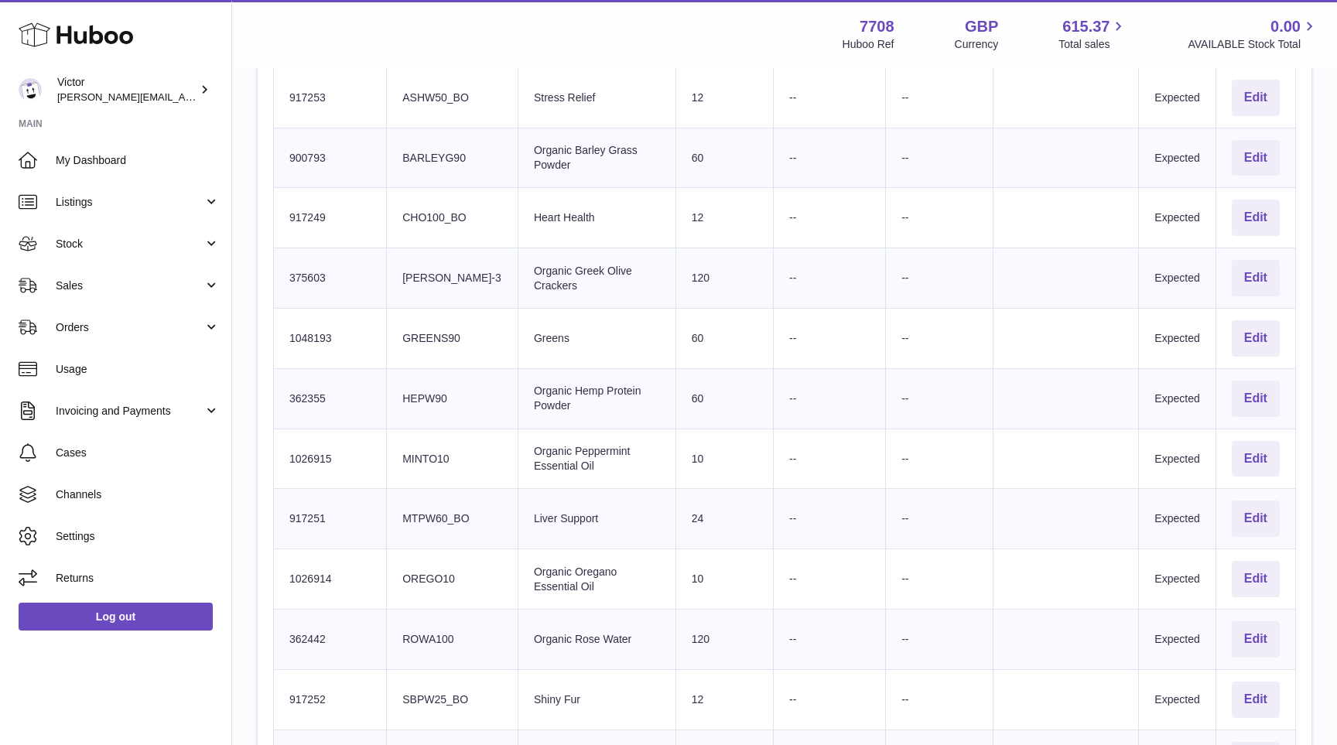
click at [412, 443] on td "Client Identifier MINTO10" at bounding box center [453, 459] width 132 height 60
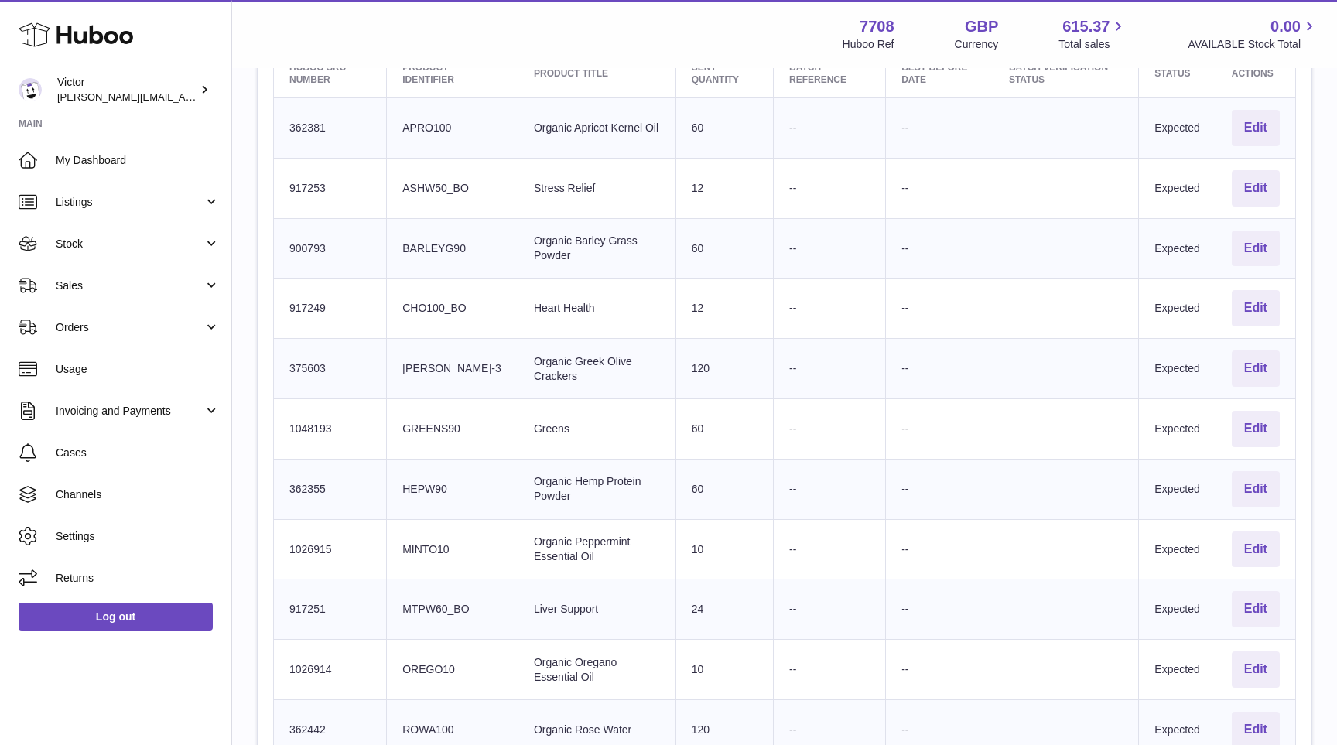
scroll to position [546, 0]
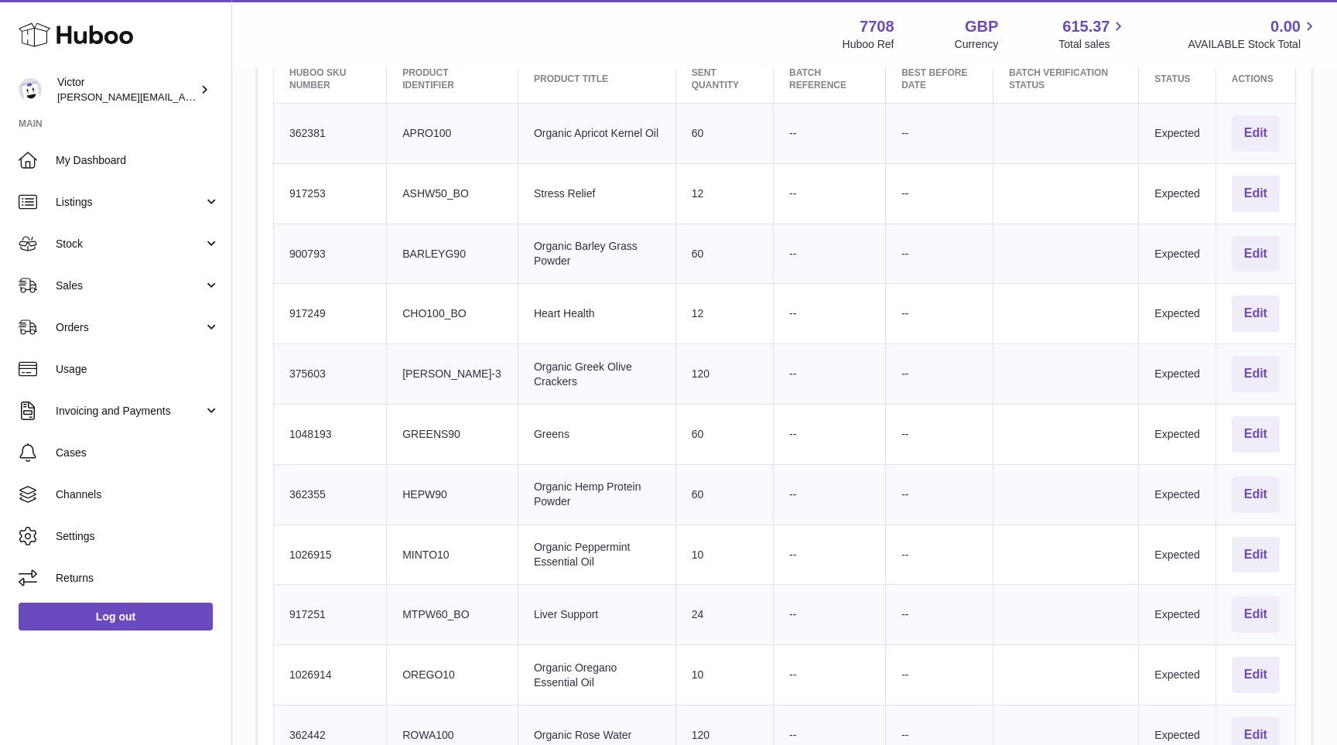
click at [421, 481] on td "Client Identifier HEPW90" at bounding box center [453, 494] width 132 height 60
click at [426, 418] on td "Client Identifier GREENS90" at bounding box center [453, 435] width 132 height 60
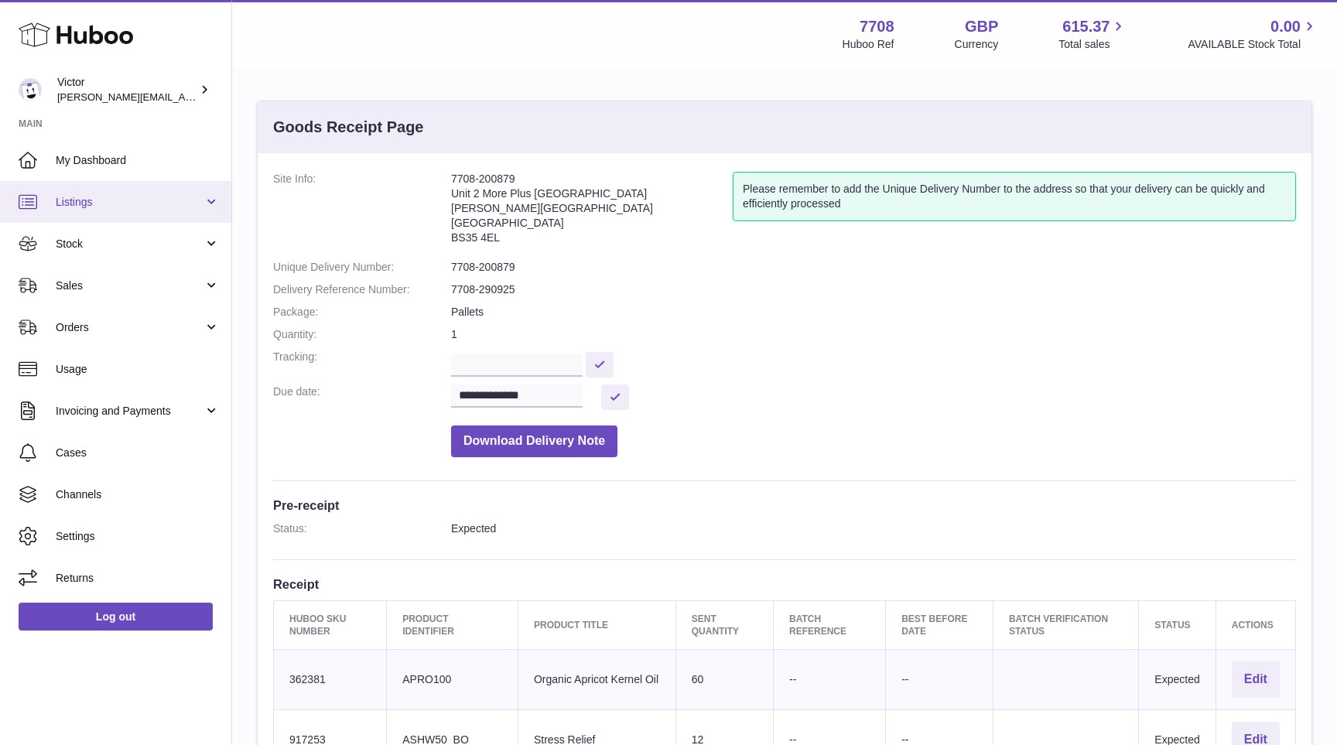
scroll to position [0, 0]
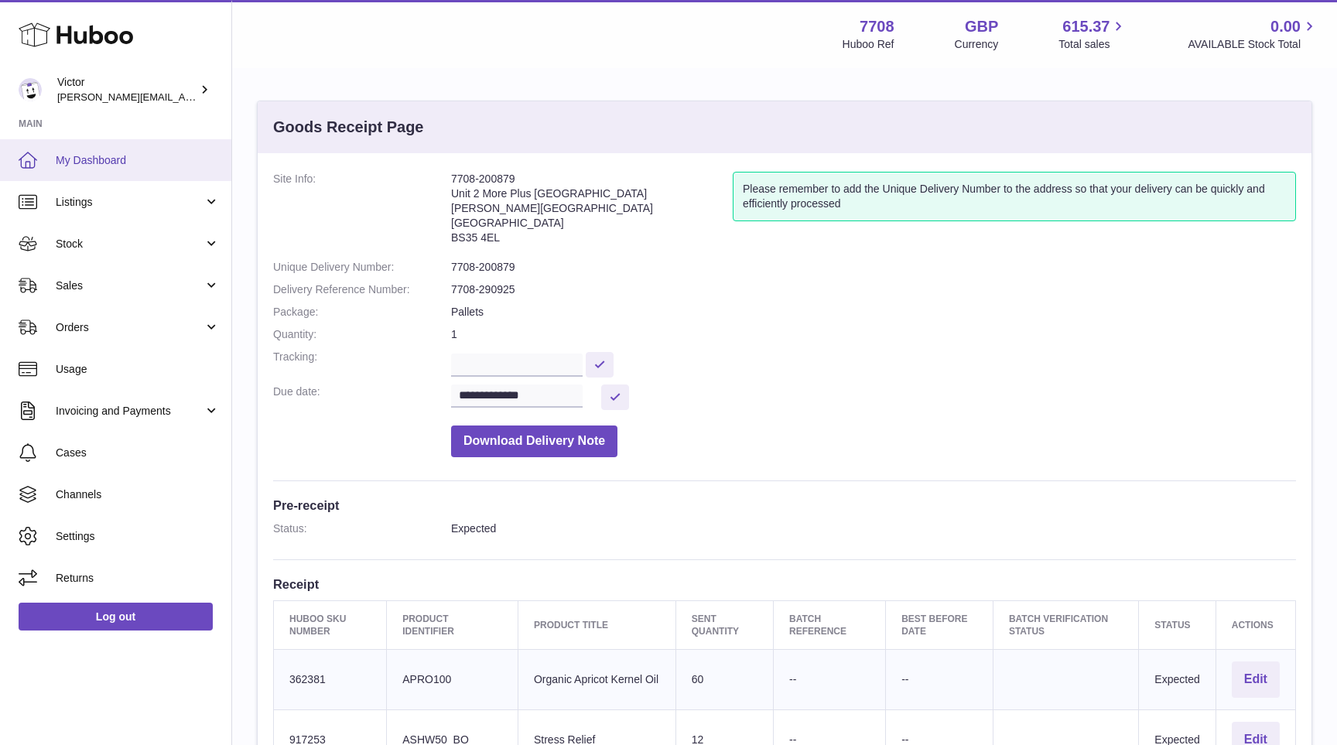
click at [88, 150] on link "My Dashboard" at bounding box center [115, 160] width 231 height 42
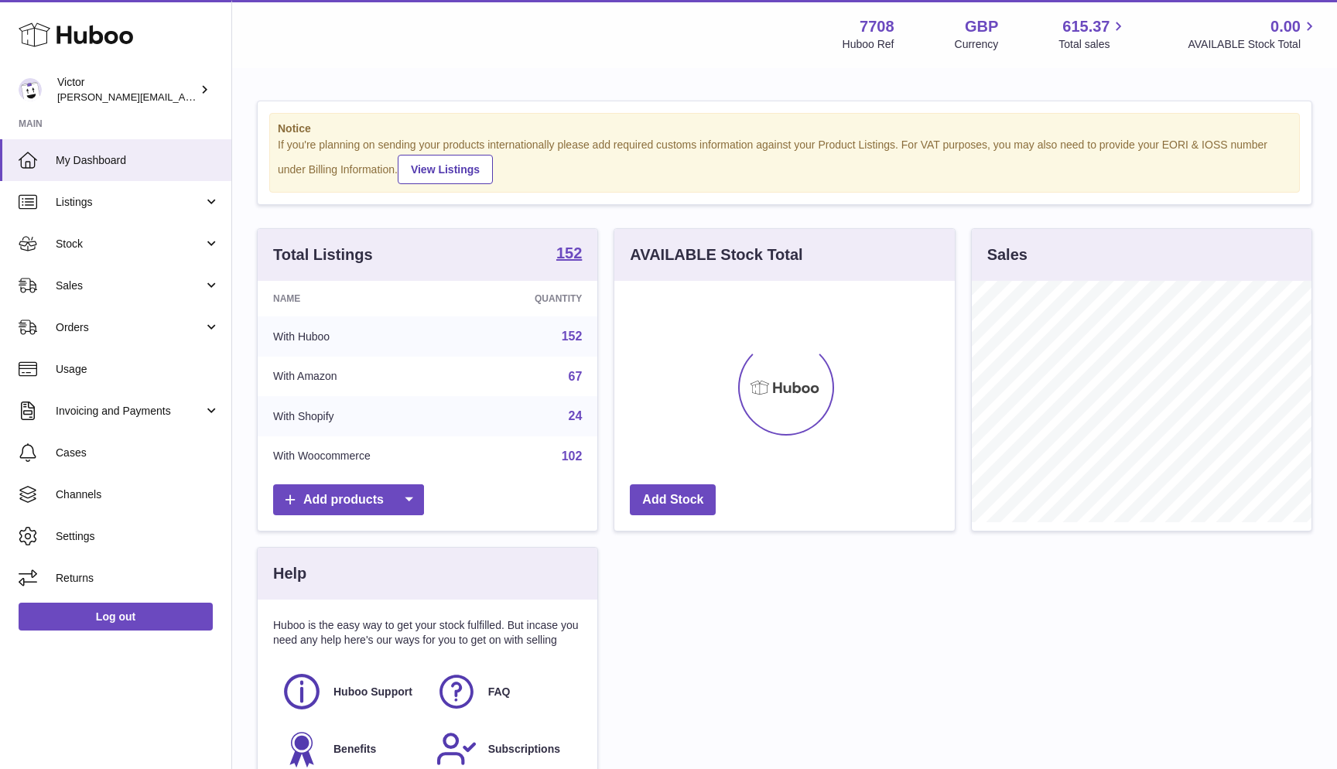
scroll to position [241, 340]
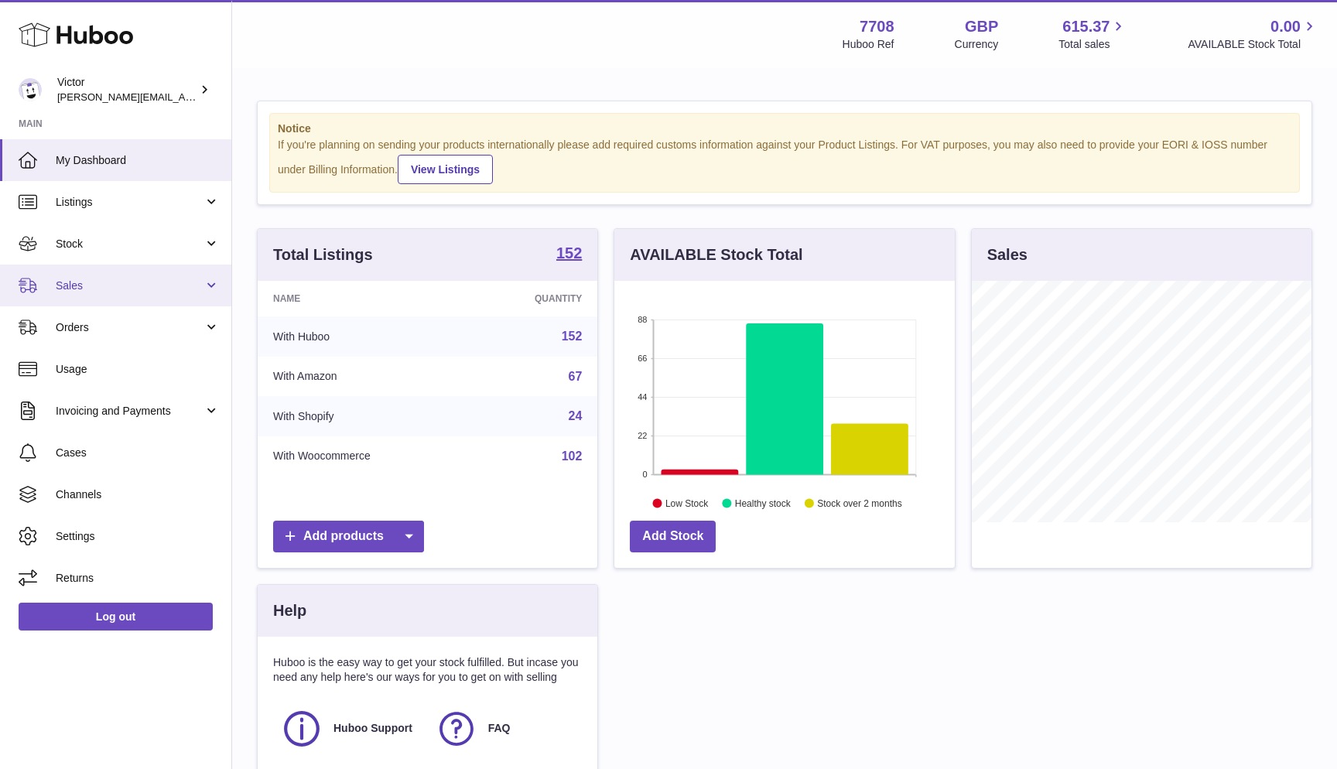
click at [119, 292] on link "Sales" at bounding box center [115, 286] width 231 height 42
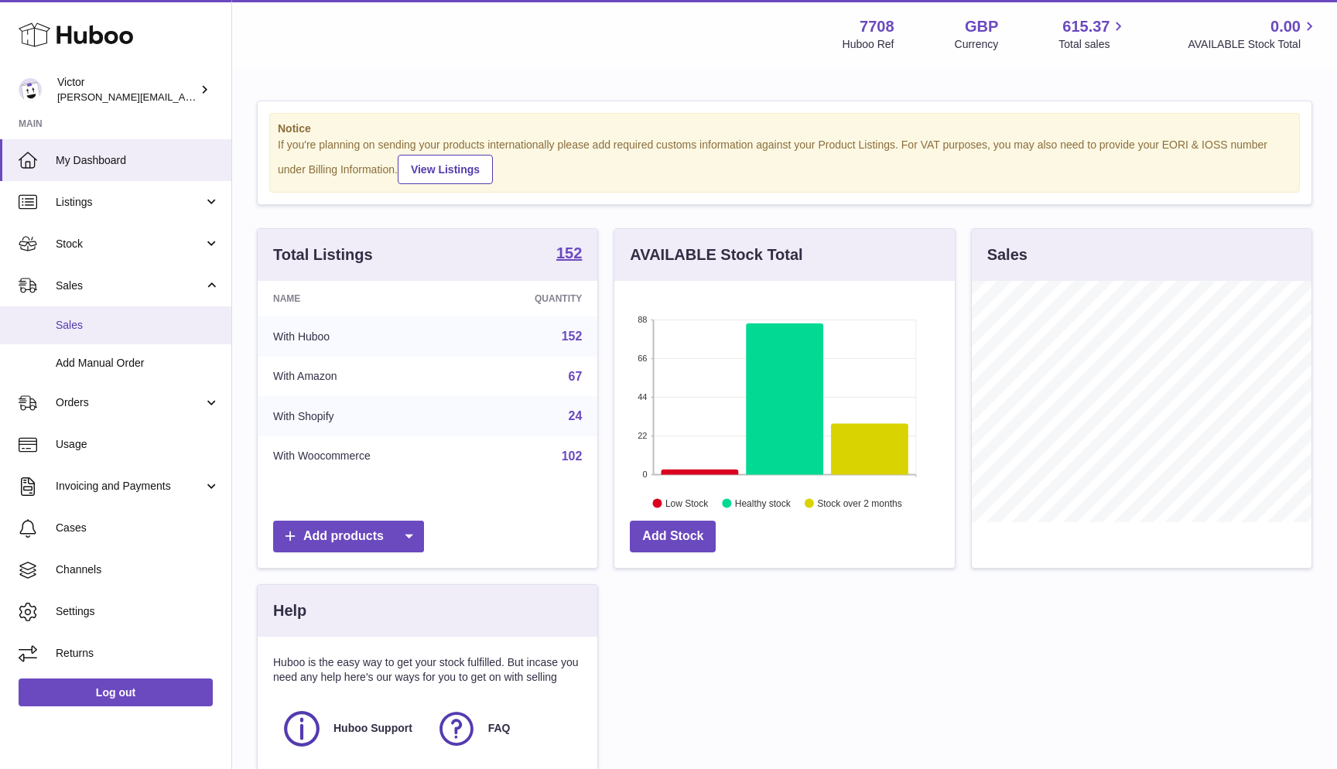
click at [118, 322] on span "Sales" at bounding box center [138, 325] width 164 height 15
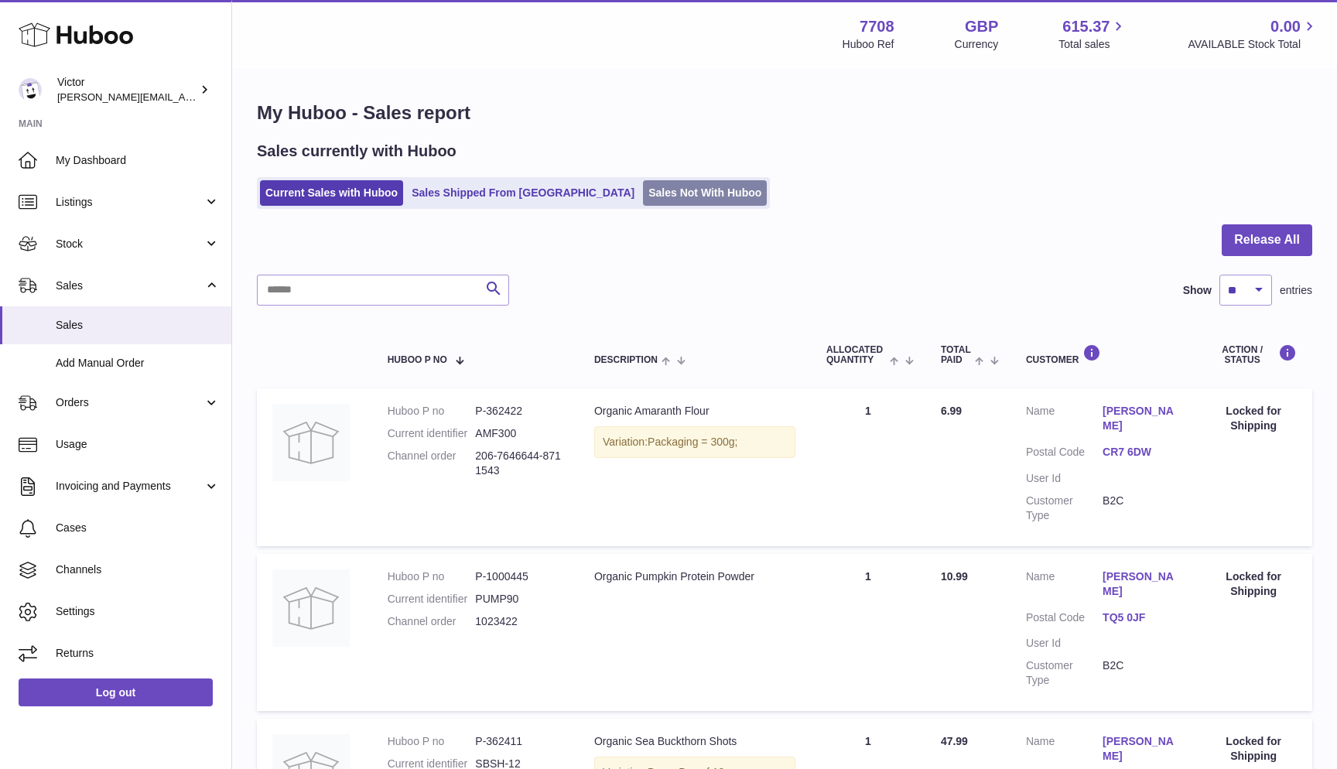
click at [643, 192] on link "Sales Not With Huboo" at bounding box center [705, 193] width 124 height 26
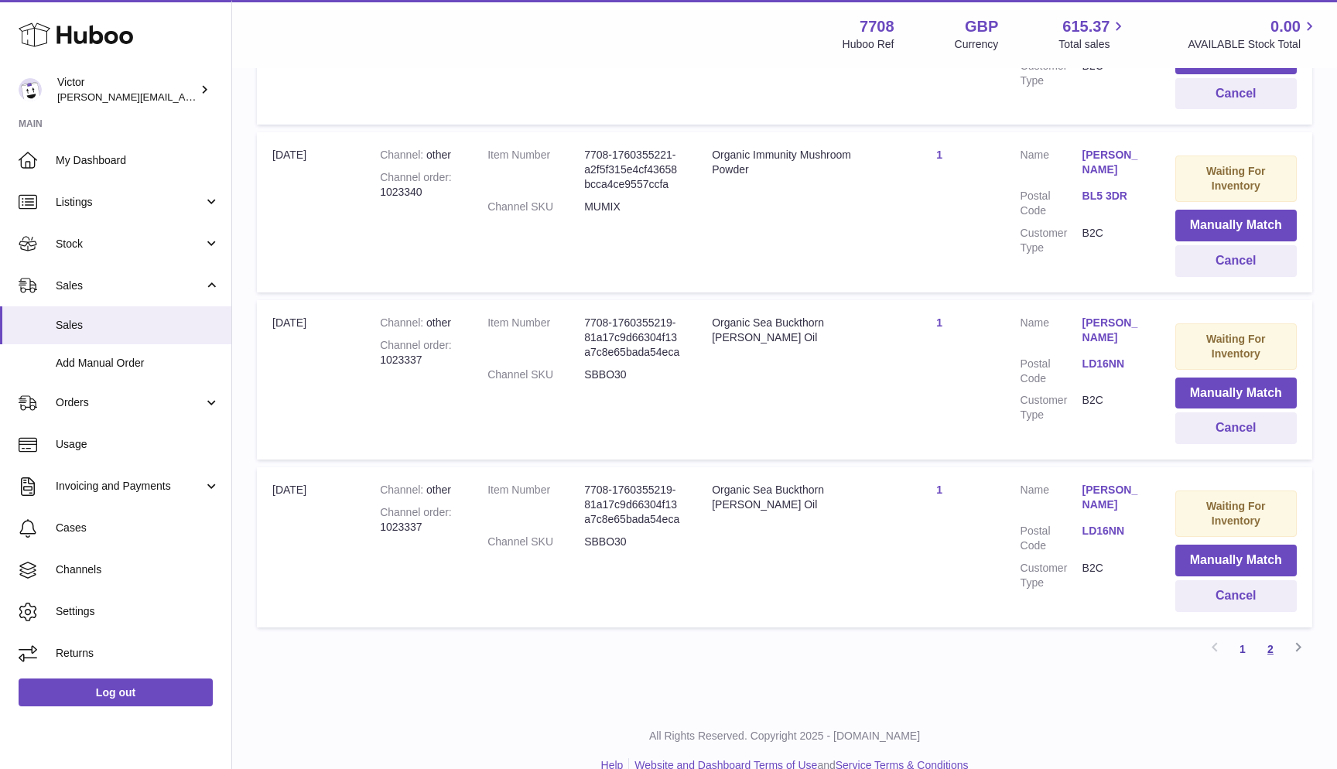
click at [1270, 635] on link "2" at bounding box center [1270, 649] width 28 height 28
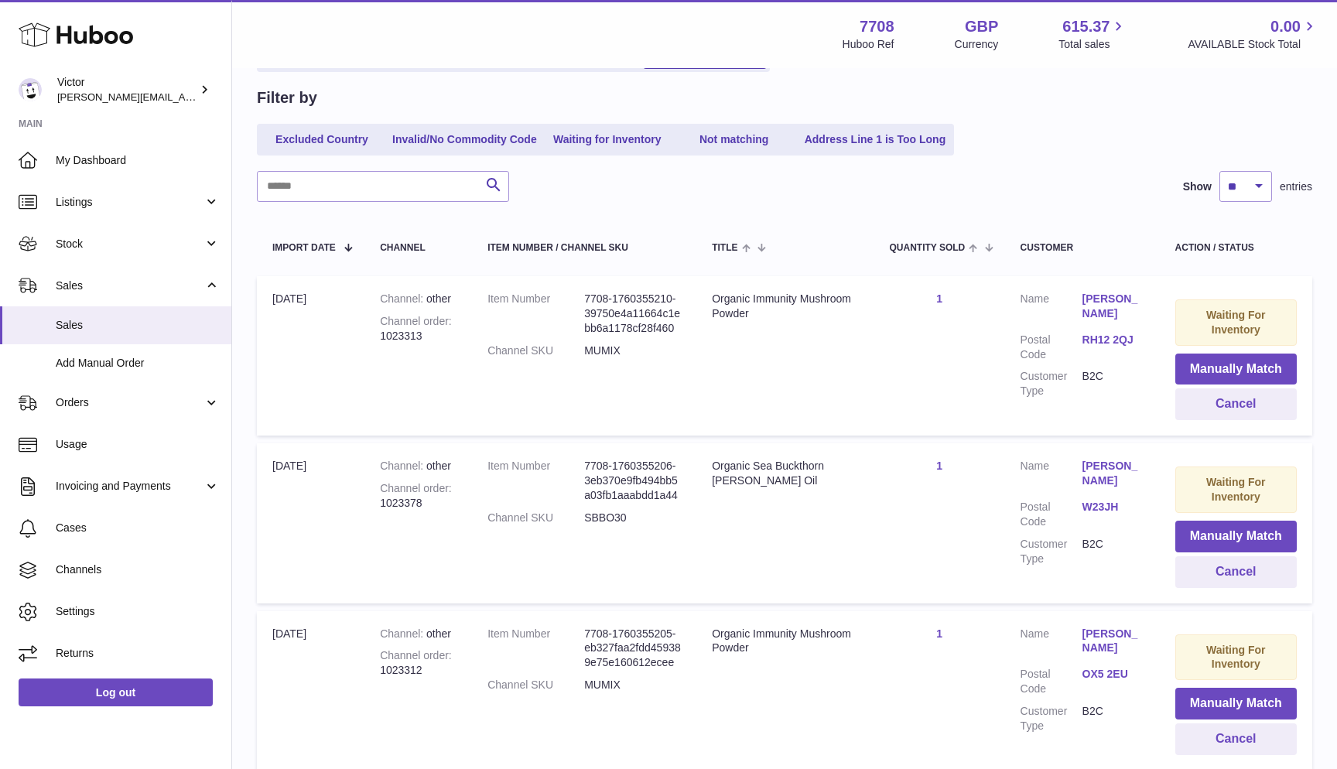
scroll to position [137, 0]
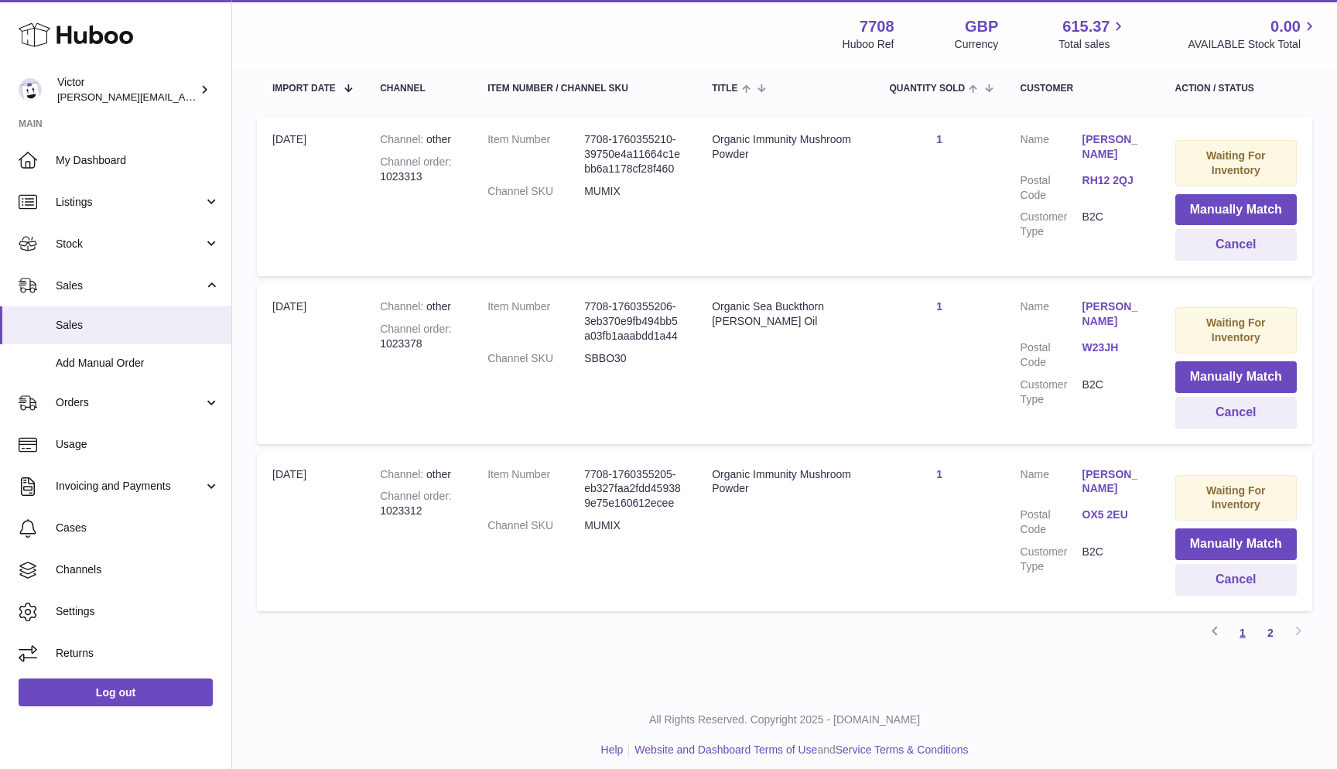
click at [1246, 627] on link "1" at bounding box center [1242, 633] width 28 height 28
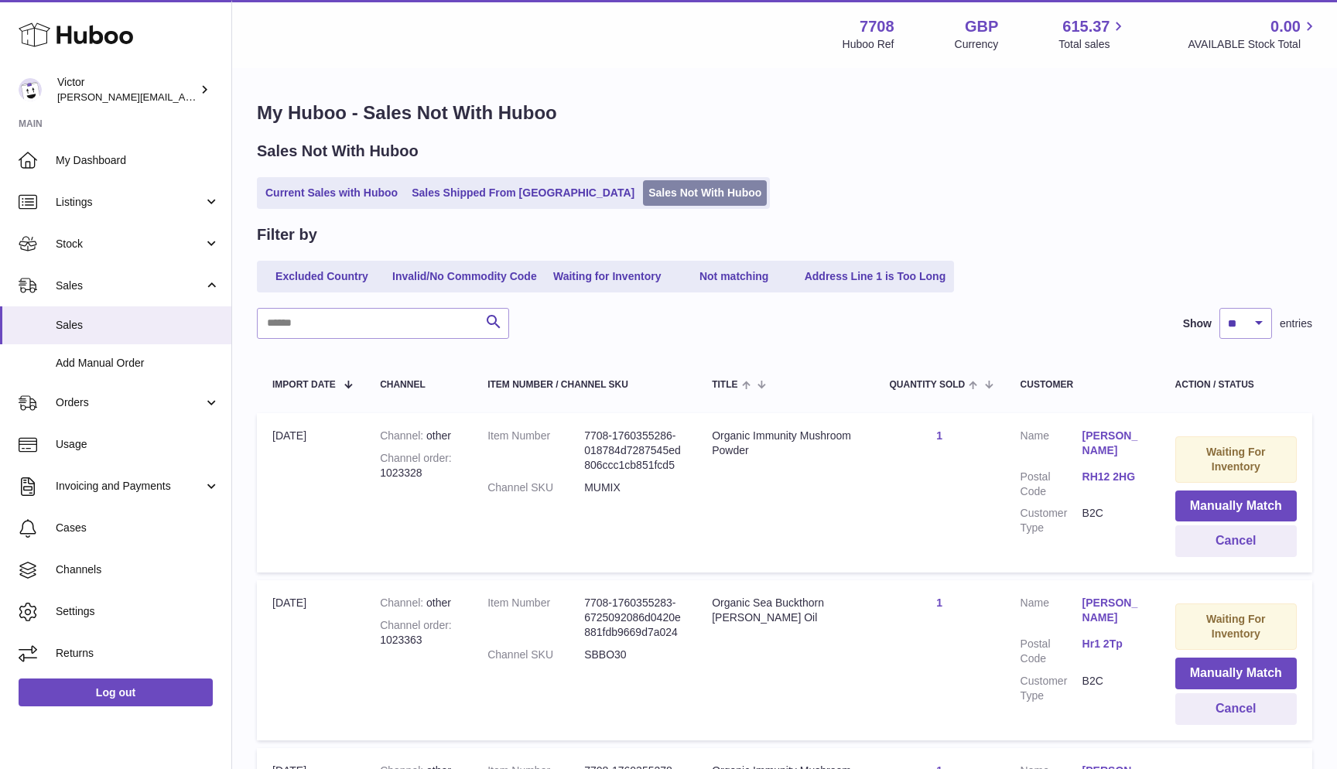
click at [643, 190] on link "Sales Not With Huboo" at bounding box center [705, 193] width 124 height 26
click at [270, 186] on link "Current Sales with Huboo" at bounding box center [331, 193] width 143 height 26
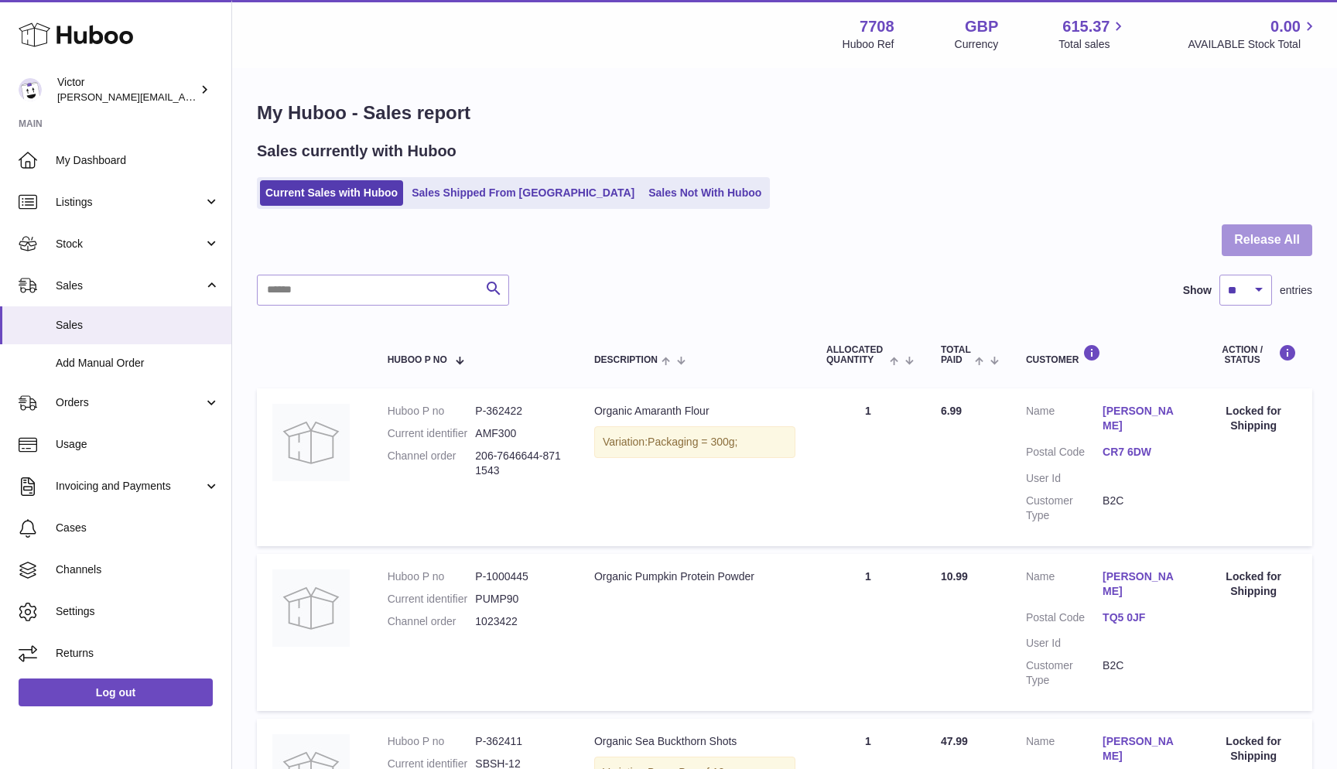
click at [1278, 252] on button "Release All" at bounding box center [1267, 240] width 91 height 32
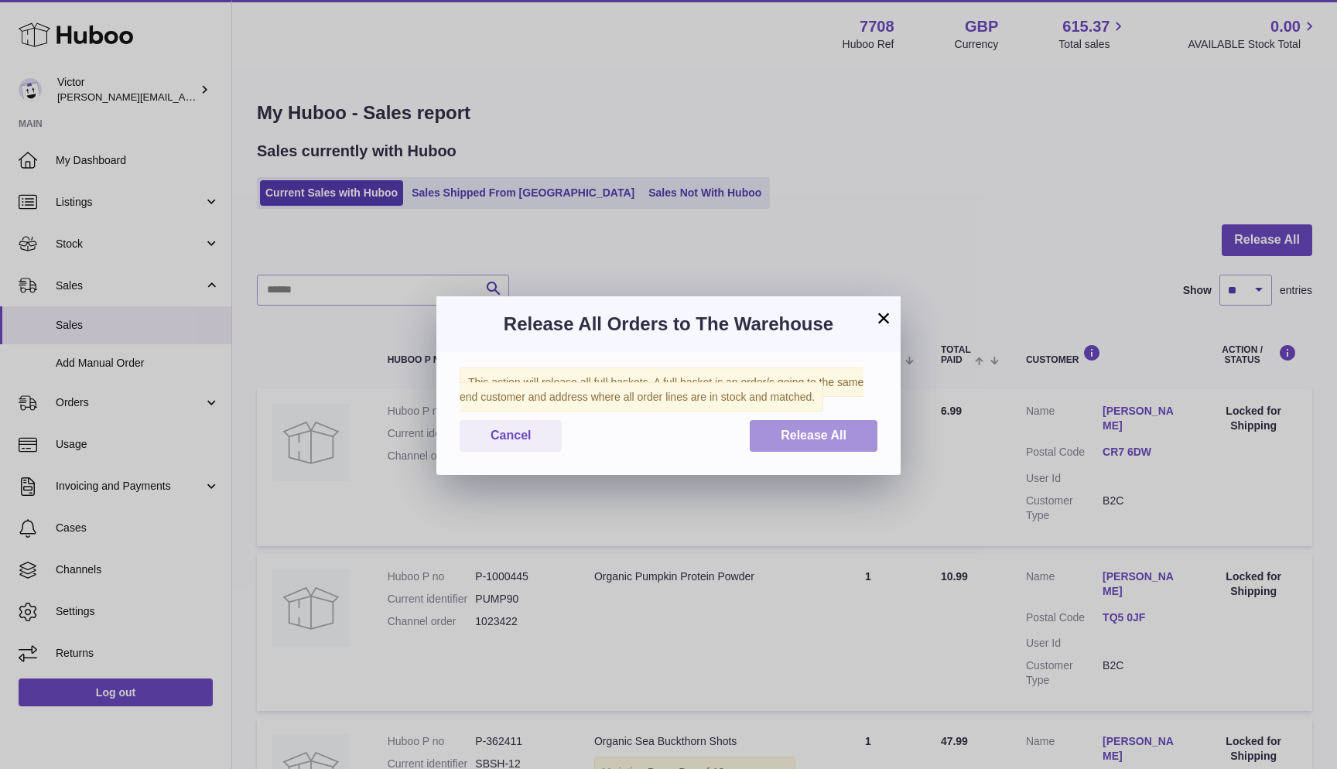
click at [802, 437] on span "Release All" at bounding box center [814, 435] width 66 height 13
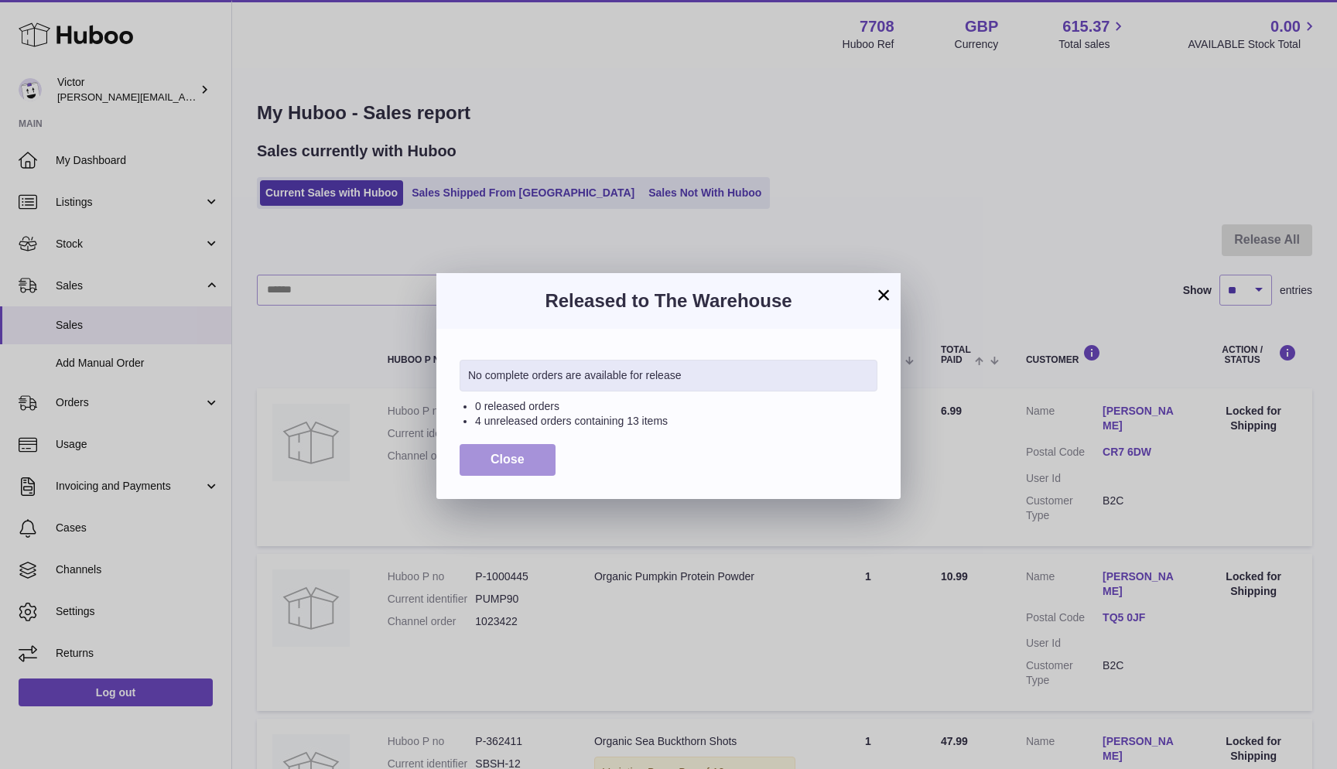
click at [539, 455] on button "Close" at bounding box center [508, 460] width 96 height 32
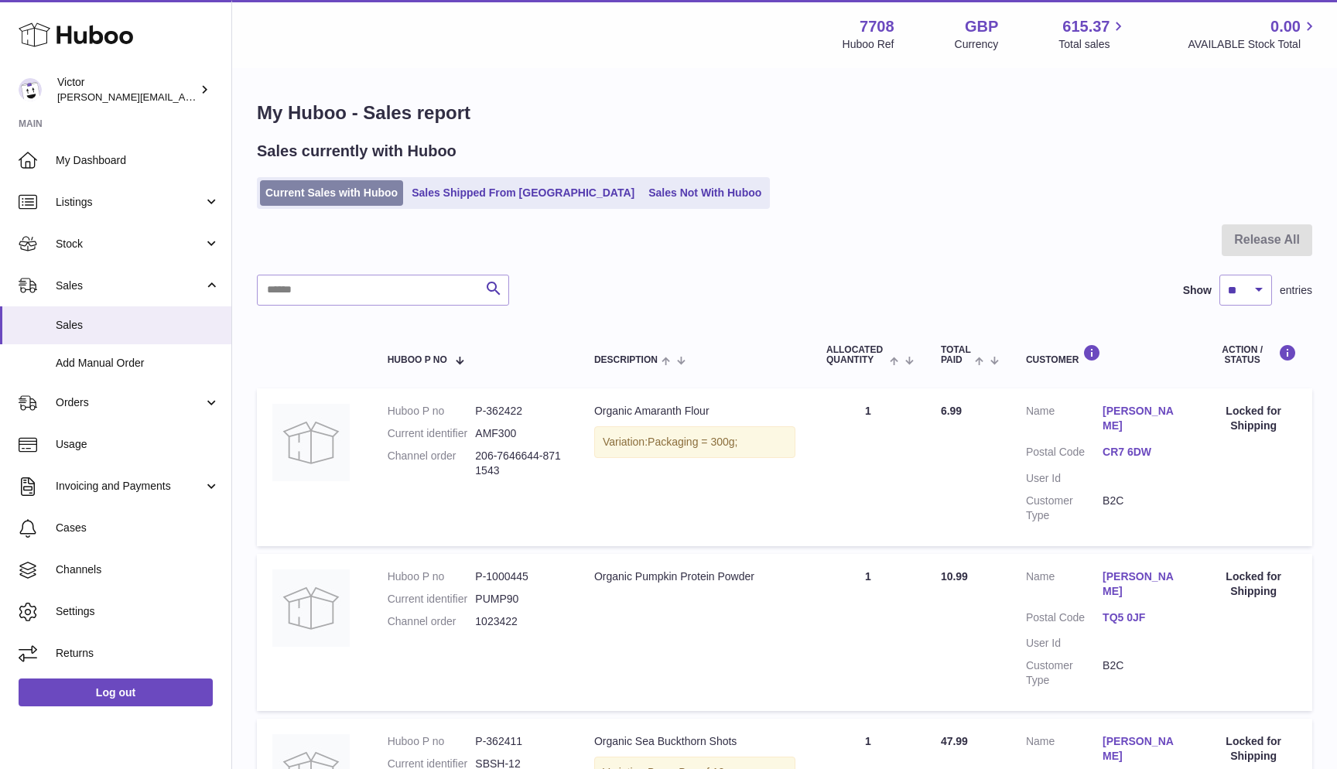
click at [299, 186] on link "Current Sales with Huboo" at bounding box center [331, 193] width 143 height 26
